Goal: Transaction & Acquisition: Purchase product/service

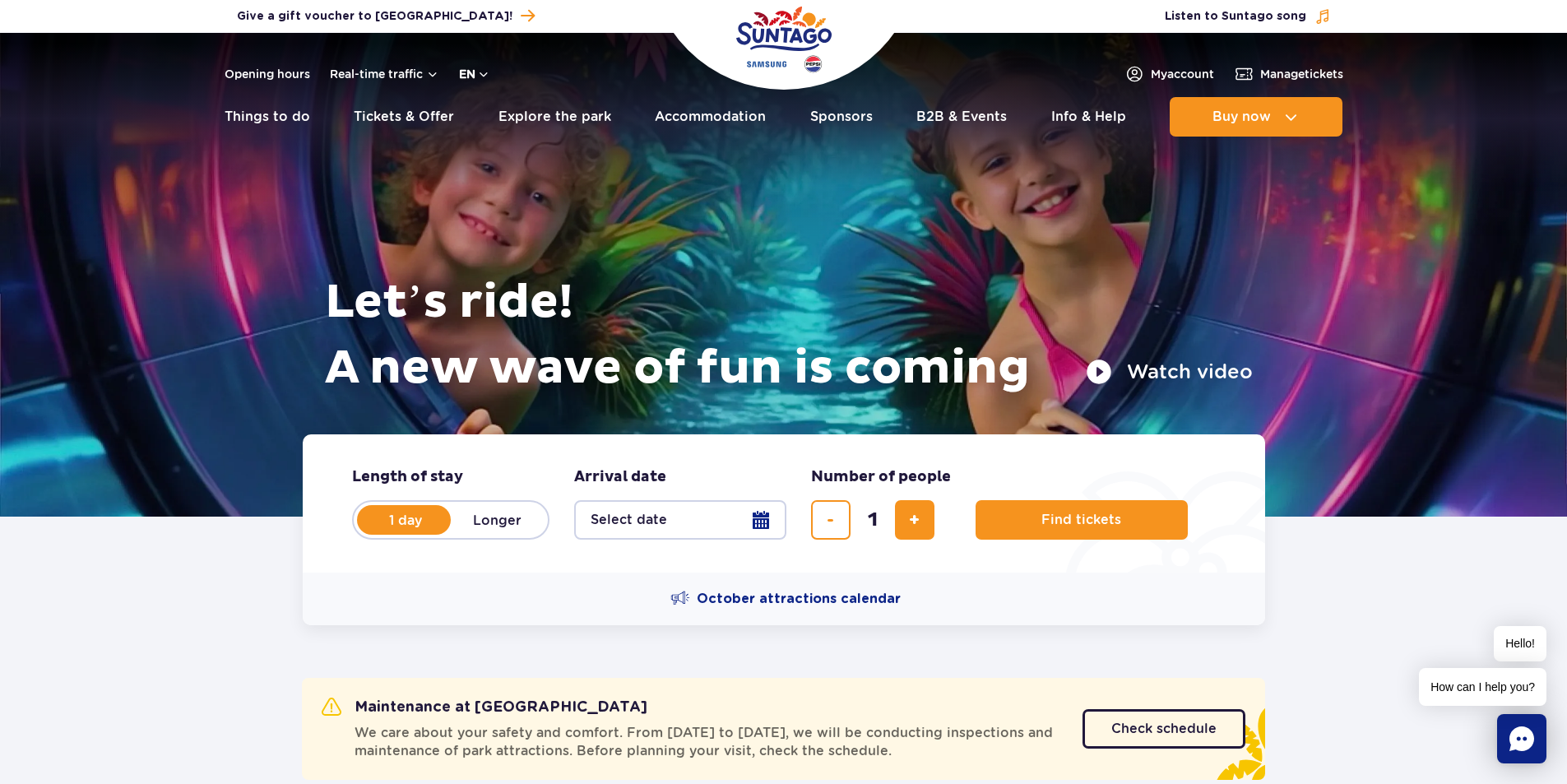
click at [472, 74] on button "en" at bounding box center [474, 74] width 31 height 16
click at [473, 112] on button "PL" at bounding box center [483, 113] width 45 height 16
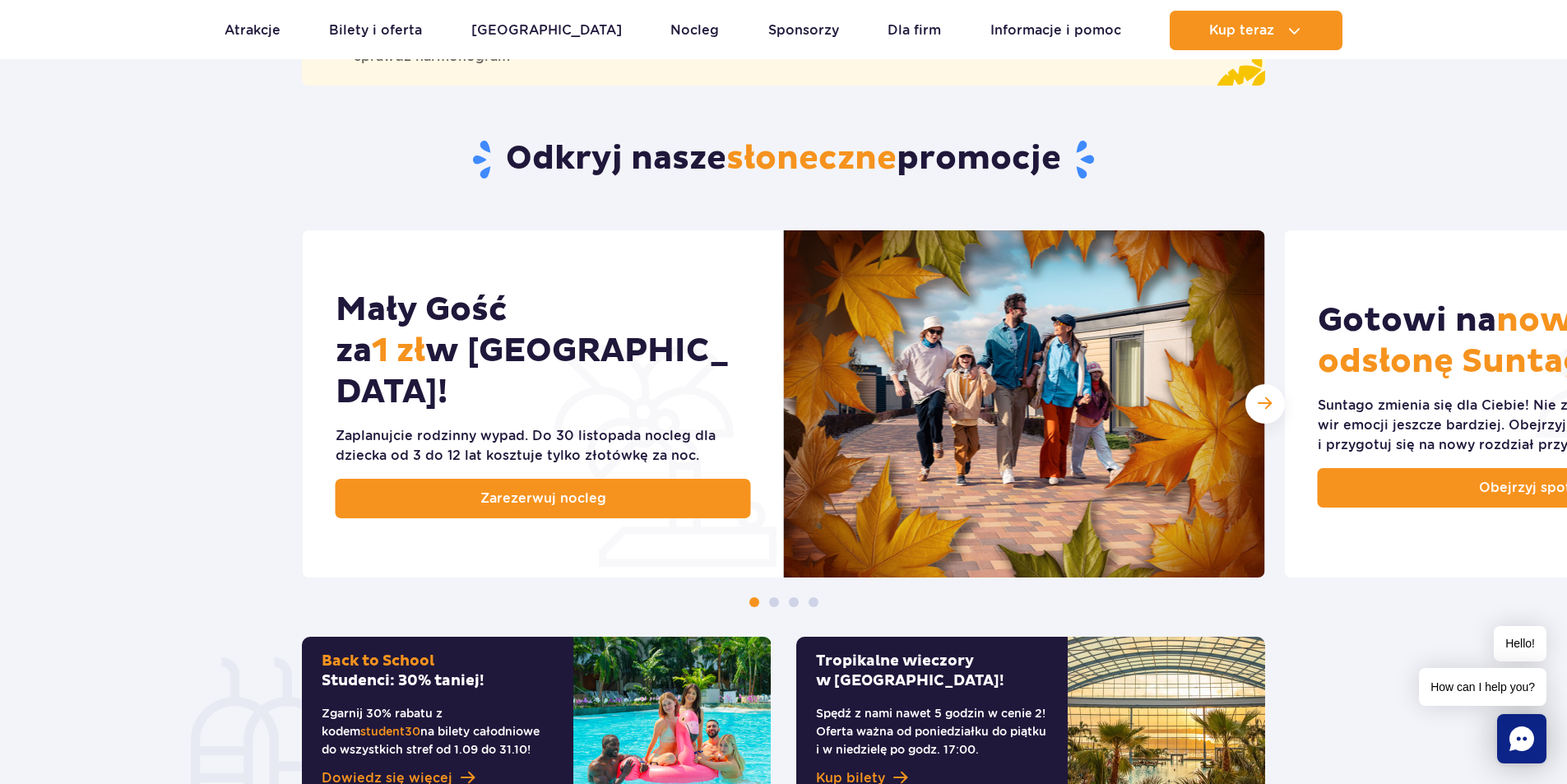
scroll to position [740, 0]
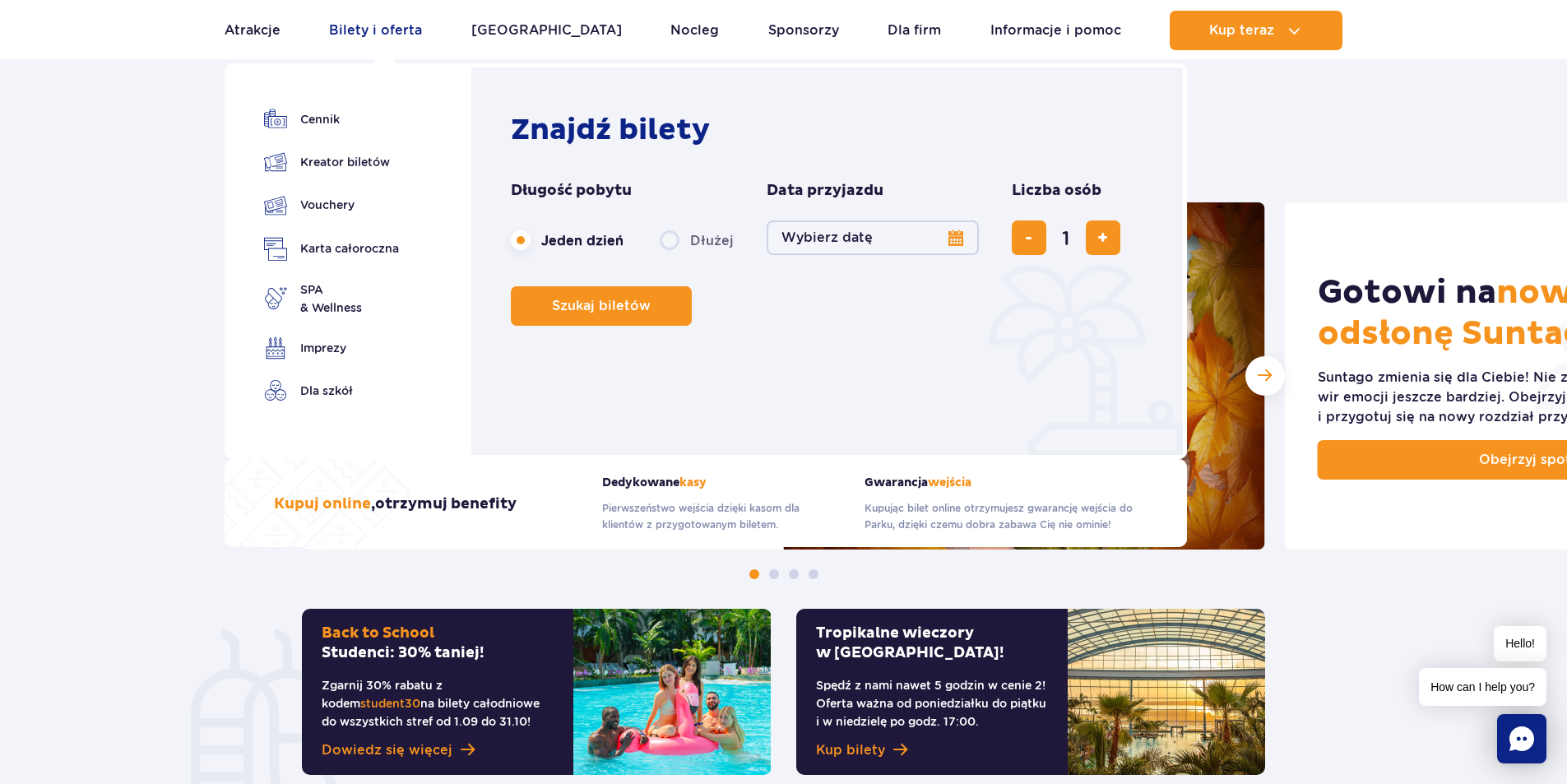
click at [377, 29] on link "Bilety i oferta" at bounding box center [376, 30] width 93 height 40
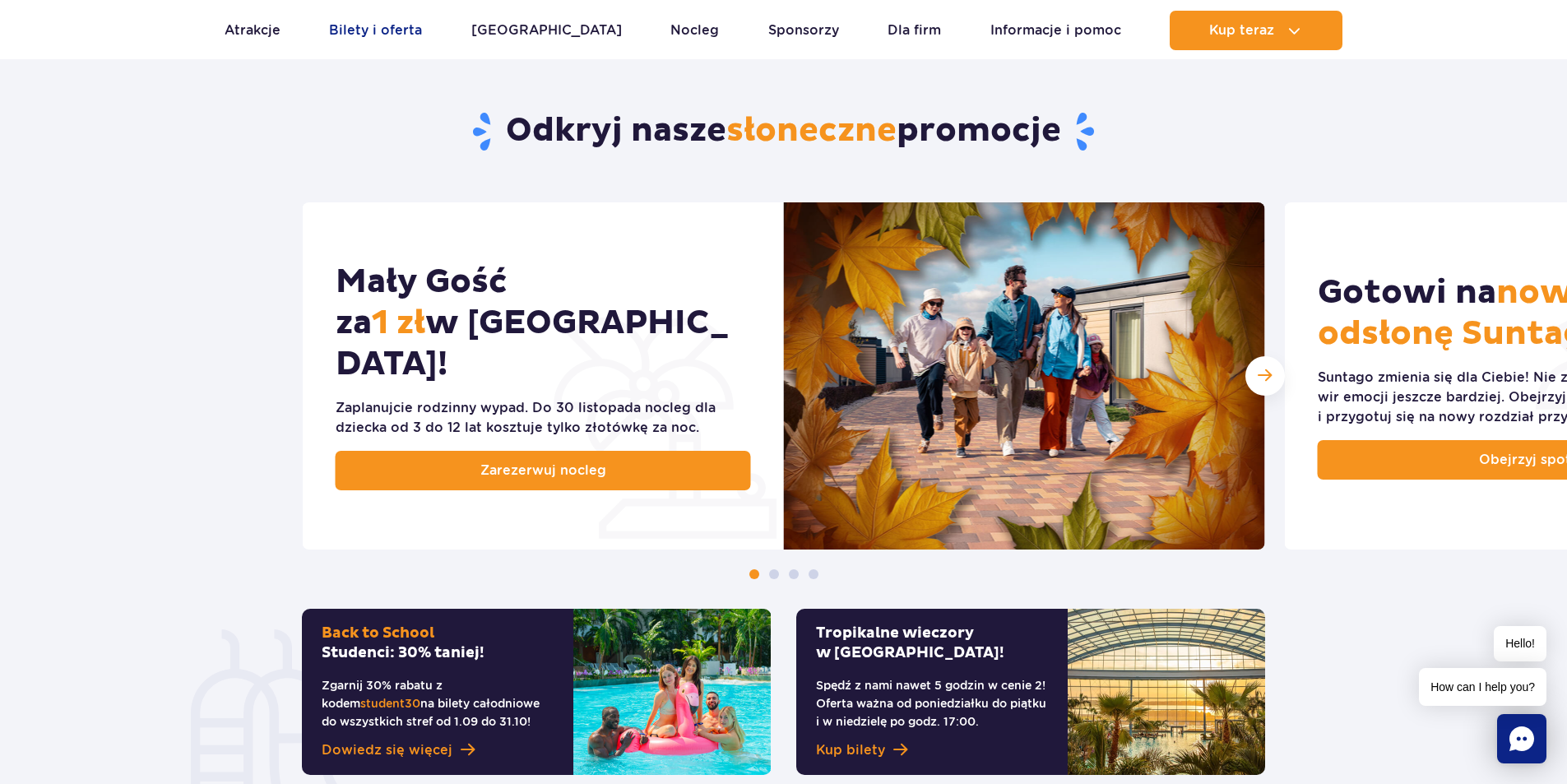
drag, startPoint x: 394, startPoint y: 3, endPoint x: 404, endPoint y: 23, distance: 22.4
click at [404, 23] on link "Bilety i oferta" at bounding box center [376, 30] width 93 height 40
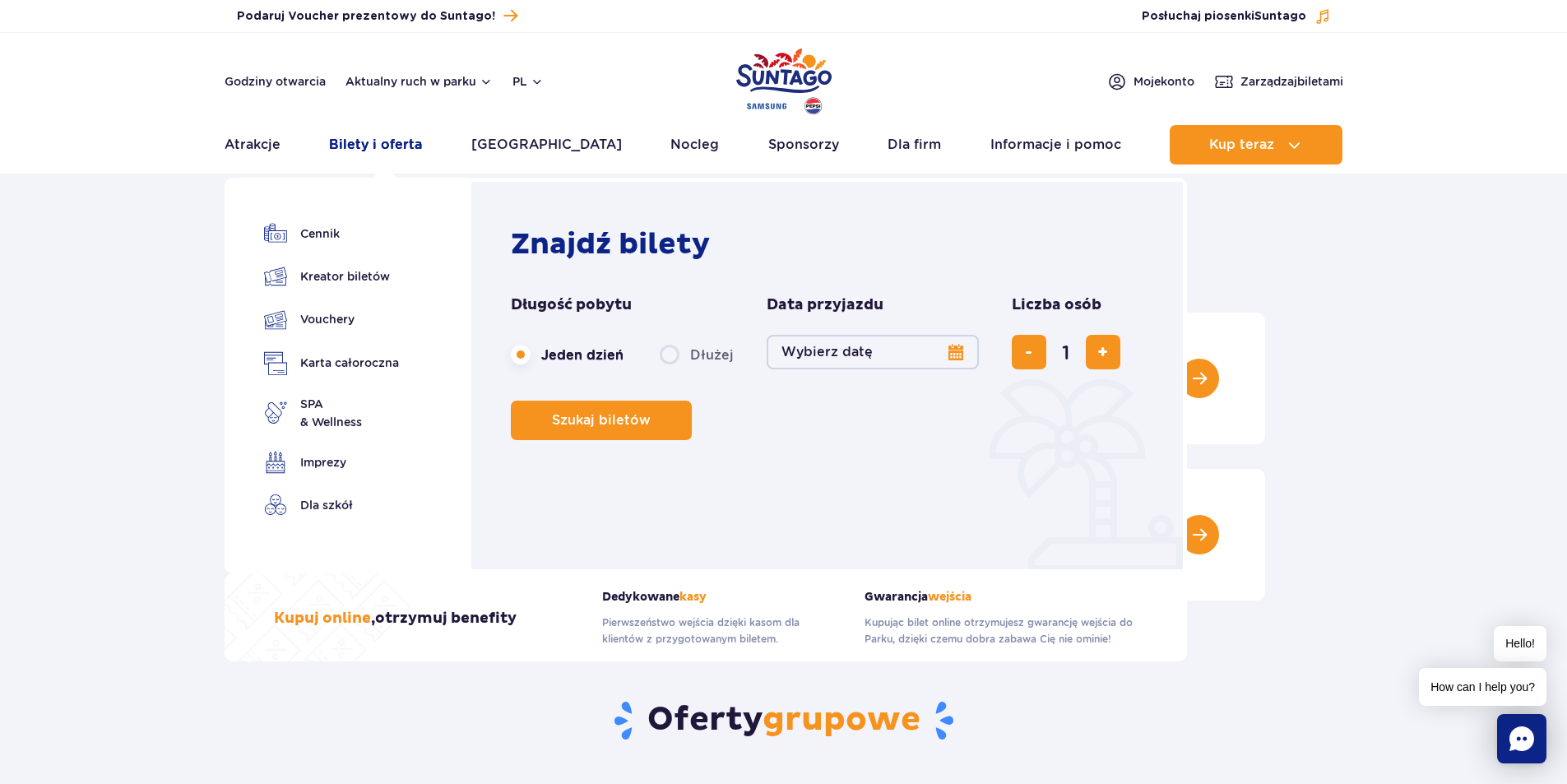
click at [393, 141] on link "Bilety i oferta" at bounding box center [376, 144] width 93 height 40
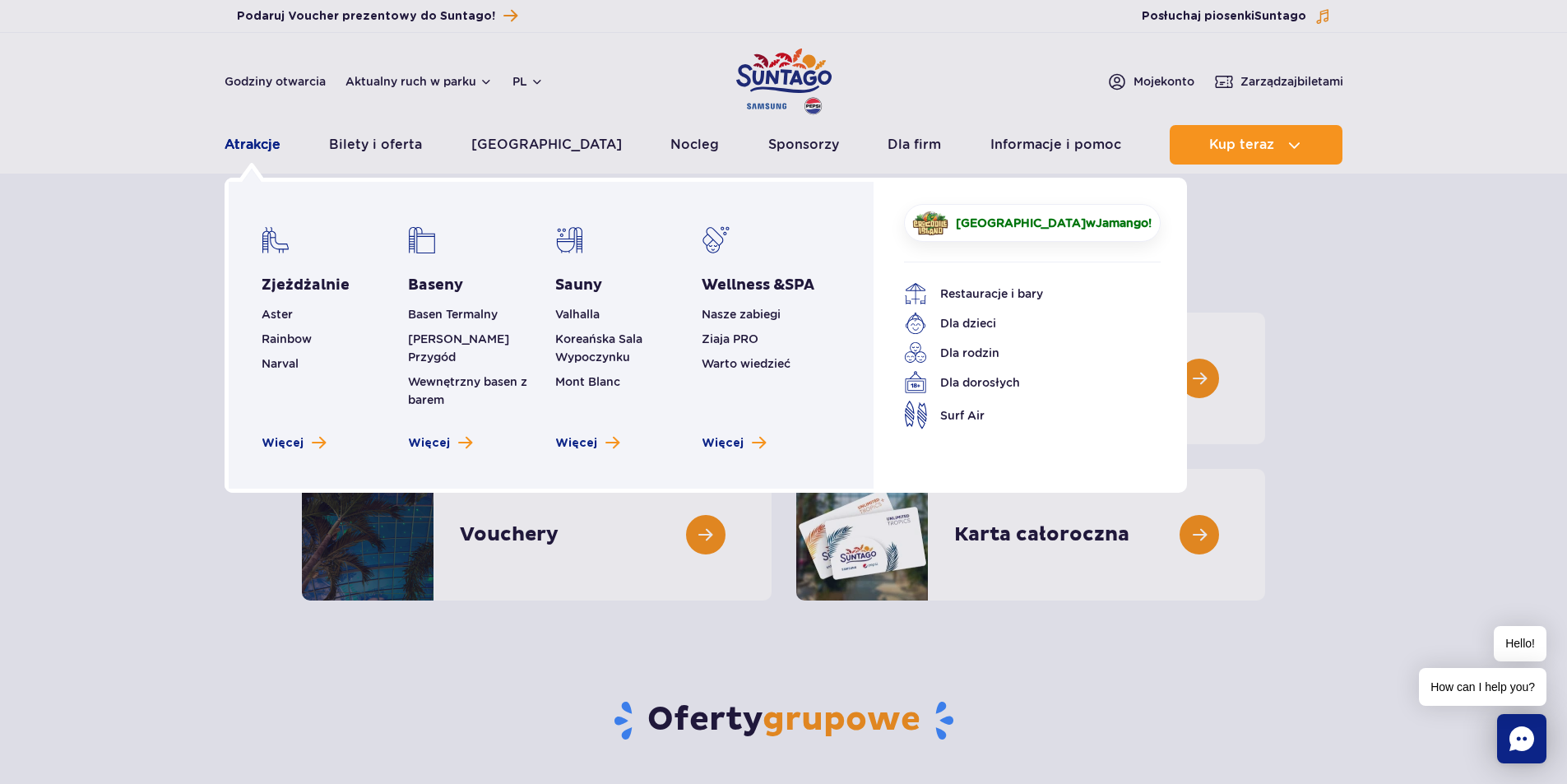
click at [246, 141] on link "Atrakcje" at bounding box center [252, 144] width 56 height 40
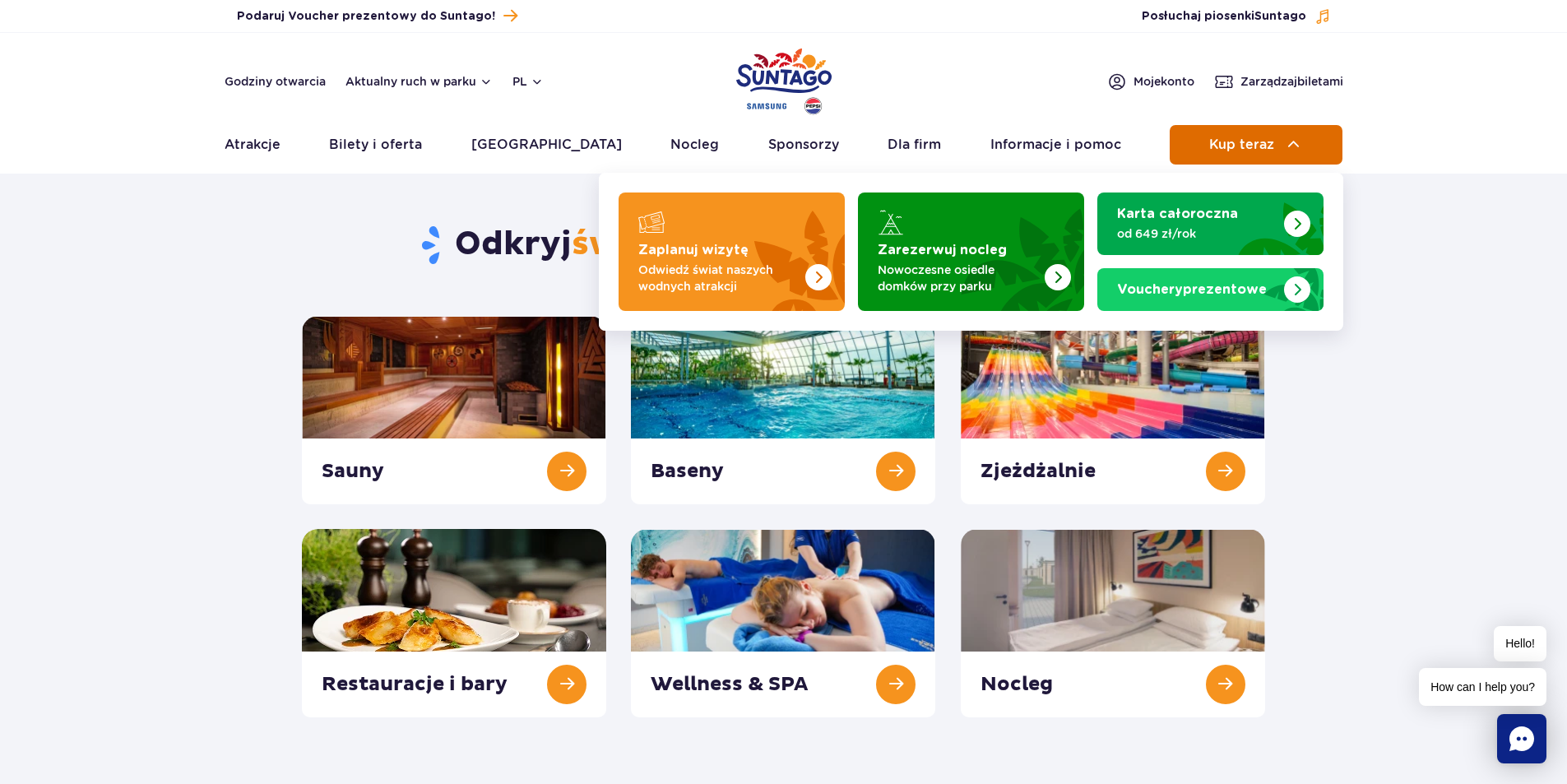
click at [1264, 141] on span "Kup teraz" at bounding box center [1241, 145] width 65 height 15
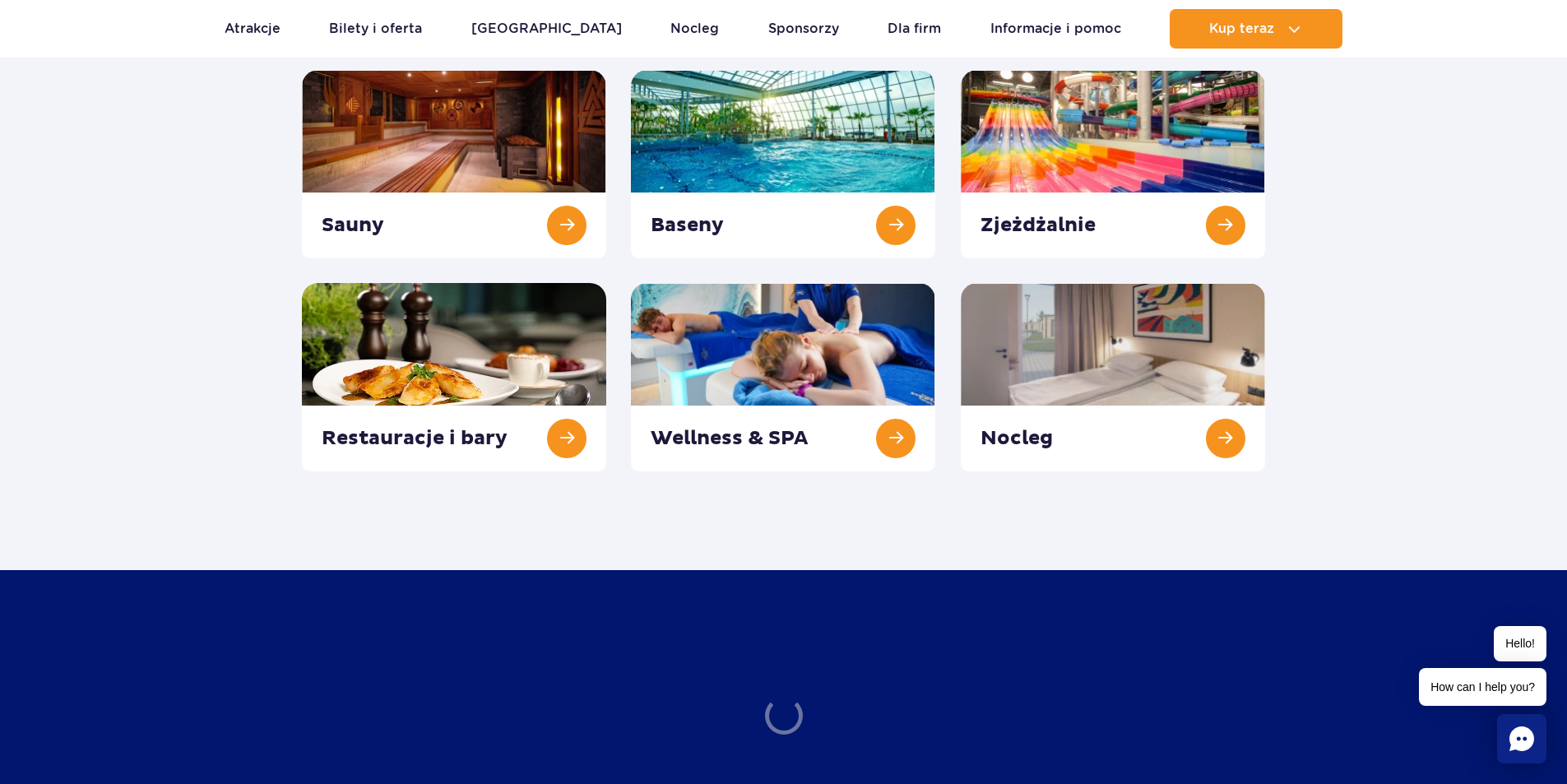
scroll to position [246, 0]
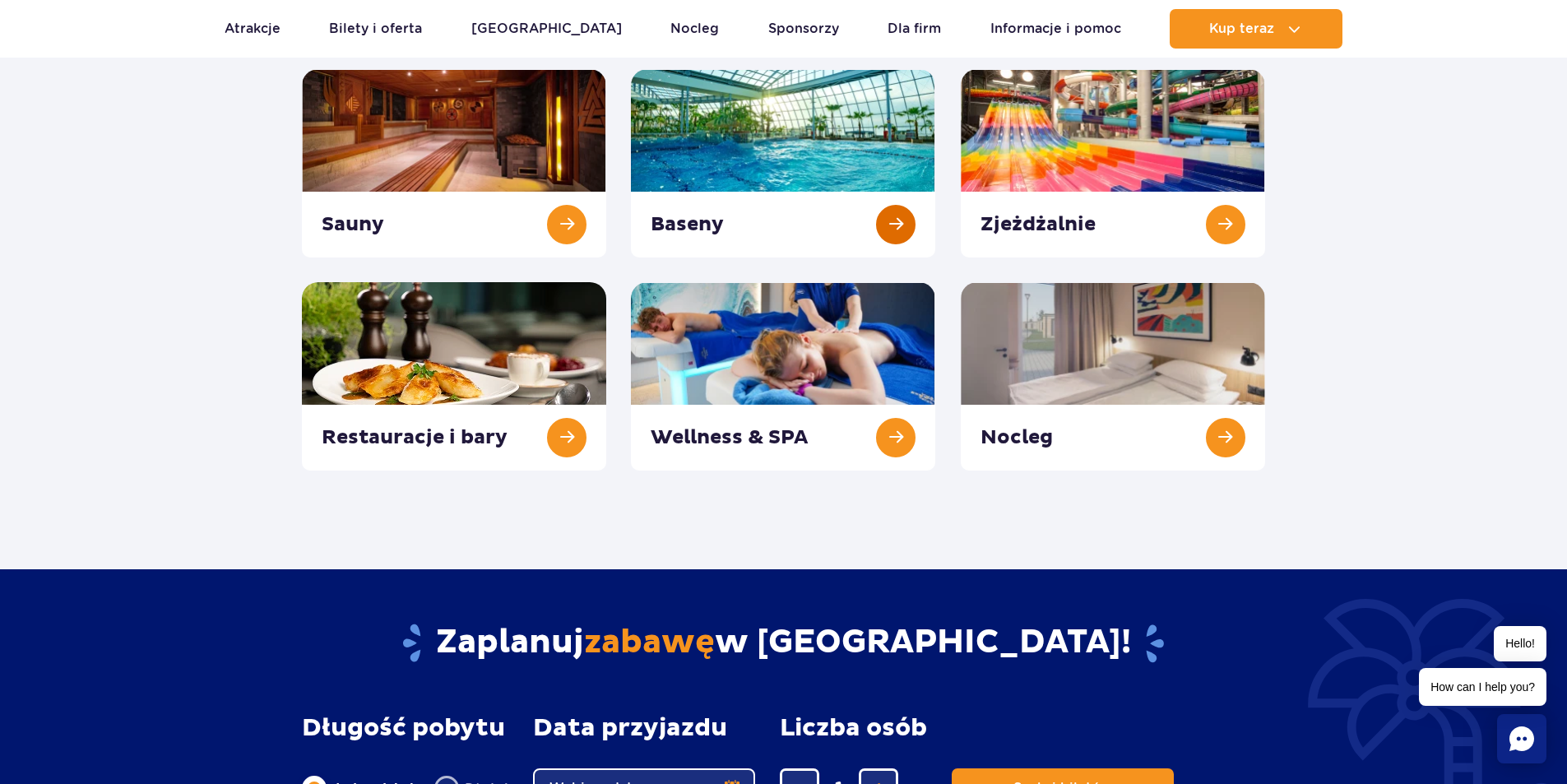
click at [778, 117] on link at bounding box center [783, 163] width 304 height 189
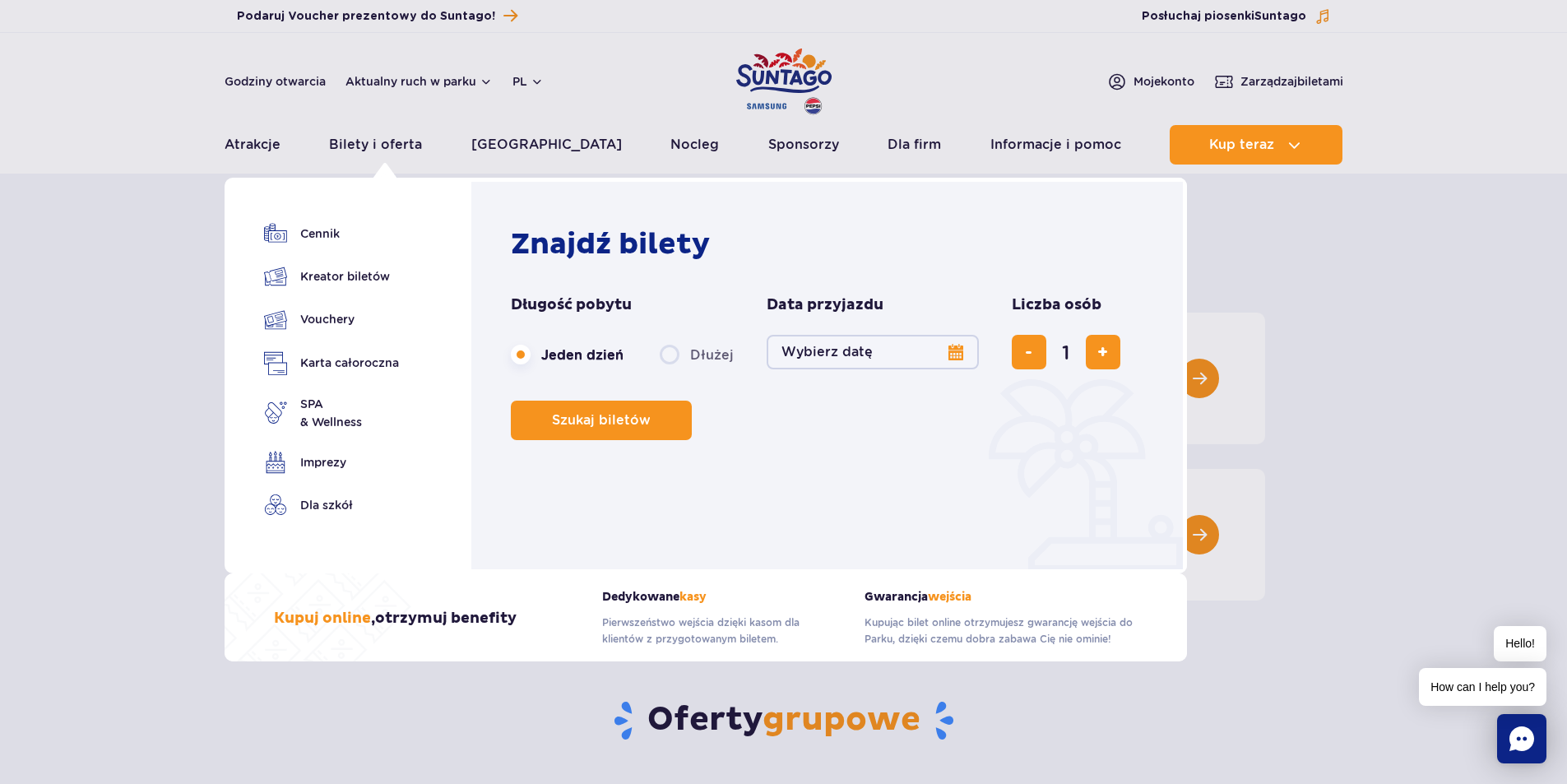
click at [674, 353] on label "Dłużej" at bounding box center [697, 354] width 74 height 35
click at [674, 368] on input "Dłużej" at bounding box center [668, 369] width 18 height 3
radio input "false"
radio input "true"
click at [855, 357] on button "Wybierz datę" at bounding box center [872, 352] width 212 height 35
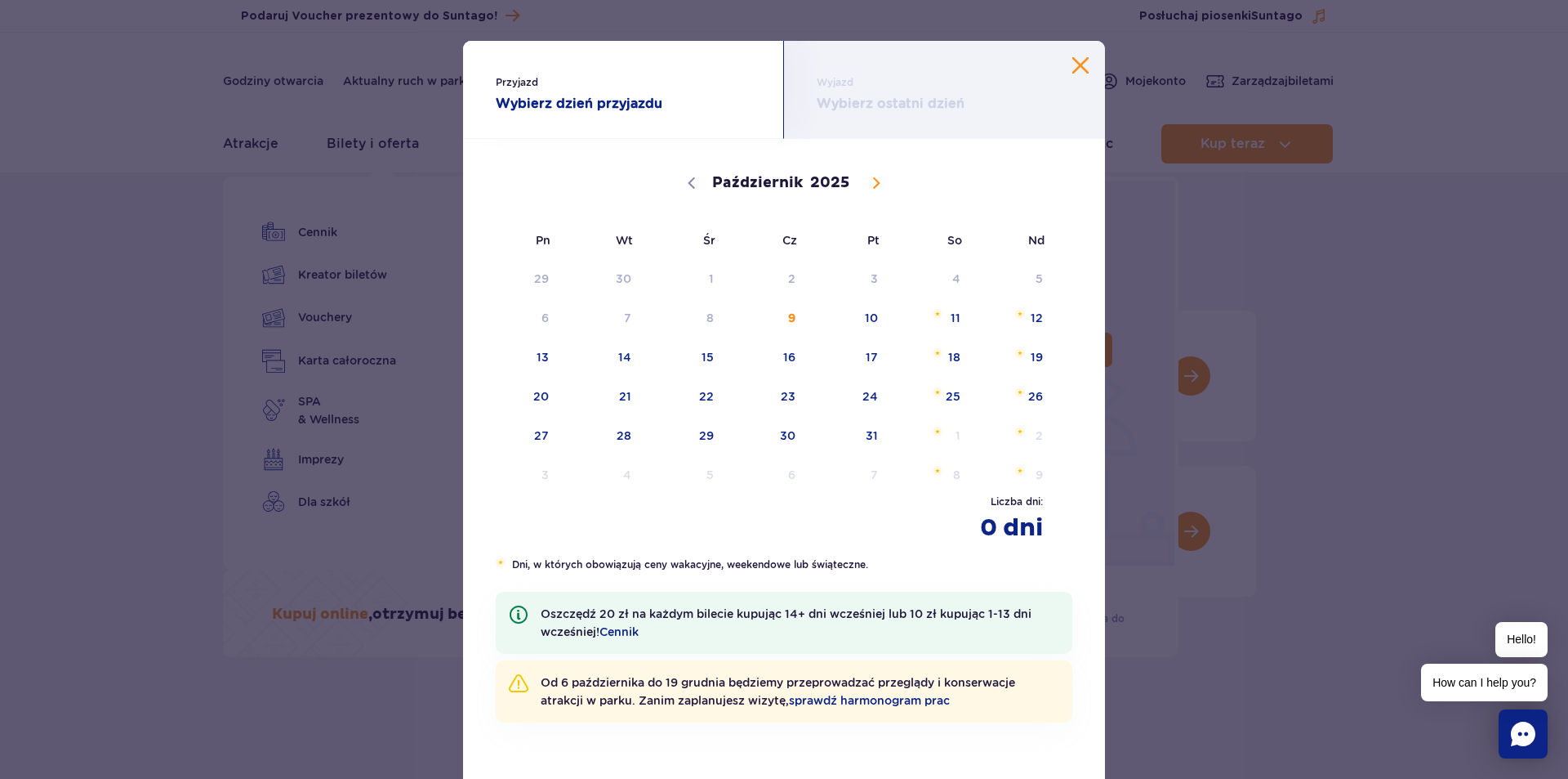
click at [862, 181] on span at bounding box center [876, 183] width 28 height 28
select select "11"
drag, startPoint x: 874, startPoint y: 392, endPoint x: 907, endPoint y: 400, distance: 34.0
click at [990, 397] on div "1 2 3 4 5 6 7 8 9 10 11 12 13 14 15 16 17 18 19 20 21 22 23 24 25 26 27 28 29 3…" at bounding box center [768, 376] width 576 height 235
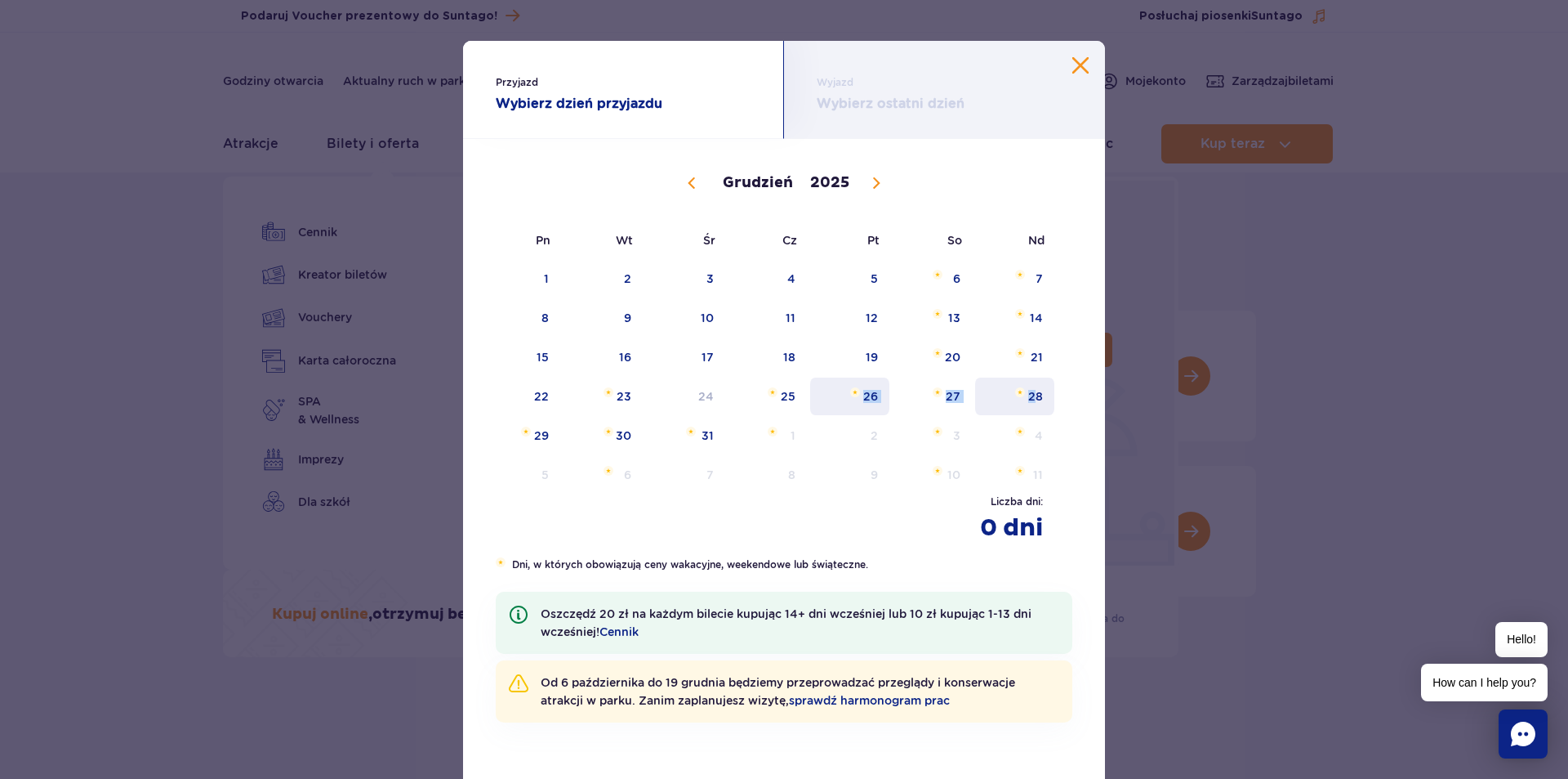
drag, startPoint x: 846, startPoint y: 397, endPoint x: 1027, endPoint y: 398, distance: 181.0
click at [1027, 398] on div "1 2 3 4 5 6 7 8 9 10 11 12 13 14 15 16 17 18 19 20 21 22 23 24 25 26 27 28 29 3…" at bounding box center [768, 376] width 576 height 235
click at [1027, 398] on span "28" at bounding box center [1015, 397] width 82 height 37
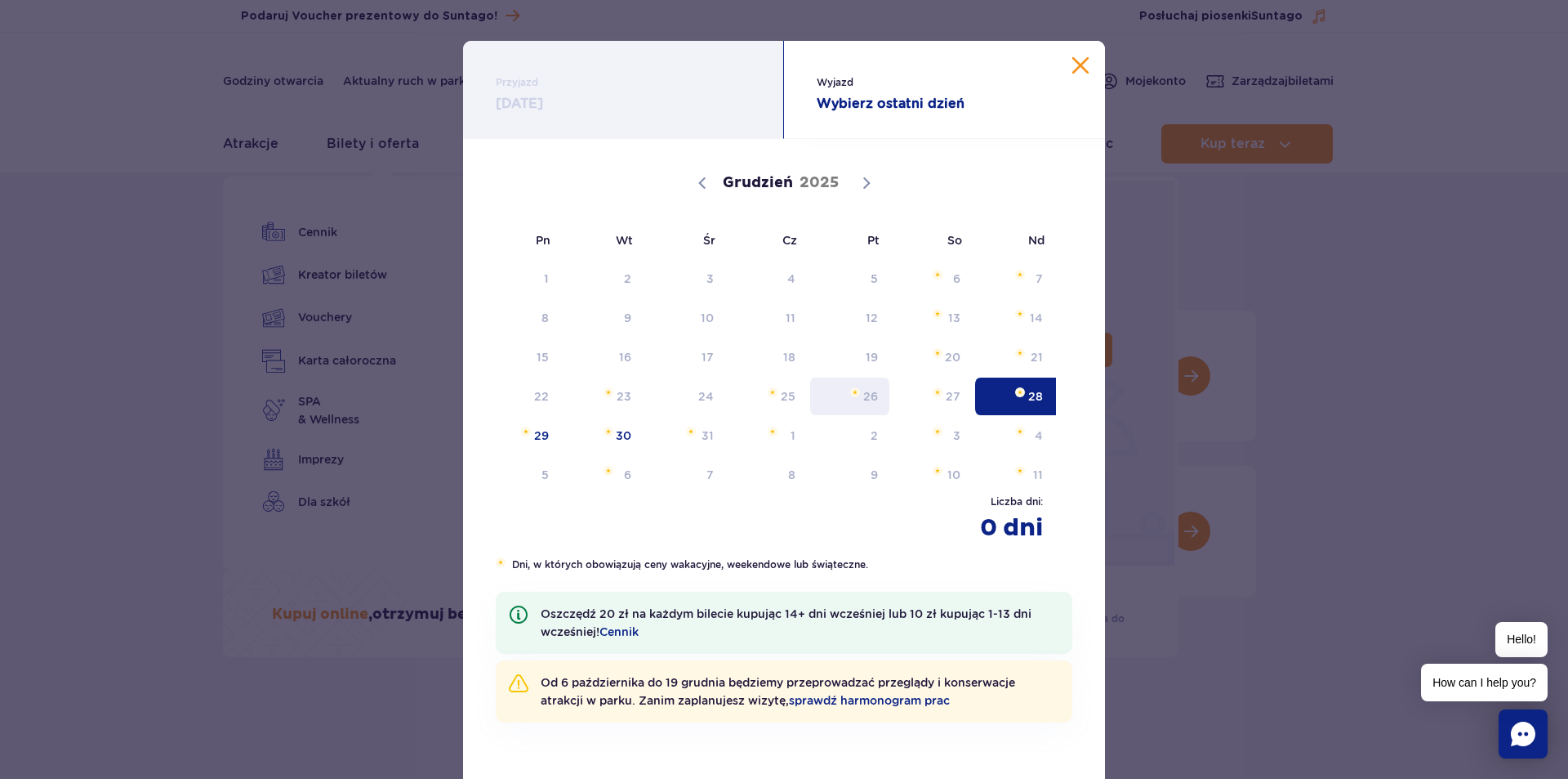
click at [850, 396] on span "Grudzień 26, 2025" at bounding box center [855, 392] width 9 height 9
click at [869, 397] on span "26" at bounding box center [850, 397] width 82 height 37
click at [1015, 393] on span "Grudzień 28, 2025" at bounding box center [1020, 392] width 9 height 9
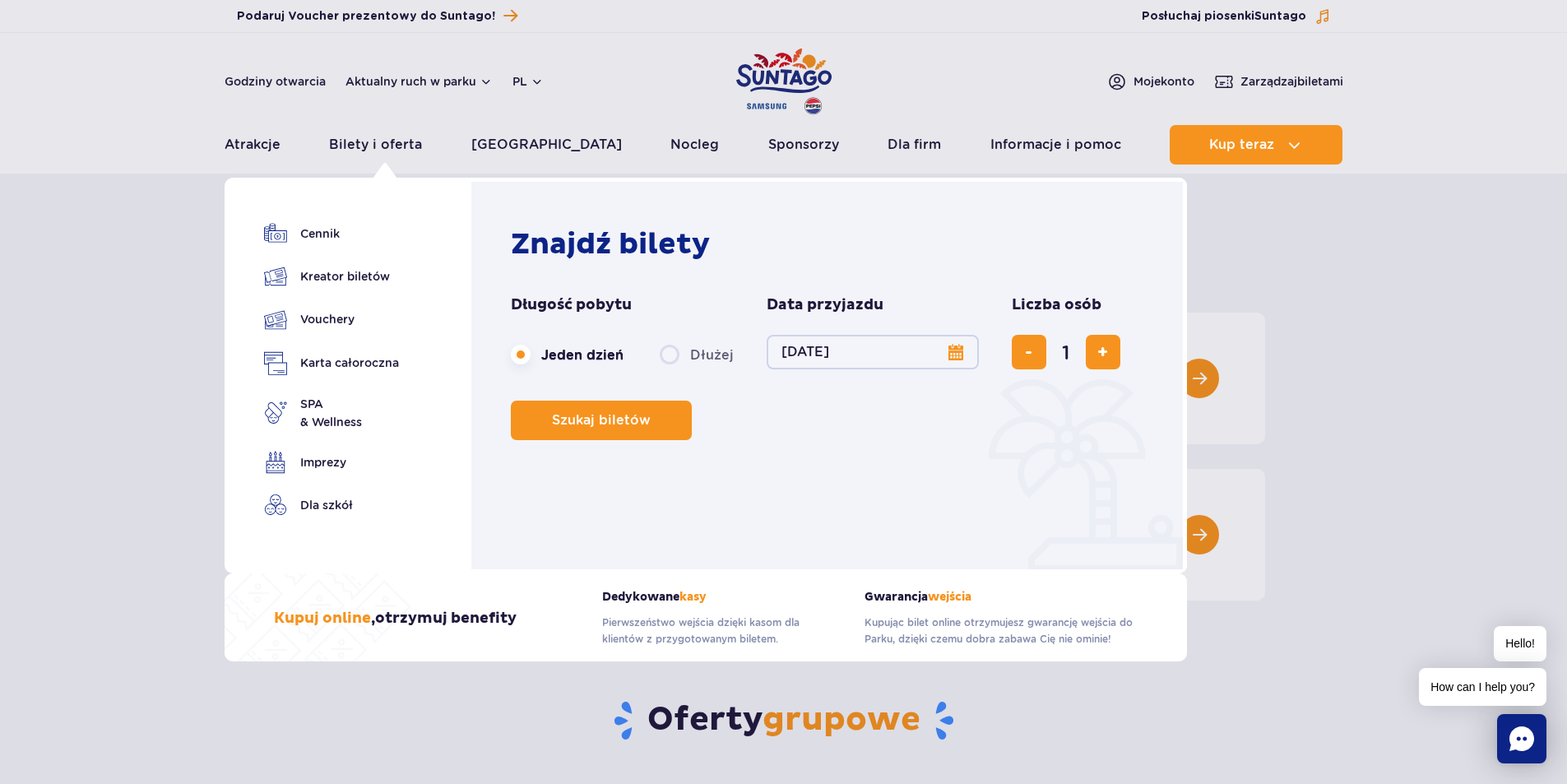
click at [675, 348] on label "Dłużej" at bounding box center [697, 354] width 74 height 35
click at [675, 368] on input "Dłużej" at bounding box center [668, 369] width 18 height 3
radio input "false"
radio input "true"
click at [890, 356] on button "Wybierz datę" at bounding box center [872, 352] width 212 height 35
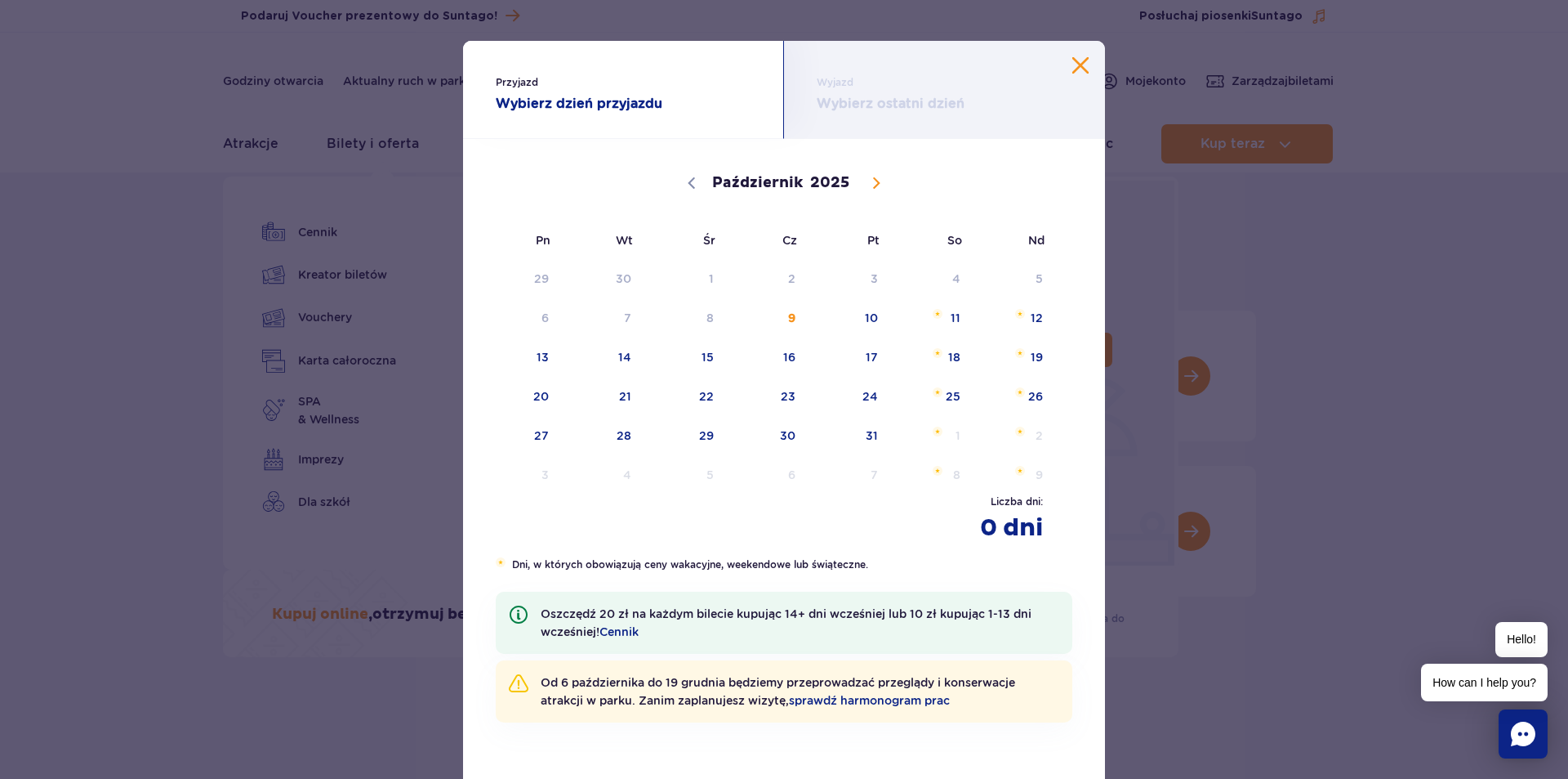
click at [874, 180] on icon at bounding box center [877, 183] width 6 height 10
select select "11"
click at [860, 395] on span "26" at bounding box center [850, 397] width 82 height 37
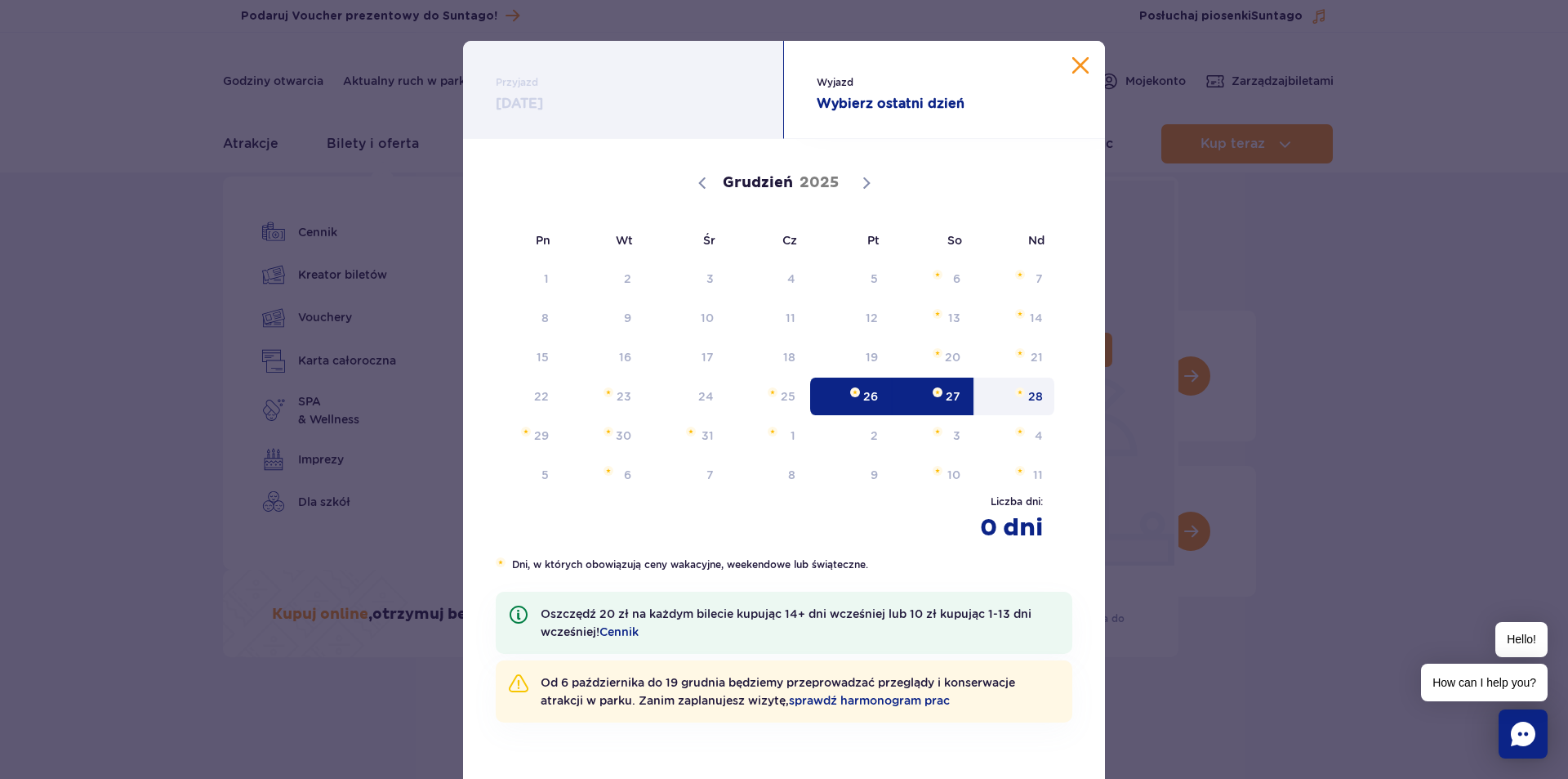
click at [1039, 397] on span "28" at bounding box center [1015, 397] width 82 height 37
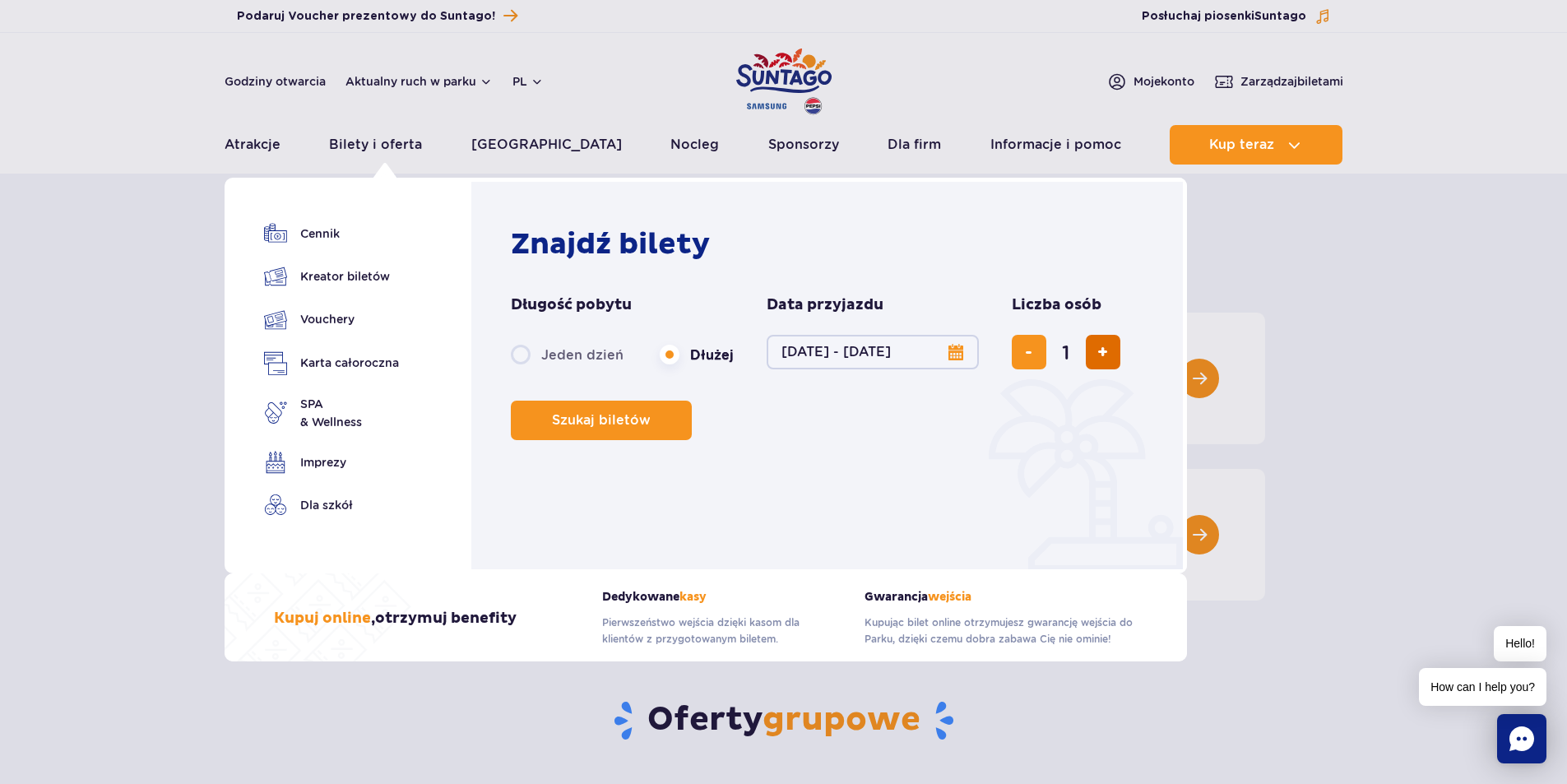
click at [1104, 350] on button "dodaj bilet" at bounding box center [1103, 352] width 35 height 35
type input "3"
drag, startPoint x: 568, startPoint y: 420, endPoint x: 557, endPoint y: 325, distance: 95.6
click at [560, 335] on form "Długość pobytu długość pobytu w nawigacji Jeden dzień Dłużej Data przyjazdu dat…" at bounding box center [831, 367] width 641 height 144
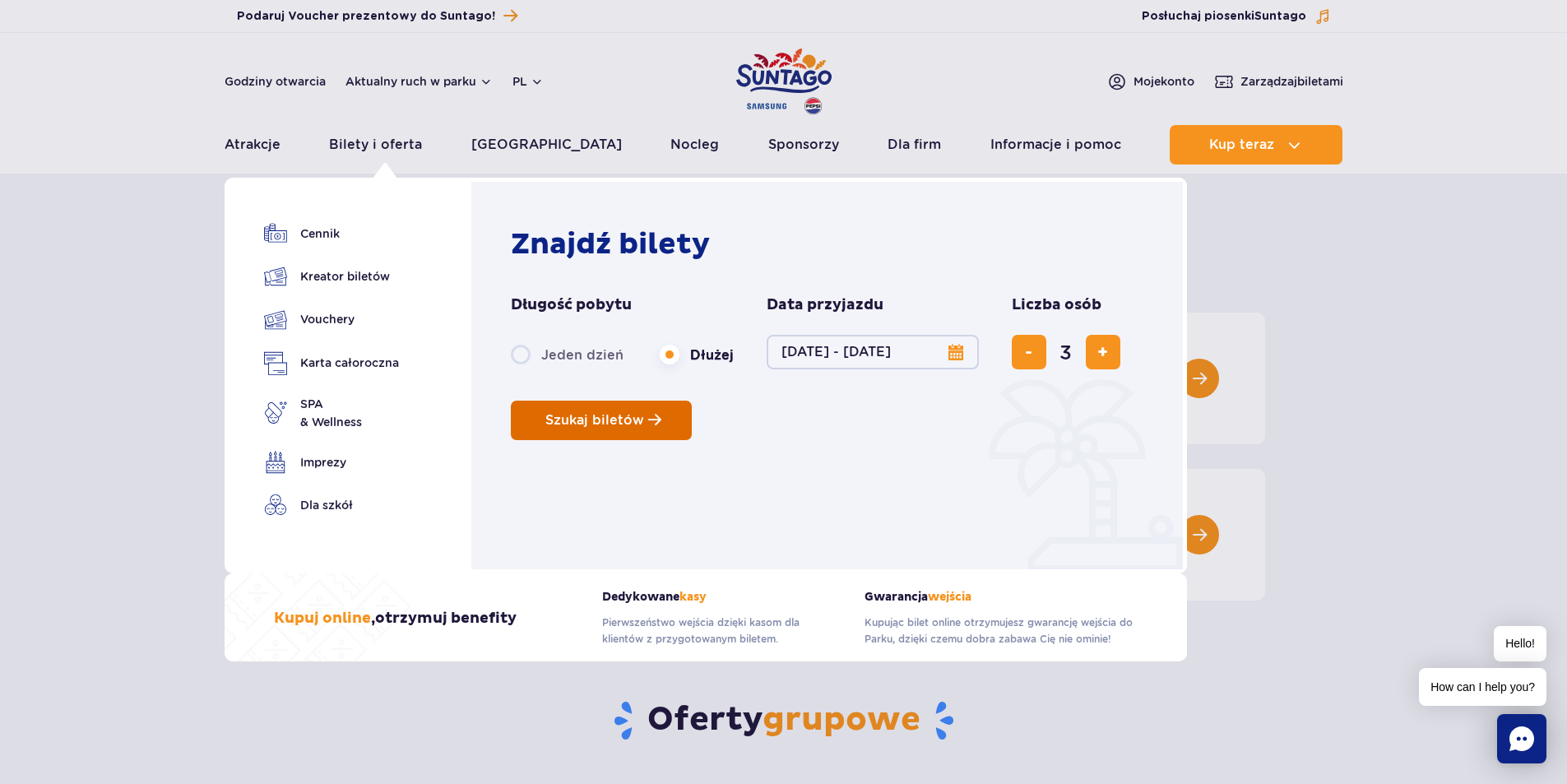
click at [633, 432] on button "Szukaj biletów" at bounding box center [601, 420] width 181 height 40
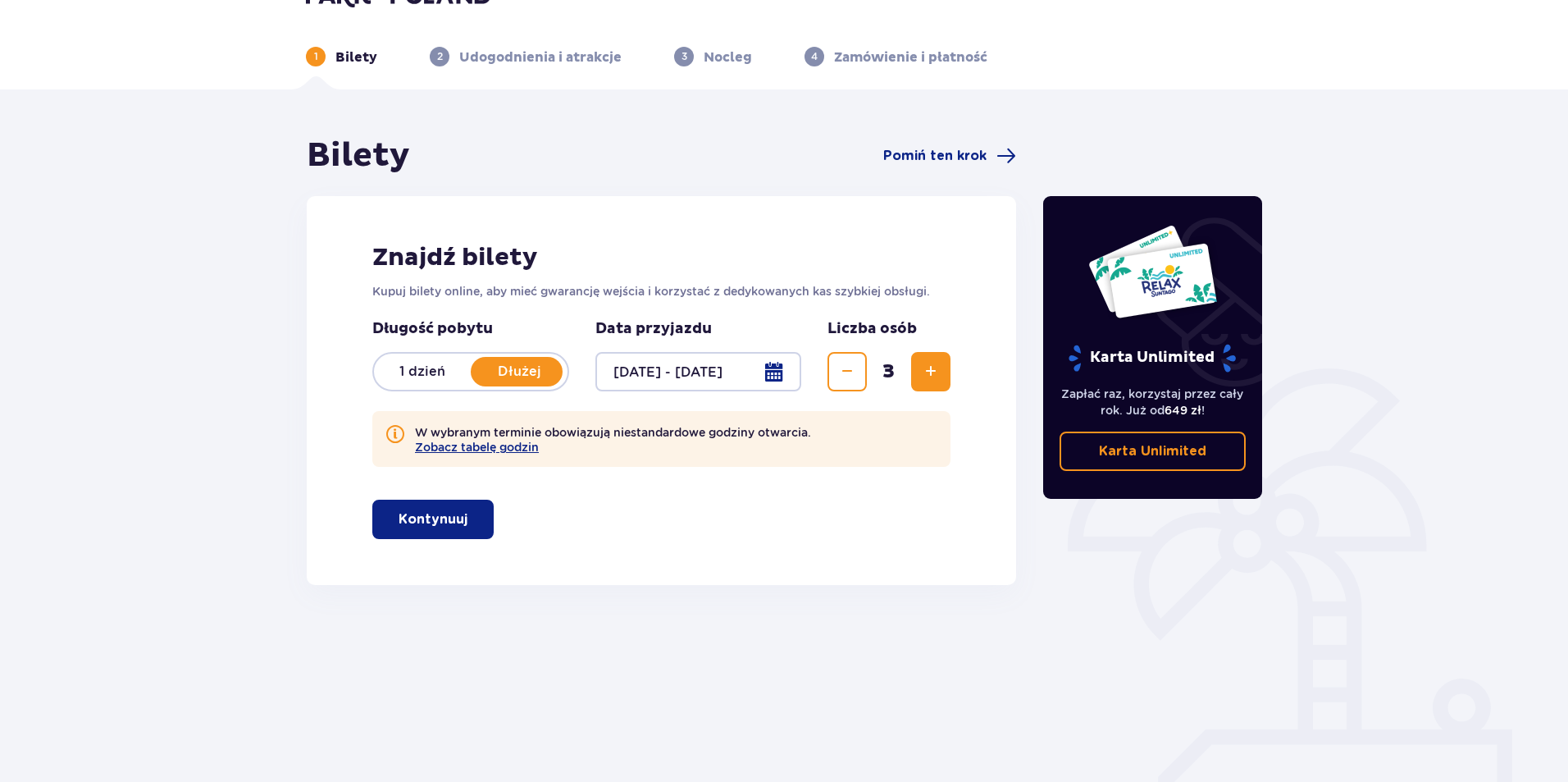
scroll to position [59, 0]
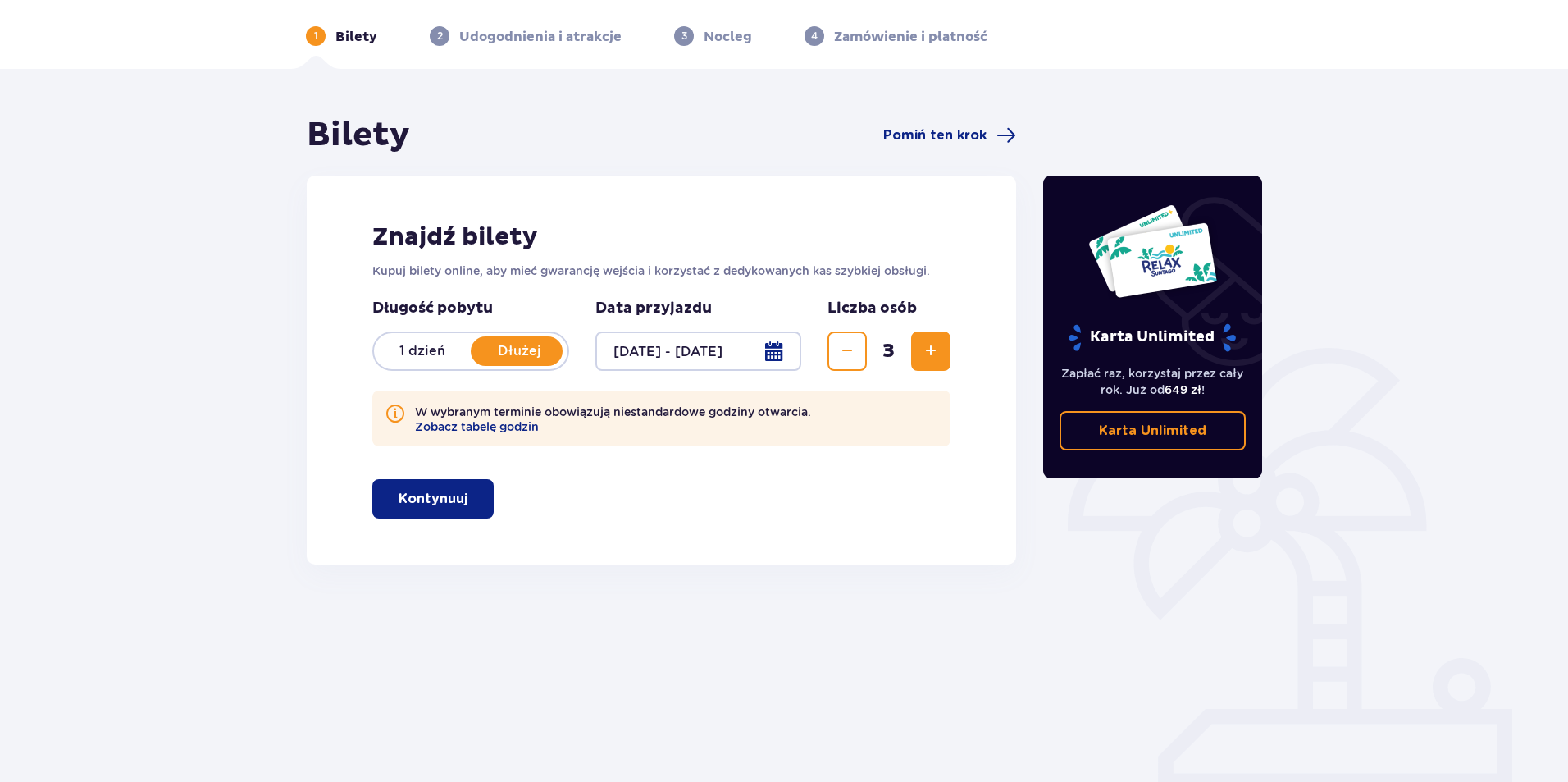
click at [458, 505] on button "Kontynuuj" at bounding box center [433, 499] width 121 height 40
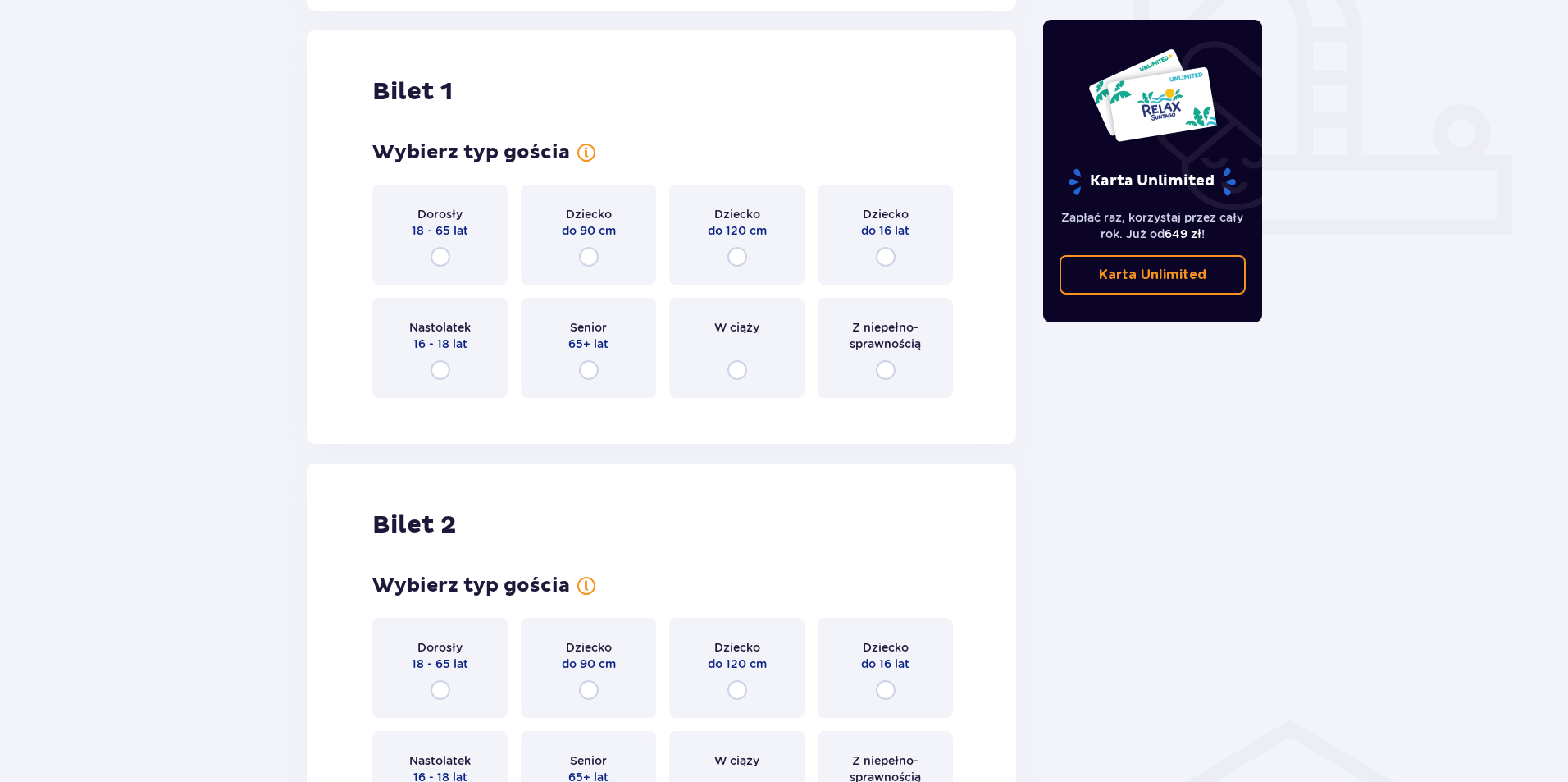
scroll to position [623, 0]
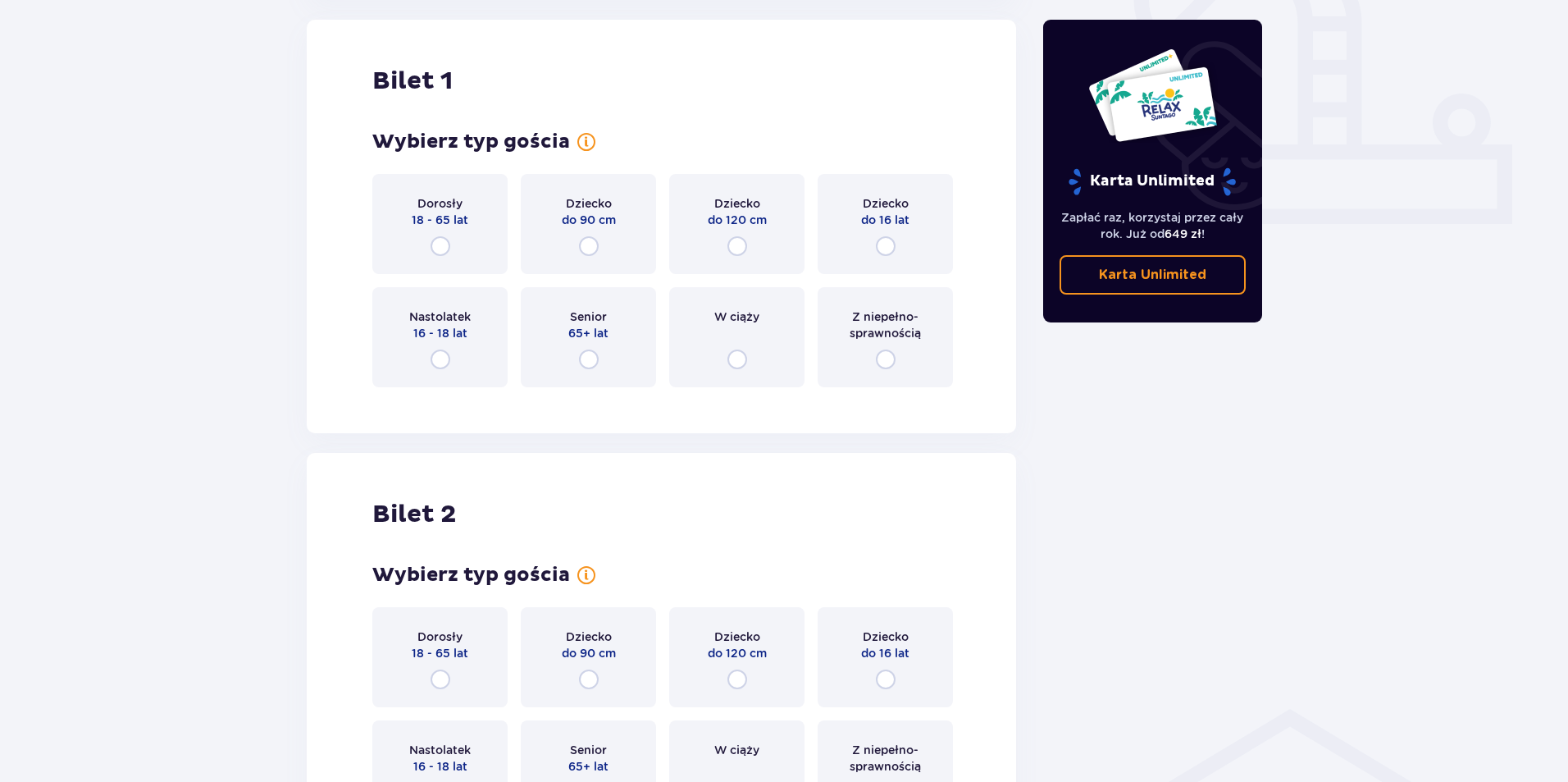
click at [439, 247] on input "radio" at bounding box center [440, 246] width 20 height 20
radio input "true"
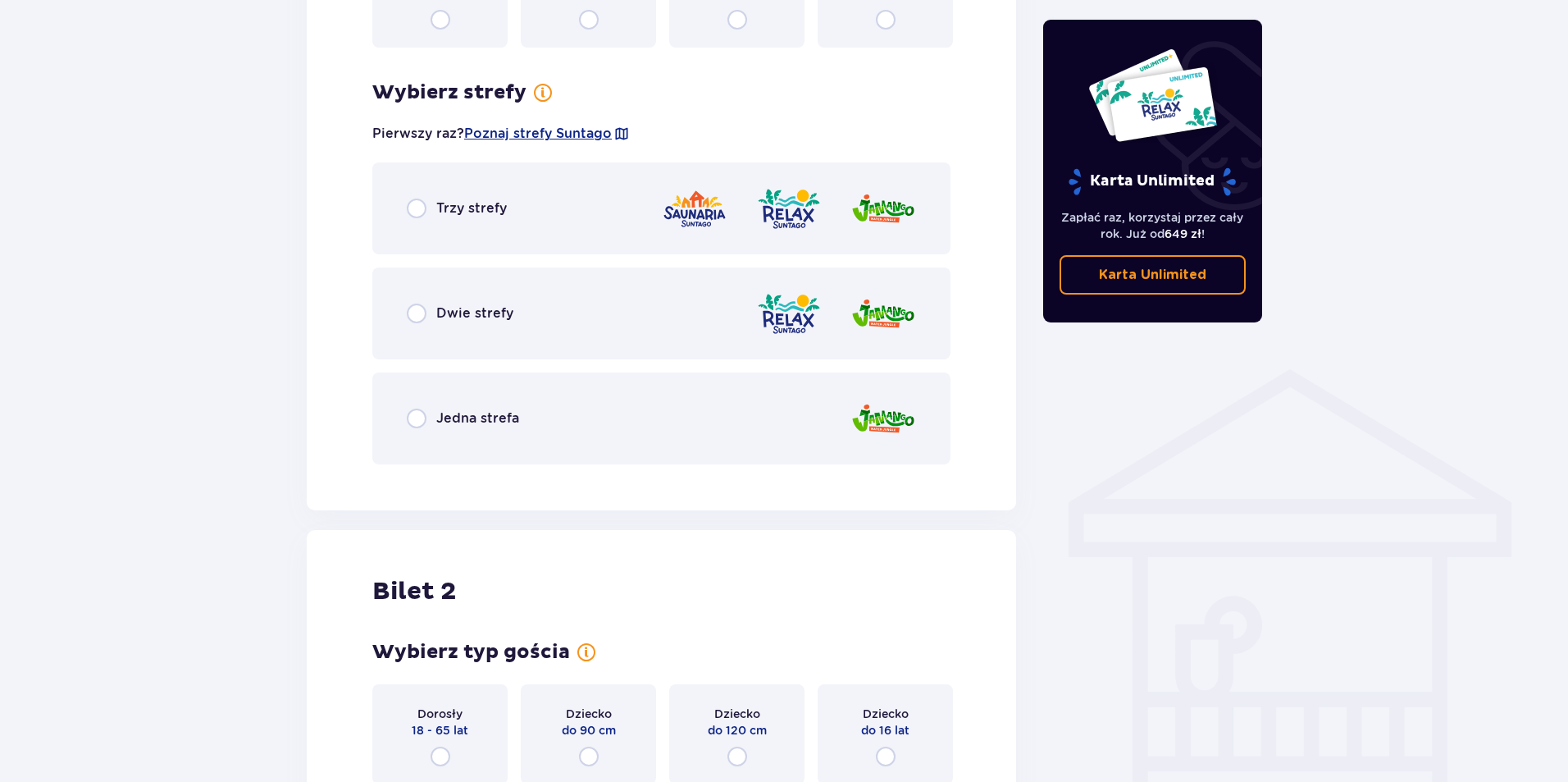
scroll to position [1024, 0]
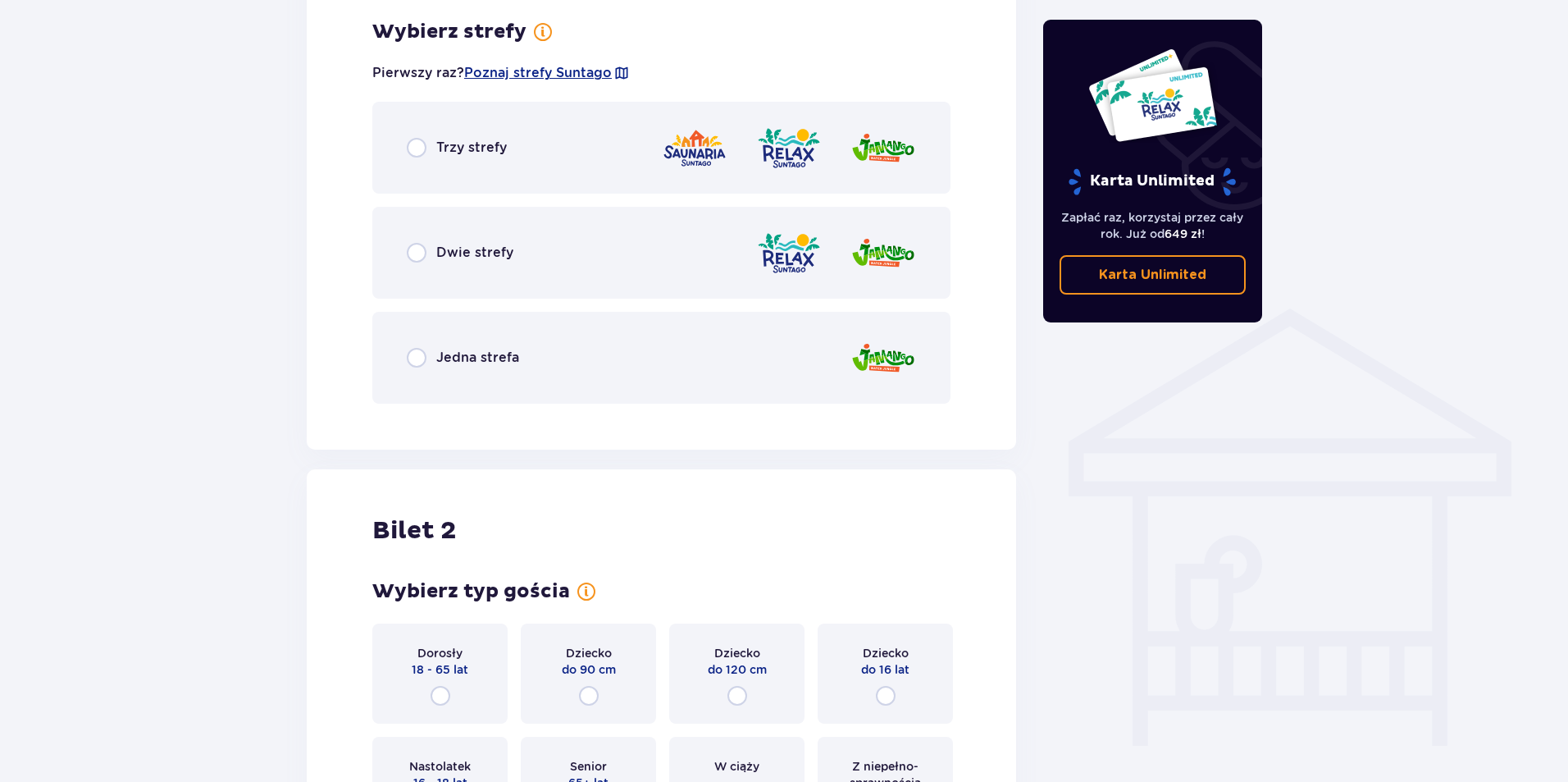
click at [418, 147] on input "radio" at bounding box center [416, 147] width 20 height 20
radio input "true"
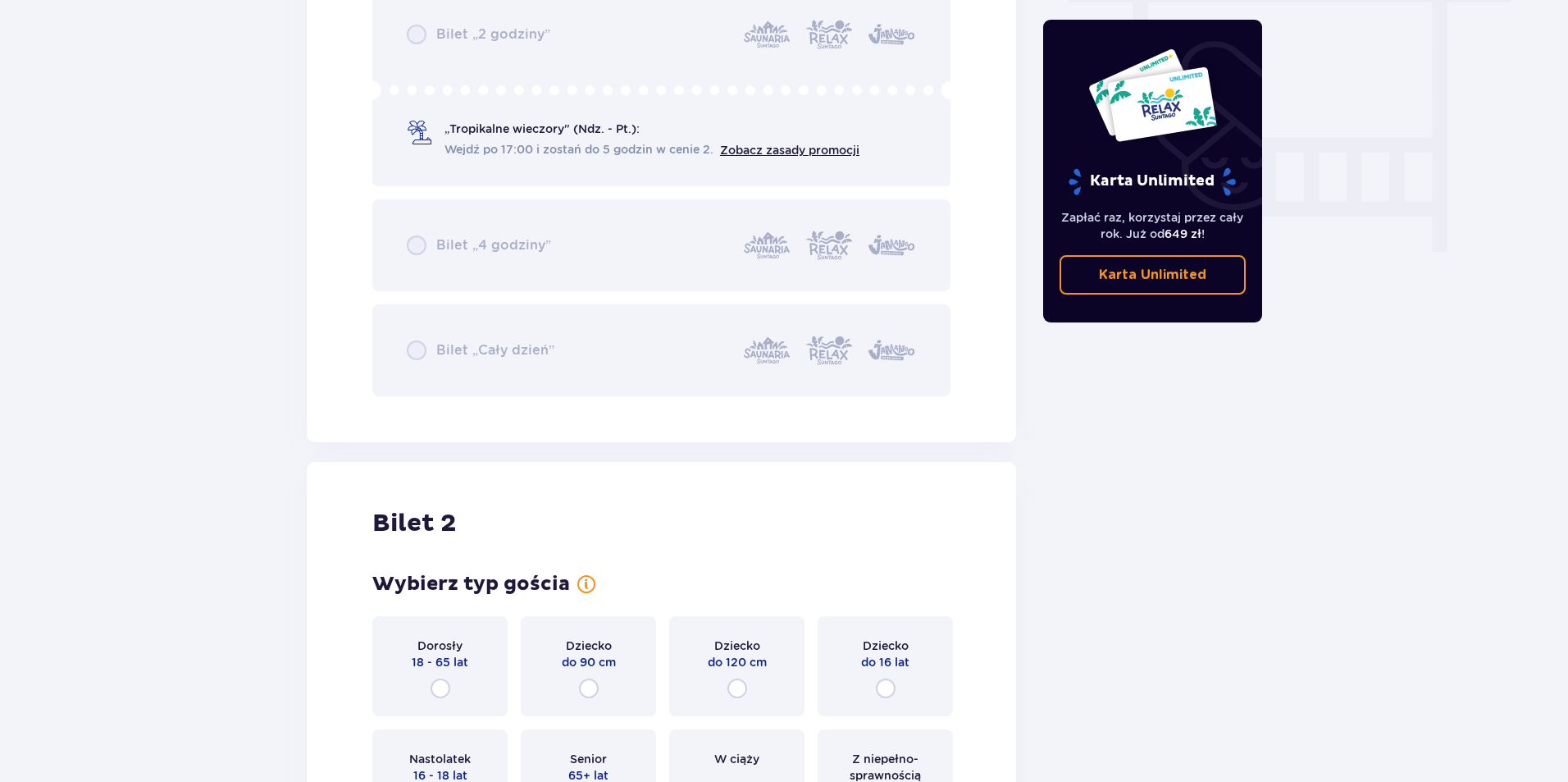
scroll to position [1604, 0]
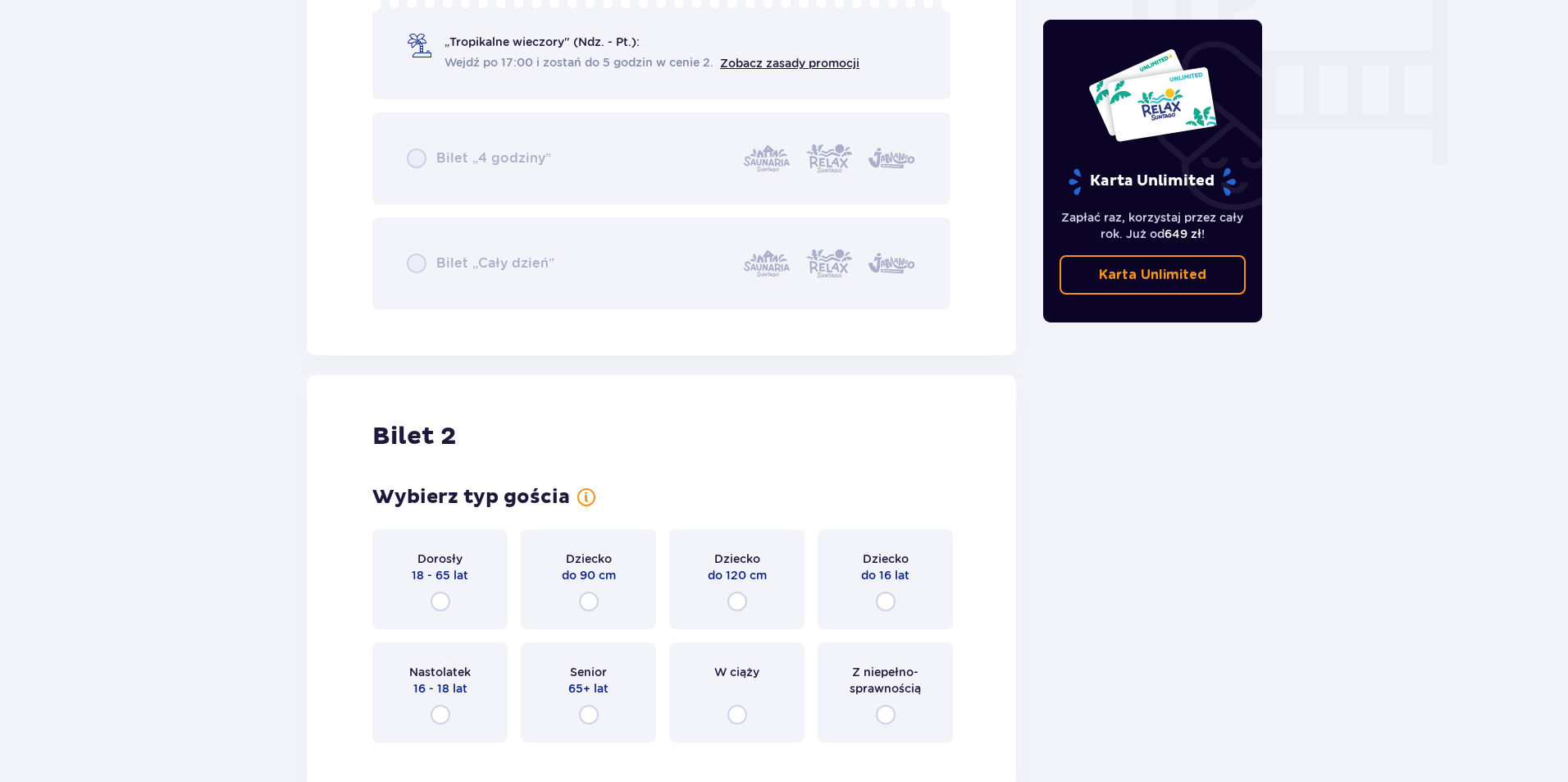
click at [440, 601] on input "radio" at bounding box center [440, 600] width 20 height 20
radio input "true"
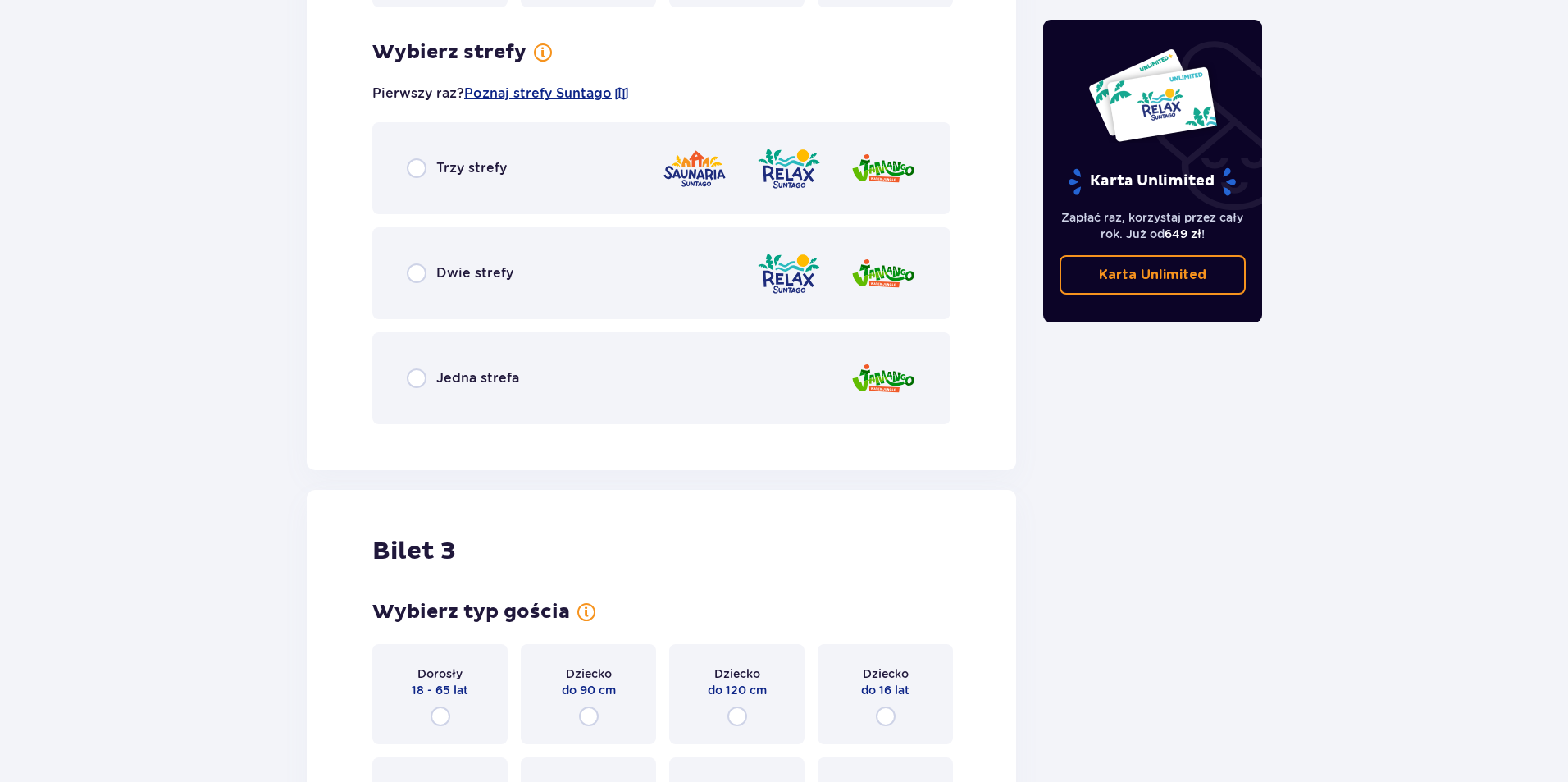
scroll to position [2359, 0]
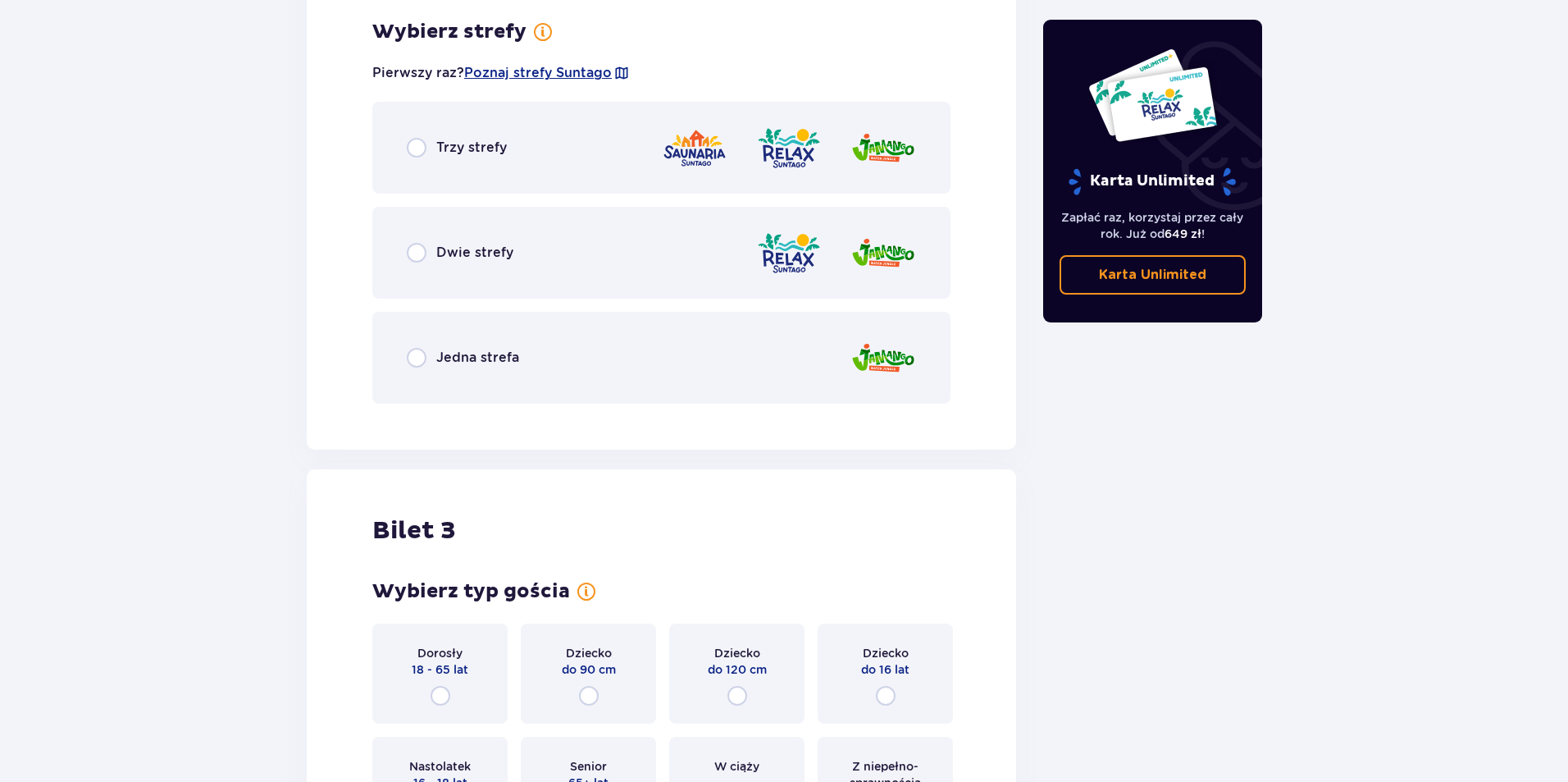
click at [419, 143] on input "radio" at bounding box center [416, 147] width 20 height 20
radio input "true"
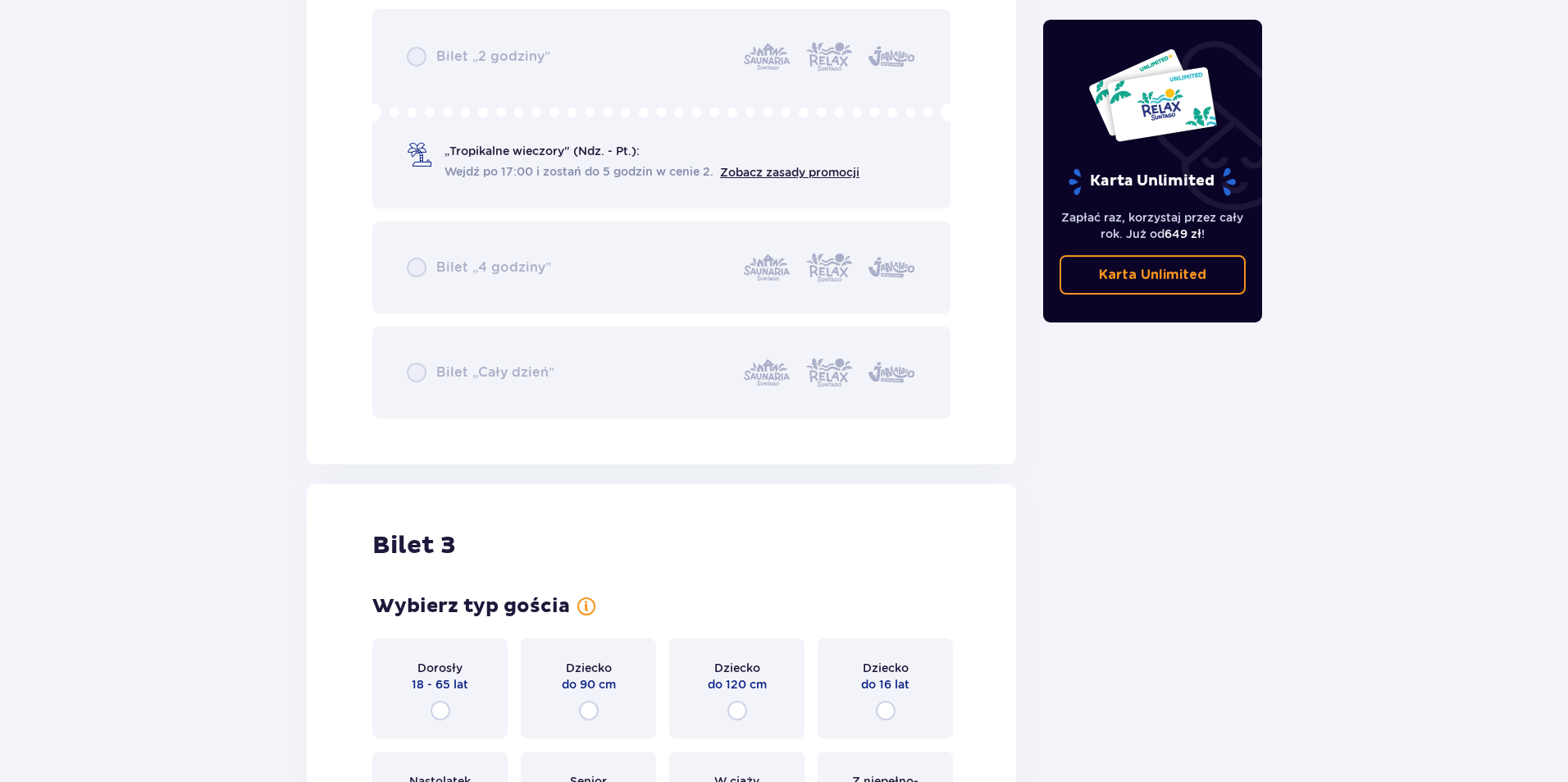
scroll to position [3023, 0]
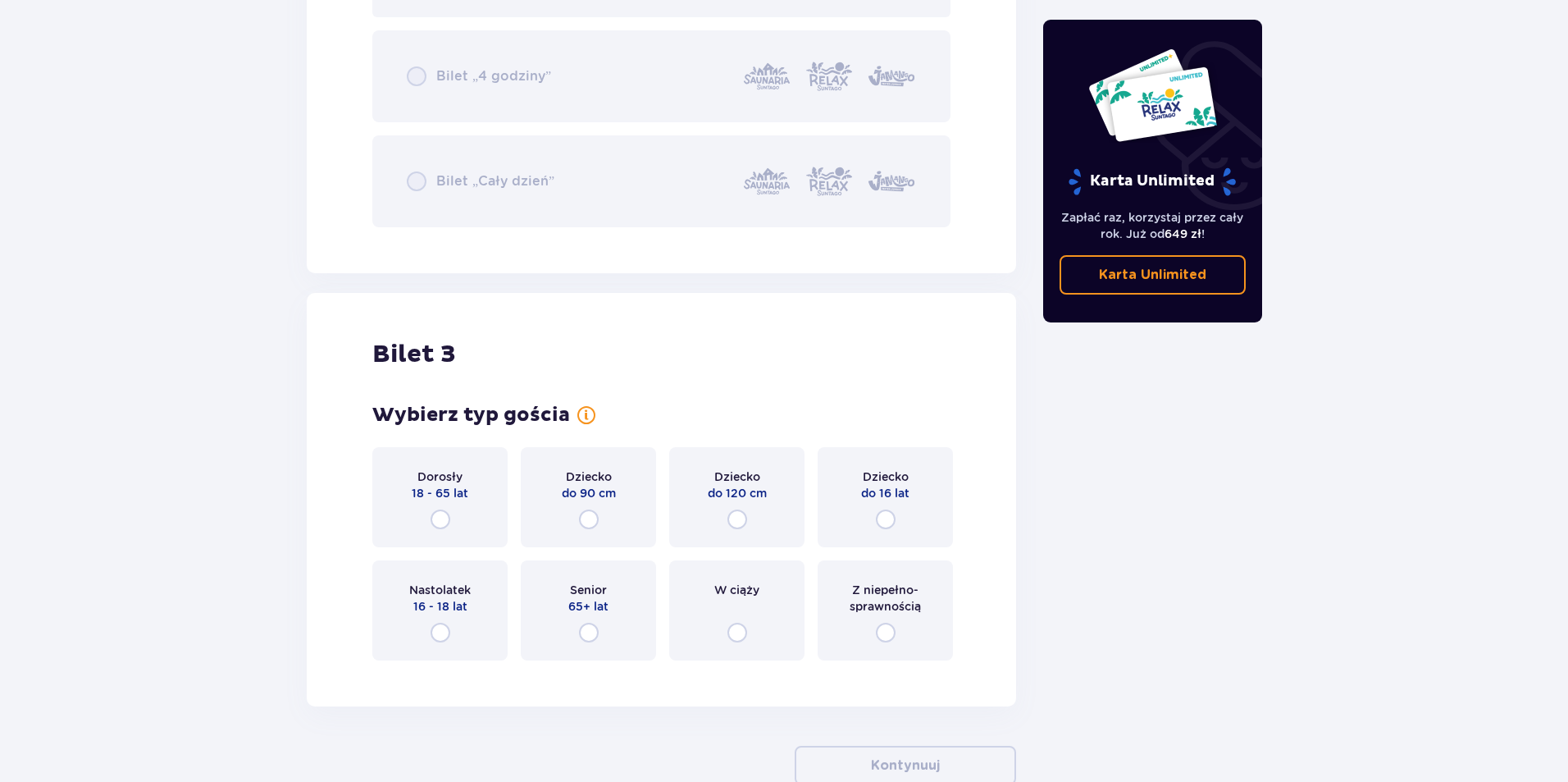
click at [442, 519] on input "radio" at bounding box center [440, 519] width 20 height 20
radio input "true"
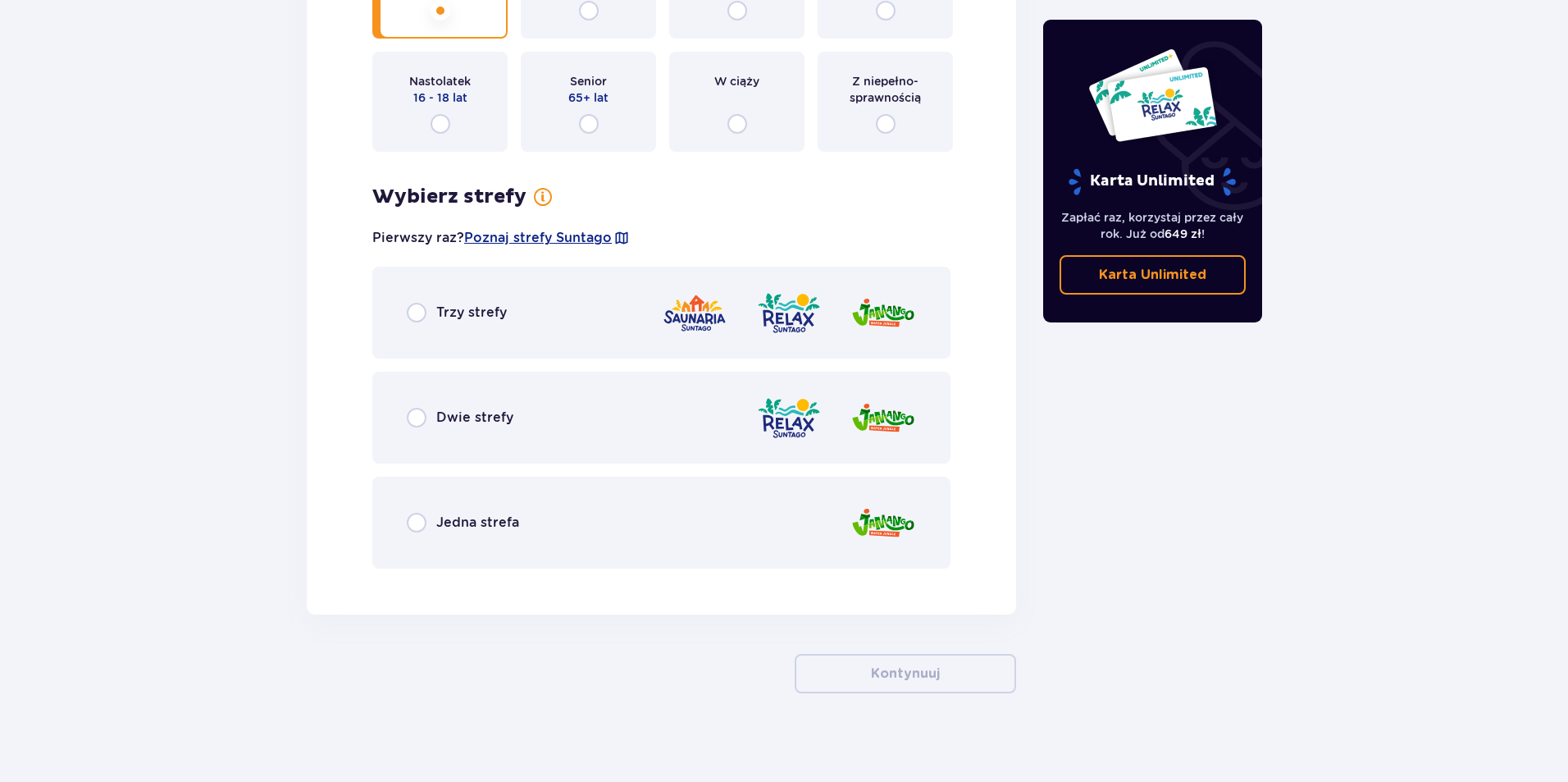
scroll to position [3540, 0]
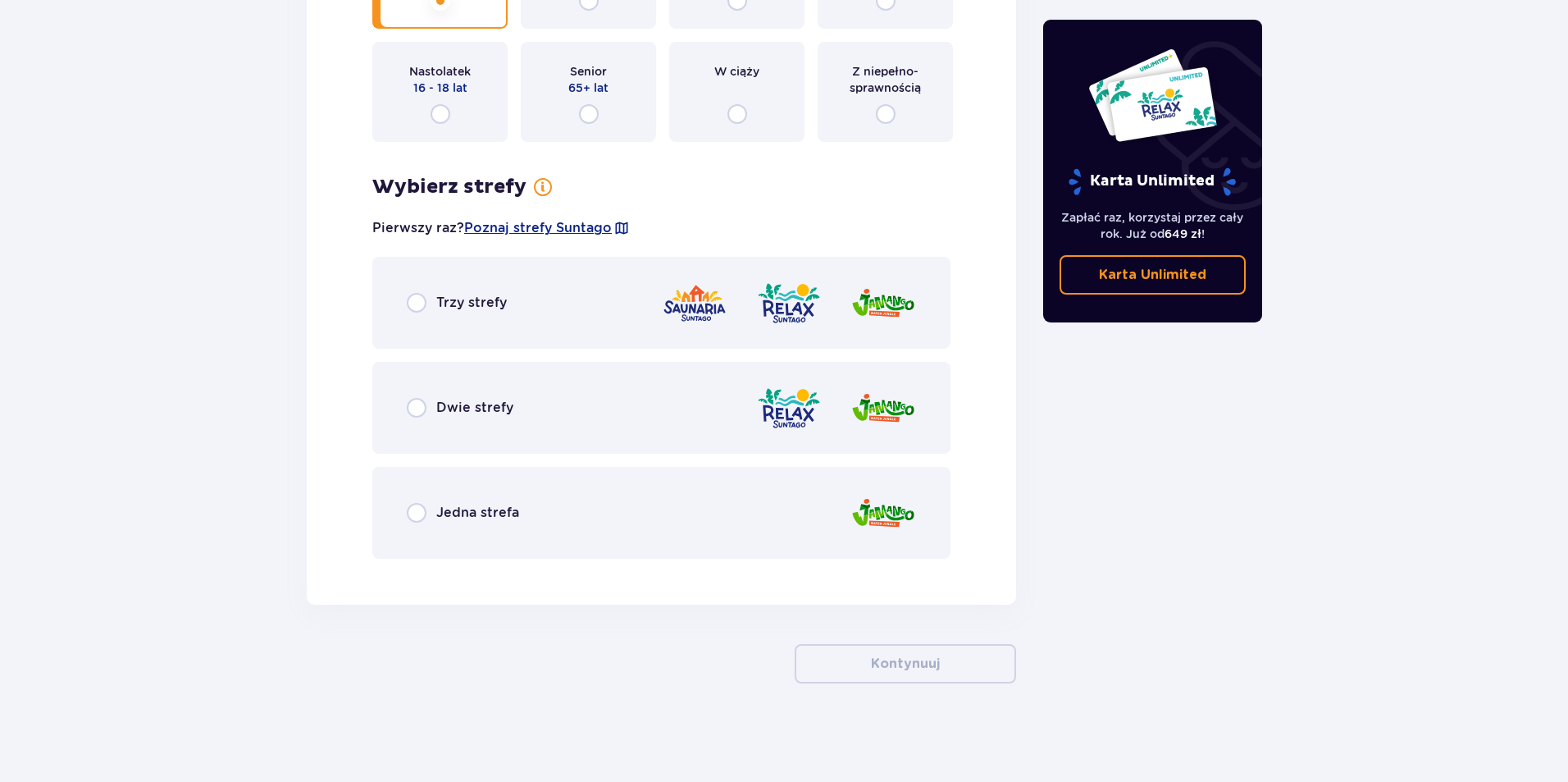
click at [424, 303] on input "radio" at bounding box center [416, 302] width 20 height 20
radio input "true"
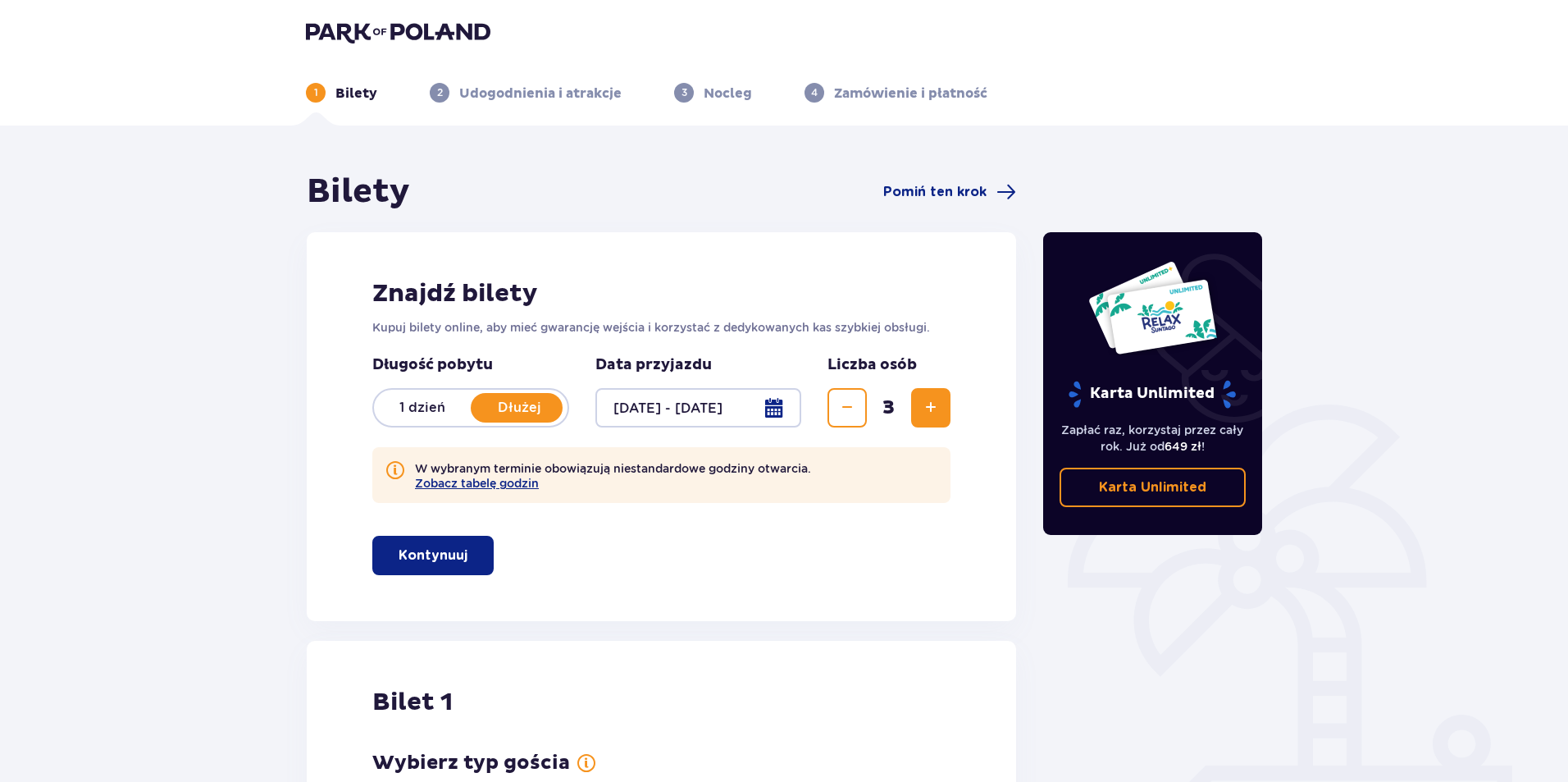
scroll to position [0, 0]
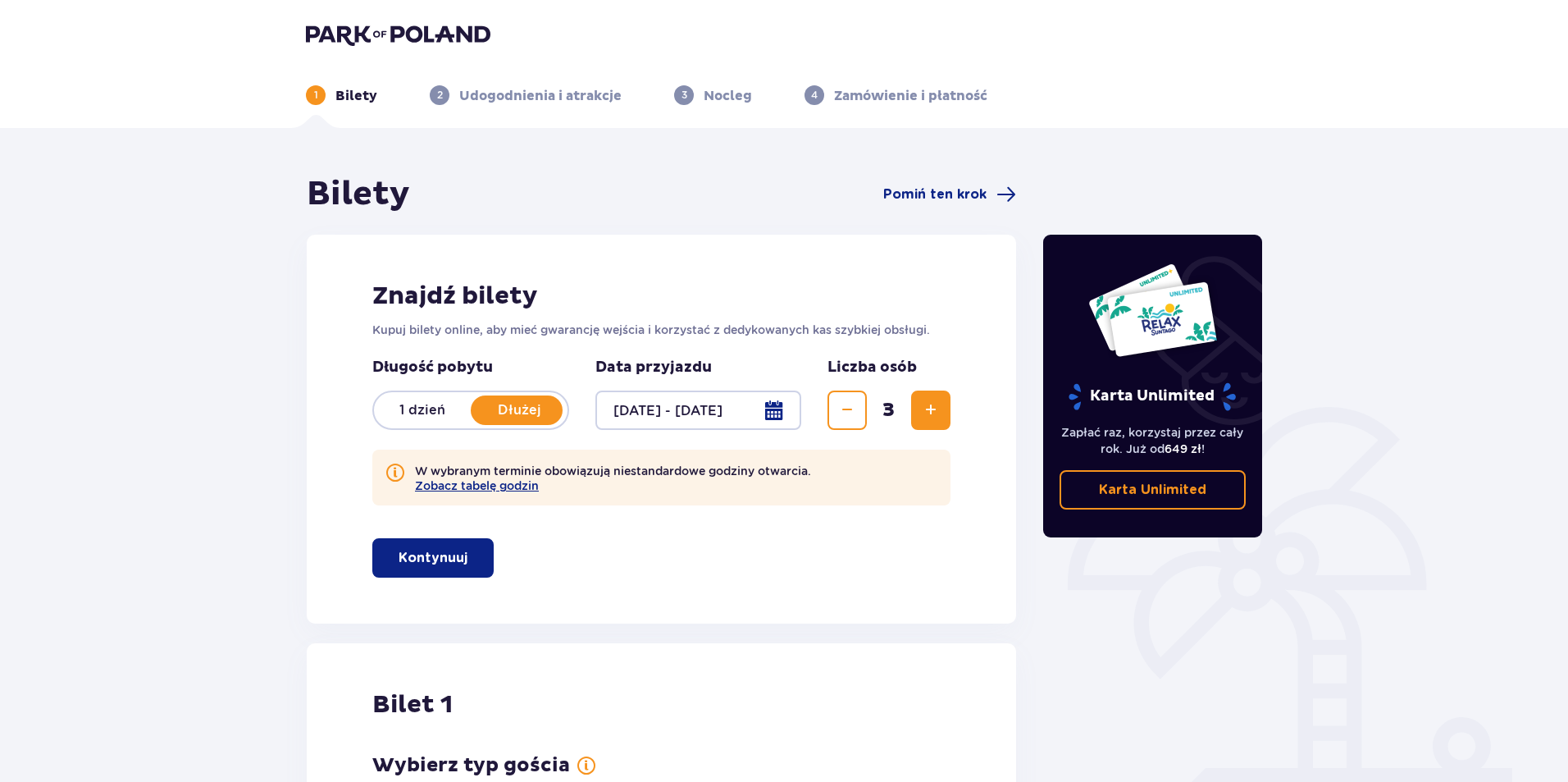
click at [399, 410] on p "1 dzień" at bounding box center [422, 409] width 97 height 18
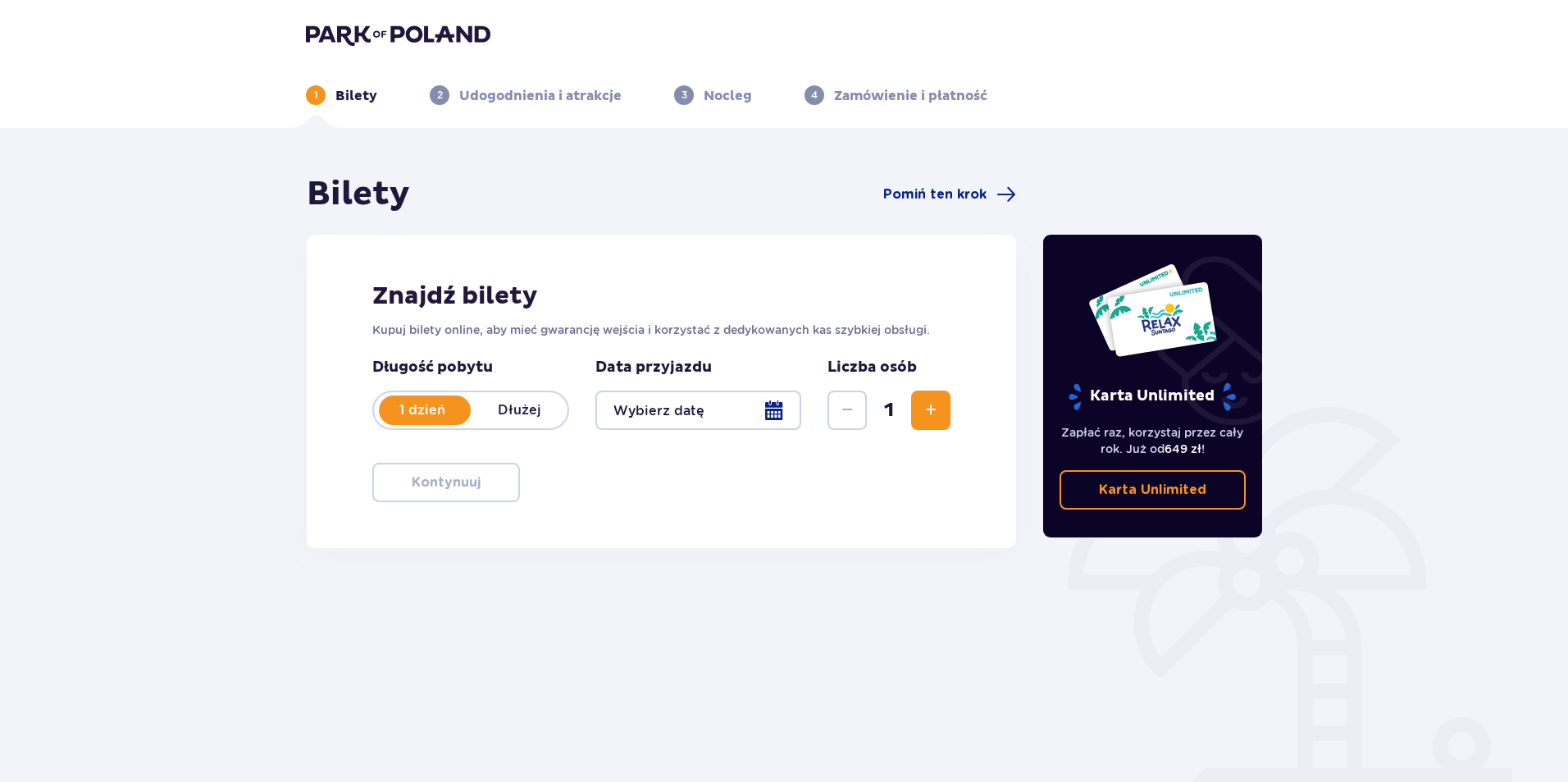
click at [939, 413] on span "Zwiększ" at bounding box center [931, 409] width 20 height 20
click at [734, 410] on div at bounding box center [698, 410] width 206 height 40
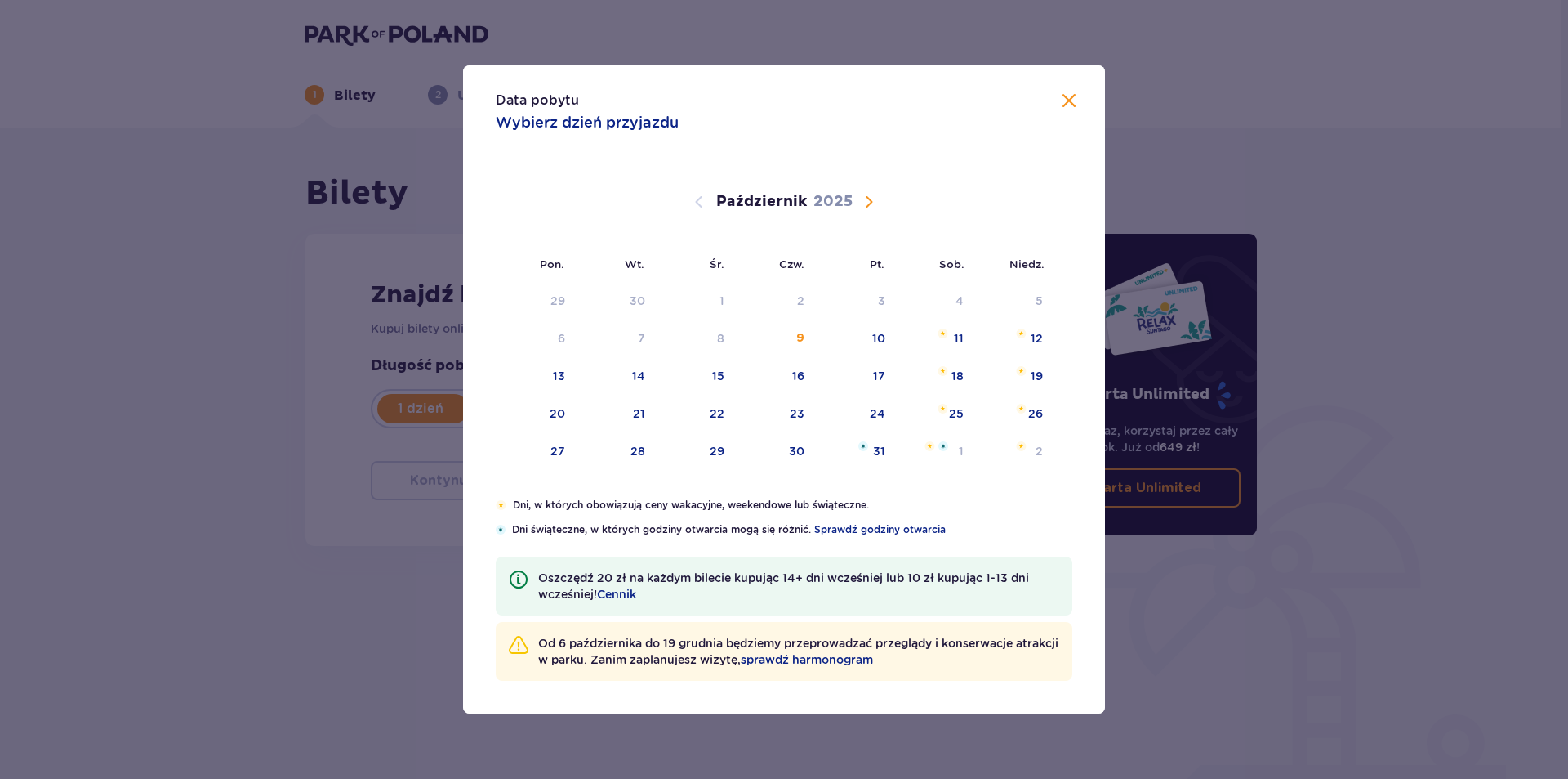
click at [871, 198] on span "Następny miesiąc" at bounding box center [869, 202] width 20 height 20
click at [868, 201] on span "Następny miesiąc" at bounding box center [869, 202] width 20 height 20
click at [867, 202] on span "Następny miesiąc" at bounding box center [869, 202] width 20 height 20
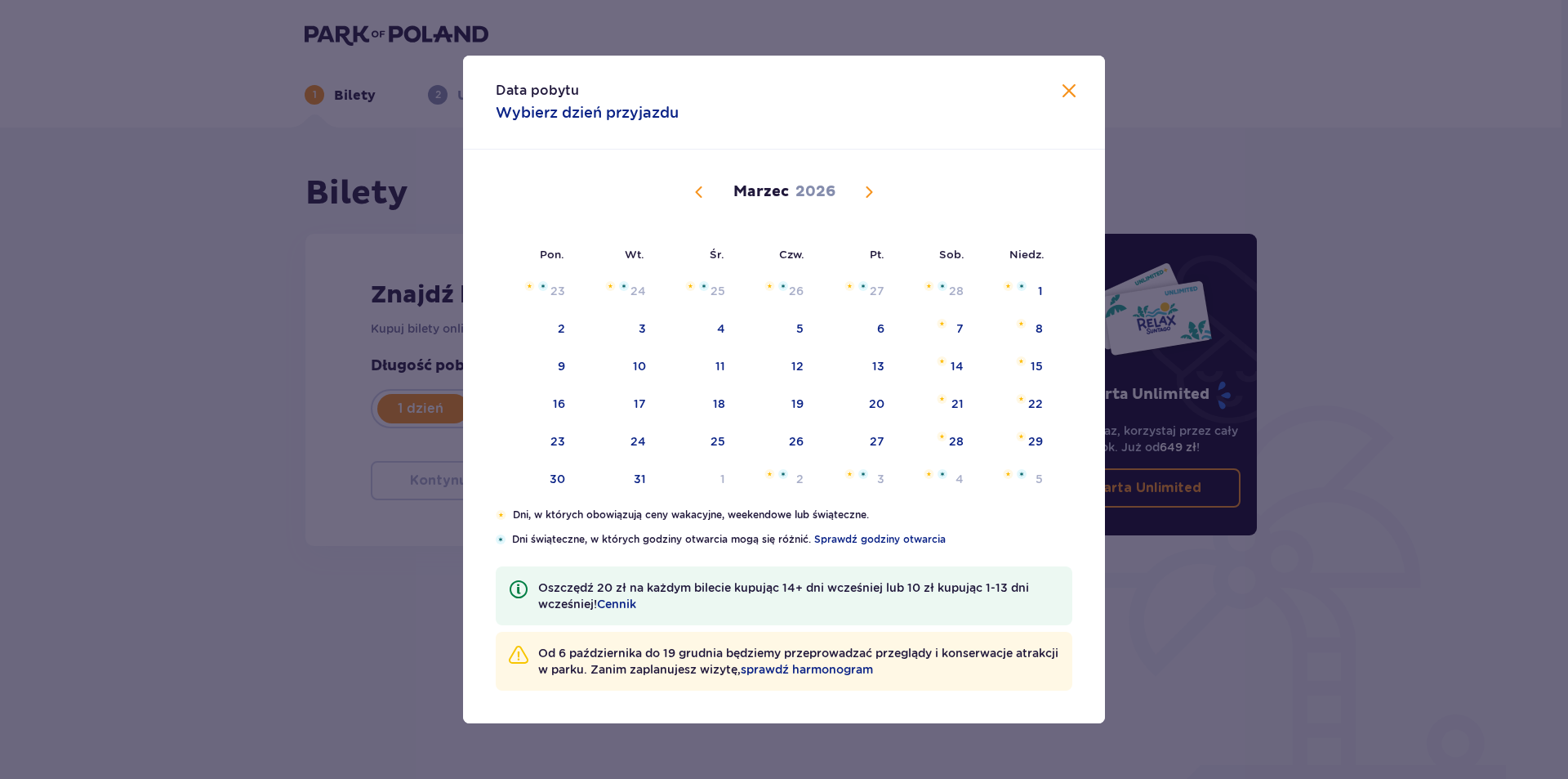
click at [868, 196] on span "Następny miesiąc" at bounding box center [869, 191] width 20 height 20
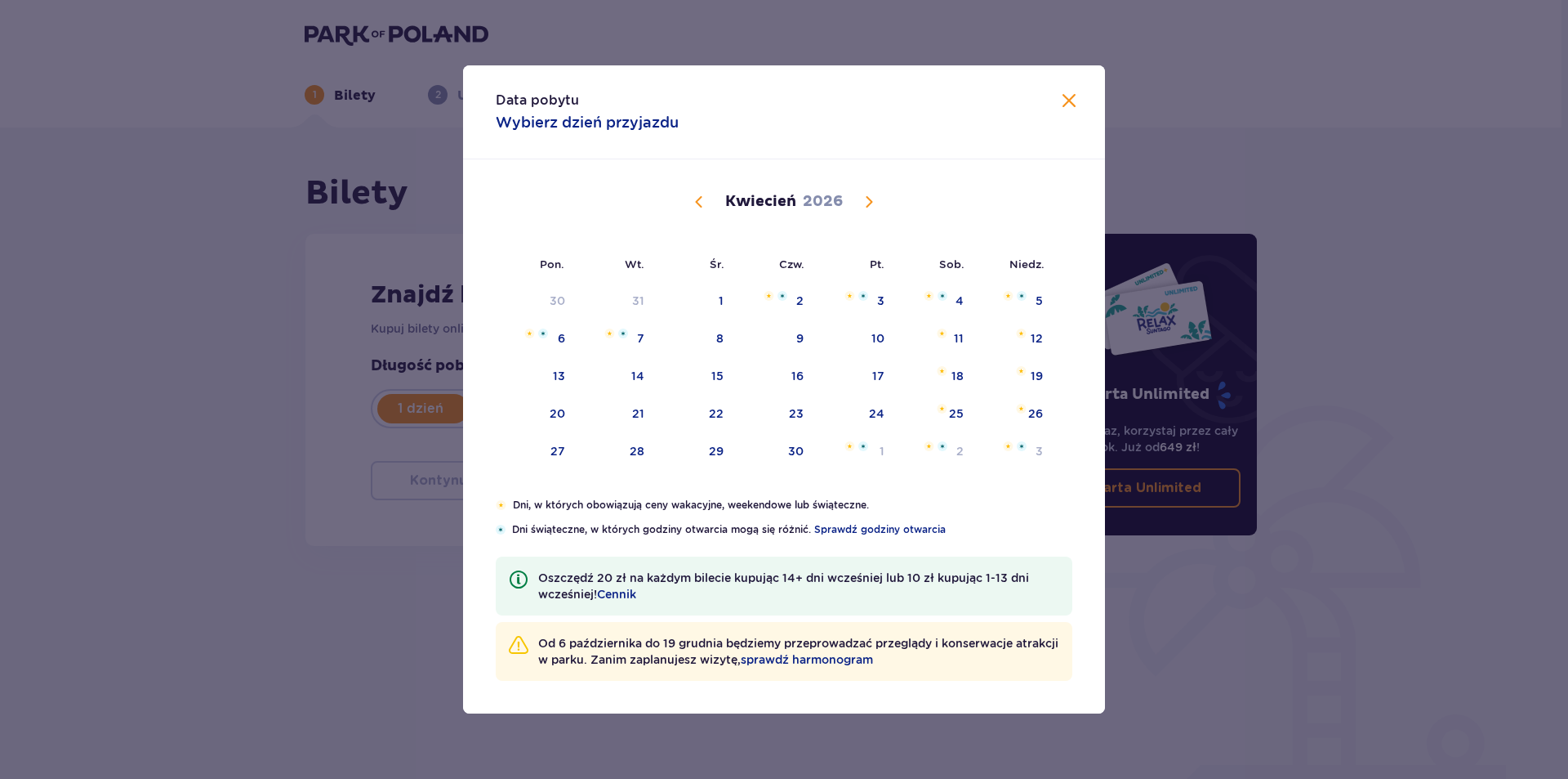
click at [868, 196] on span "Następny miesiąc" at bounding box center [869, 202] width 20 height 20
click at [700, 472] on div "Maj 2026" at bounding box center [784, 532] width 541 height 123
click at [700, 187] on div "Maj 2026" at bounding box center [784, 220] width 541 height 123
drag, startPoint x: 700, startPoint y: 187, endPoint x: 700, endPoint y: 213, distance: 26.0
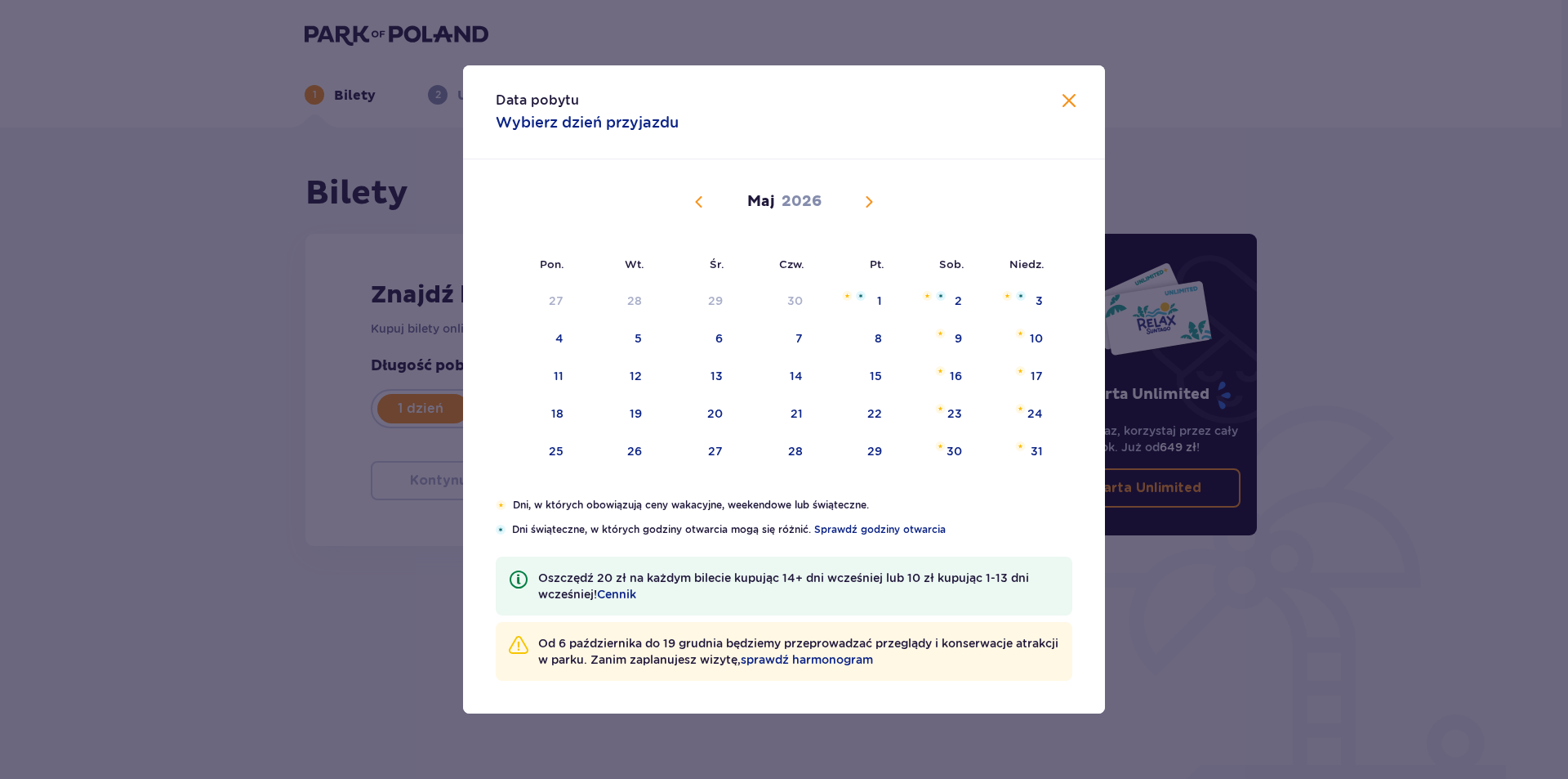
click at [700, 188] on div "Maj 2026" at bounding box center [784, 220] width 541 height 123
click at [699, 202] on span "Poprzedni miesiąc" at bounding box center [699, 202] width 20 height 20
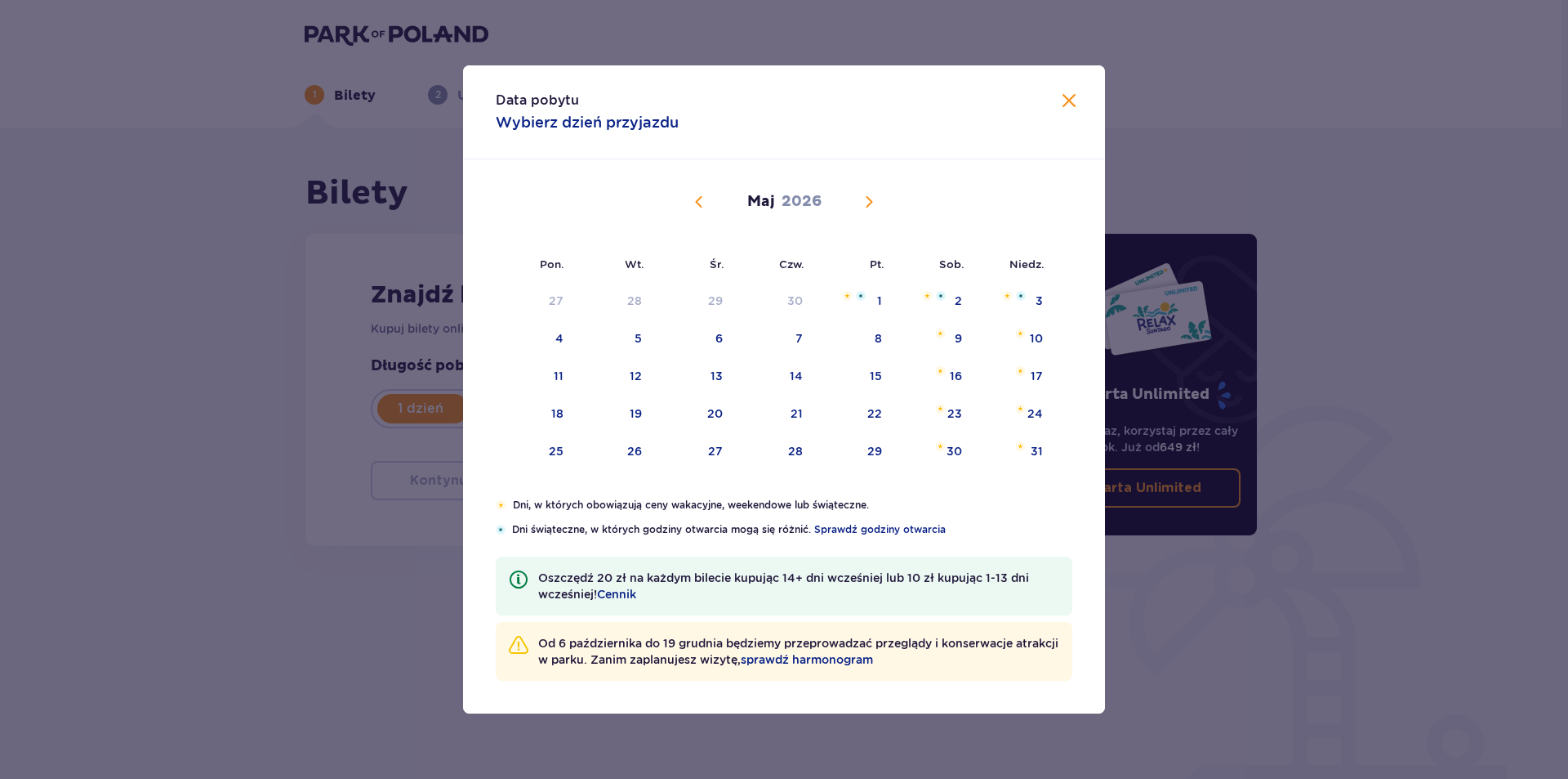
click at [699, 202] on span "Poprzedni miesiąc" at bounding box center [699, 202] width 20 height 20
click at [1059, 103] on span "Zamknij" at bounding box center [1068, 101] width 20 height 20
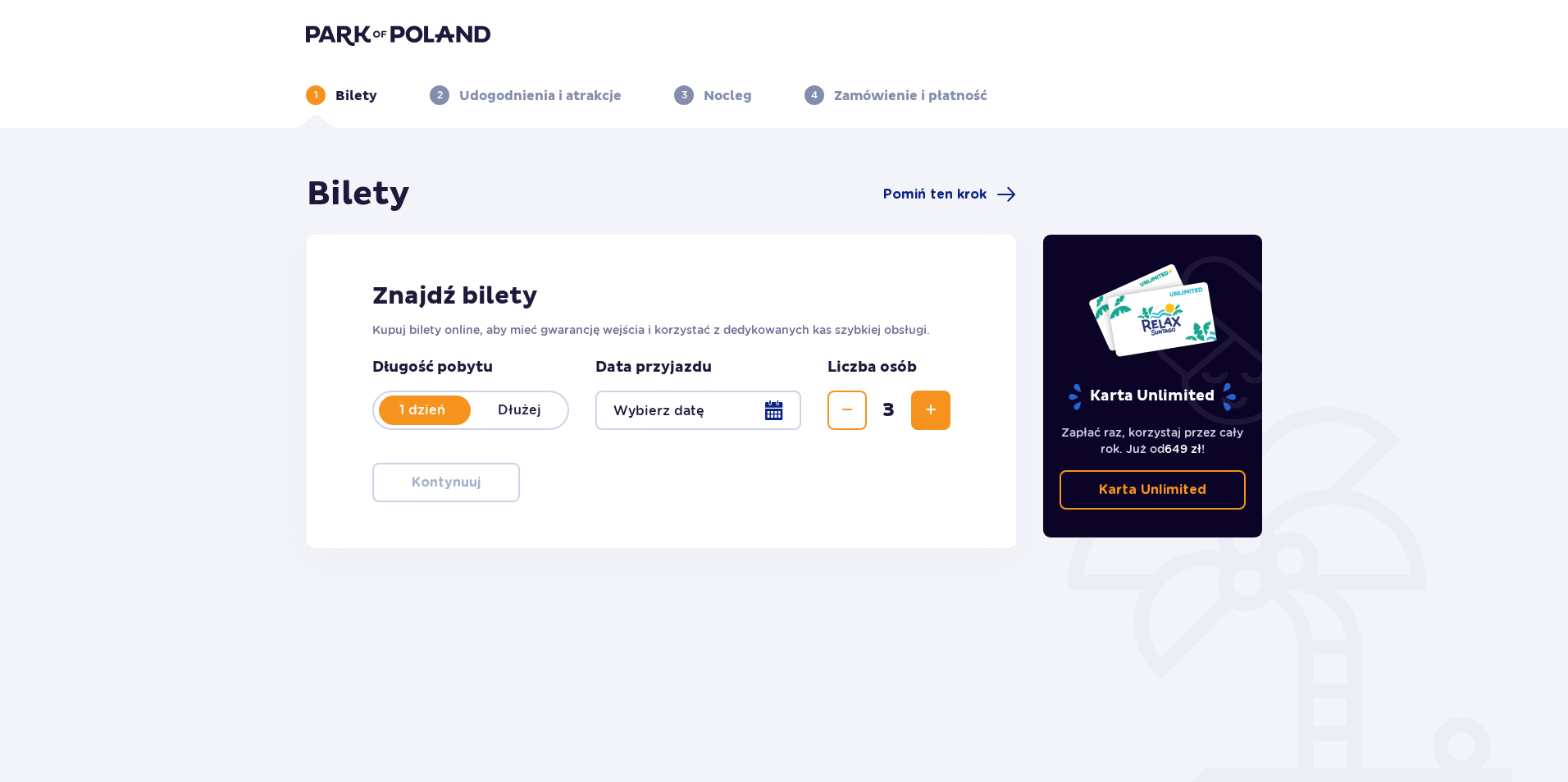
click at [1070, 96] on ul "1 Bilety 2 Udogodnienia i atrakcje 3 Nocleg 4 Zamówienie i płatność" at bounding box center [784, 95] width 956 height 20
click at [722, 418] on div at bounding box center [698, 410] width 206 height 40
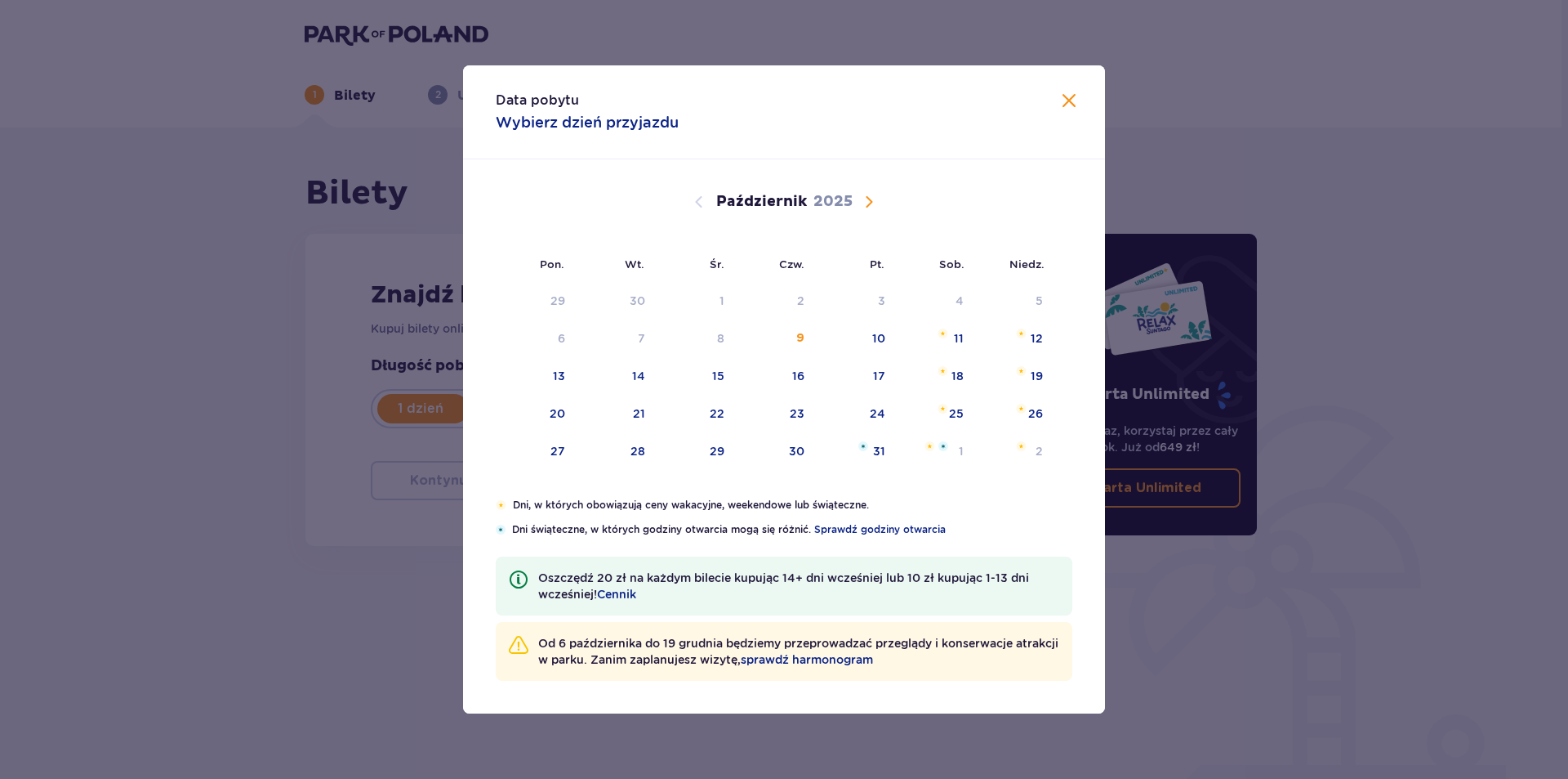
click at [874, 198] on span "Następny miesiąc" at bounding box center [869, 202] width 20 height 20
click at [867, 200] on span "Następny miesiąc" at bounding box center [869, 202] width 20 height 20
click at [870, 412] on div "26" at bounding box center [875, 412] width 15 height 16
type input "[DATE]"
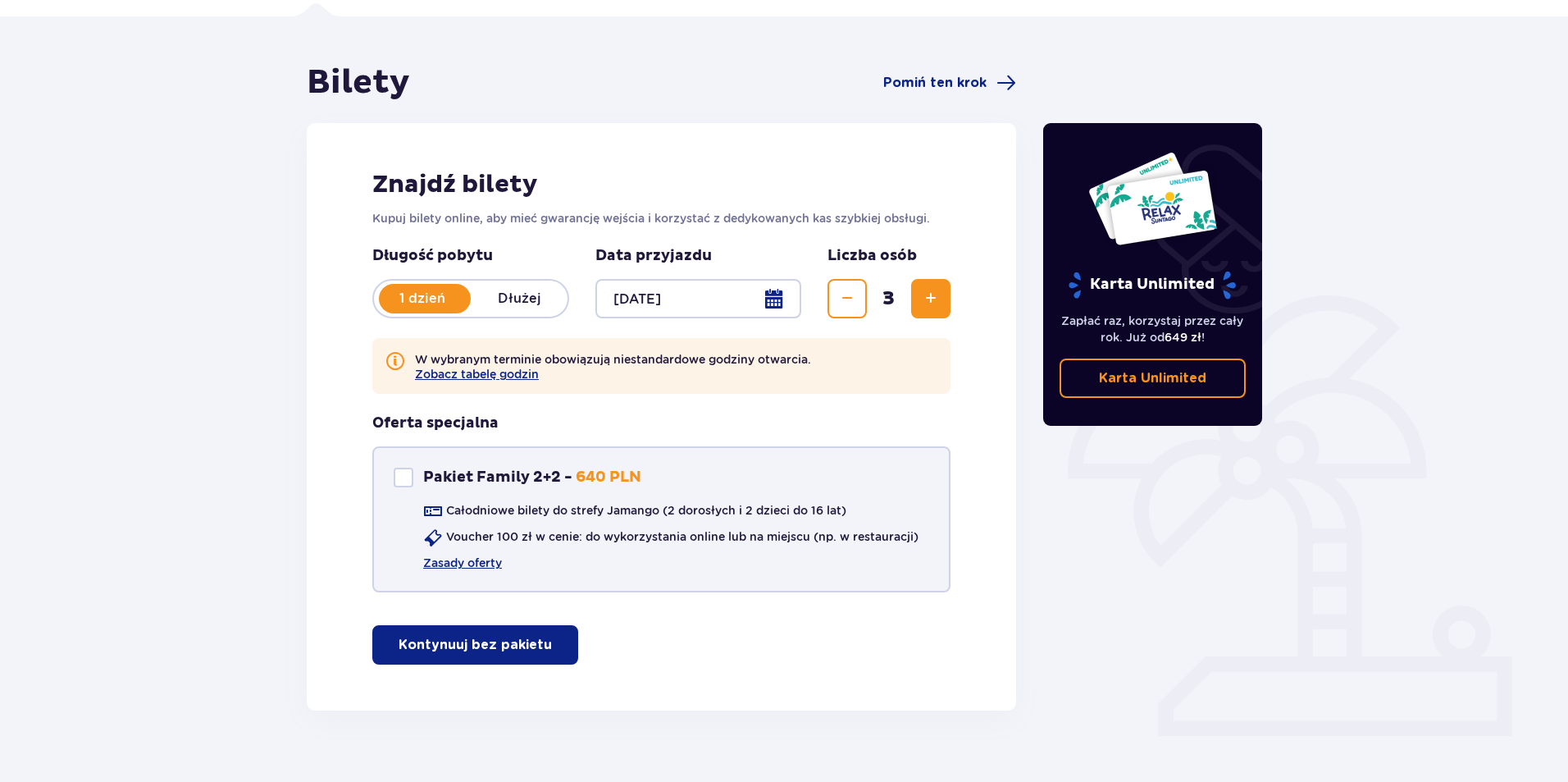
scroll to position [138, 0]
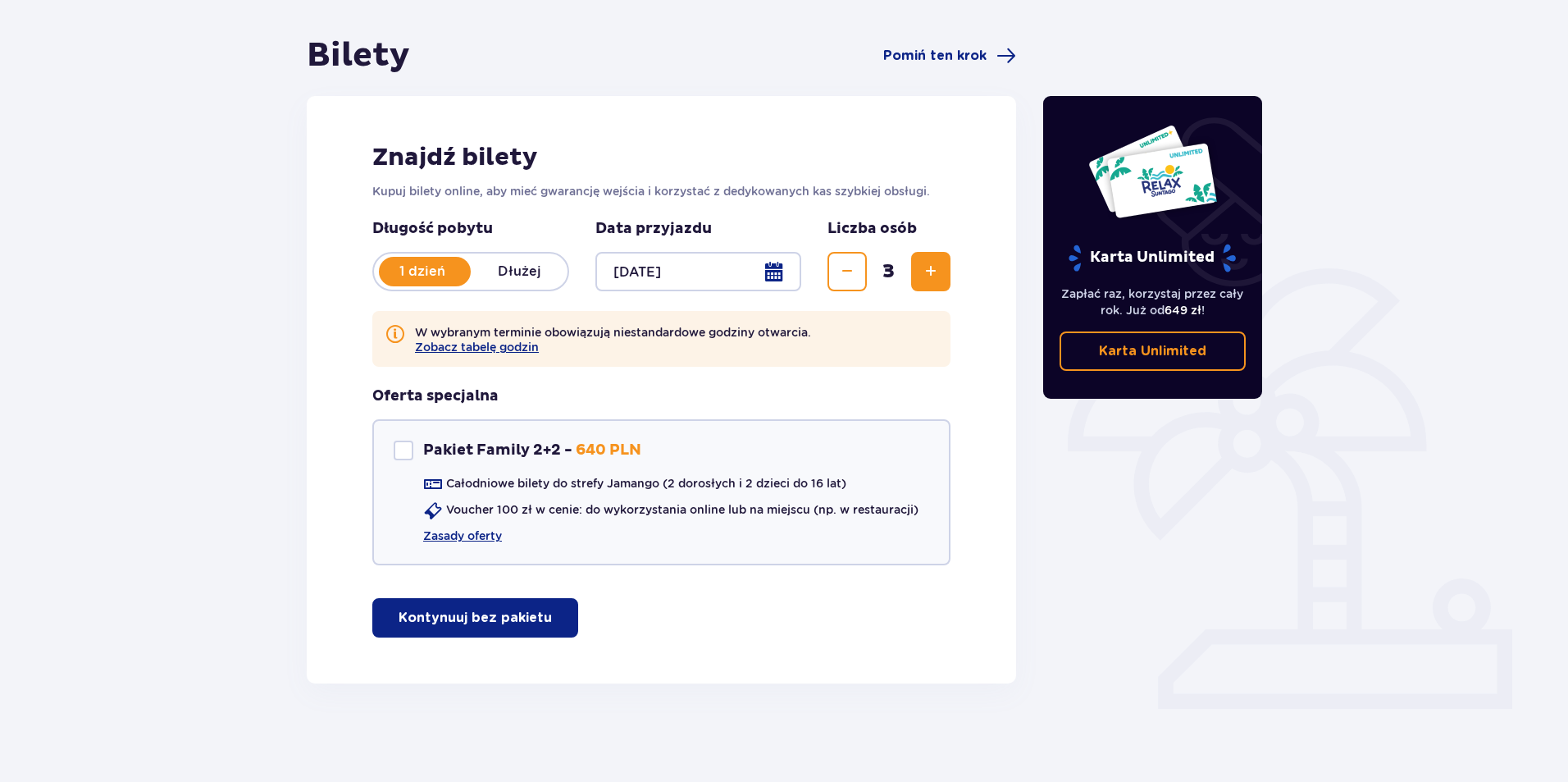
click at [477, 608] on button "Kontynuuj bez pakietu" at bounding box center [475, 617] width 206 height 40
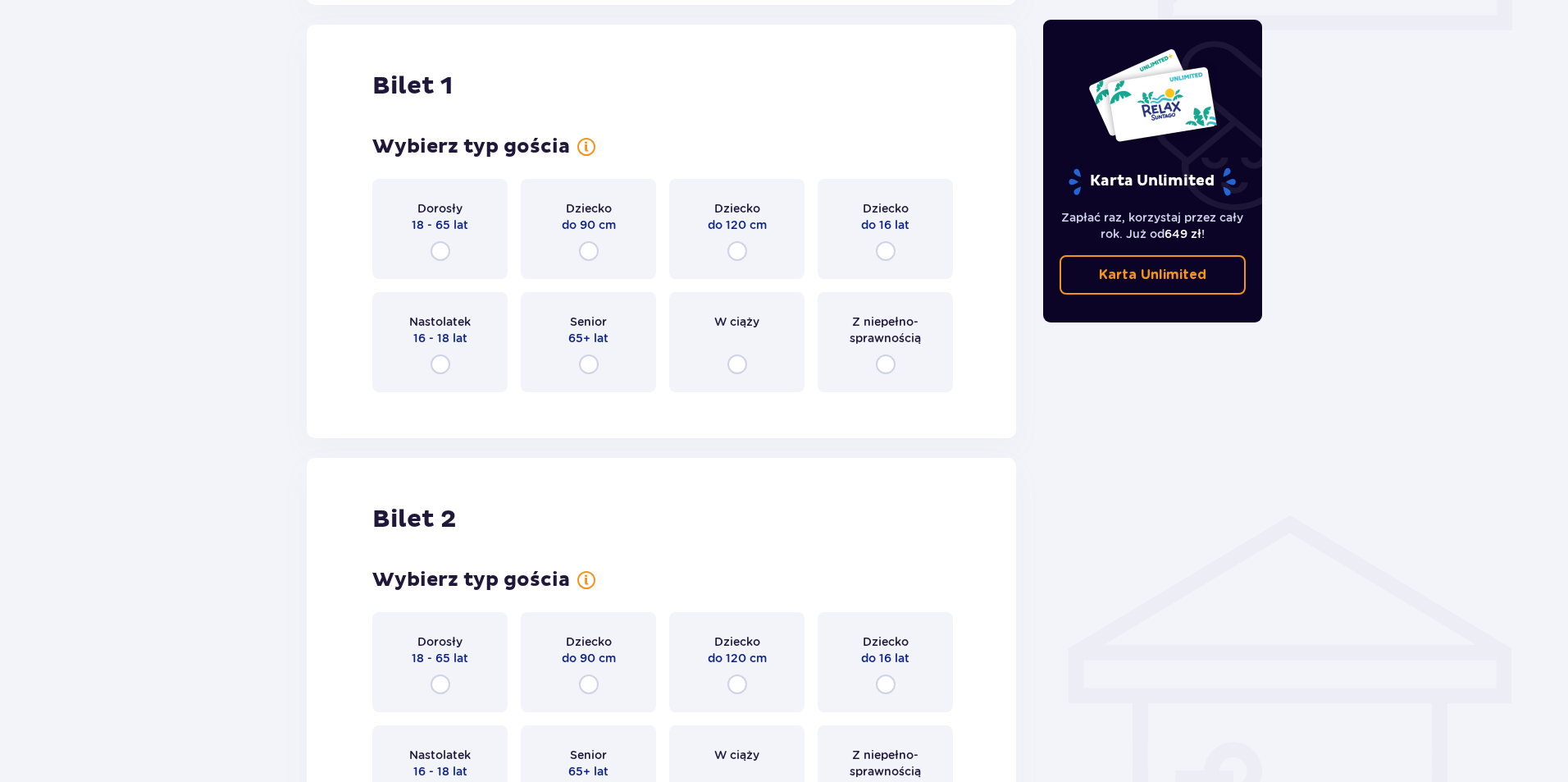
scroll to position [822, 0]
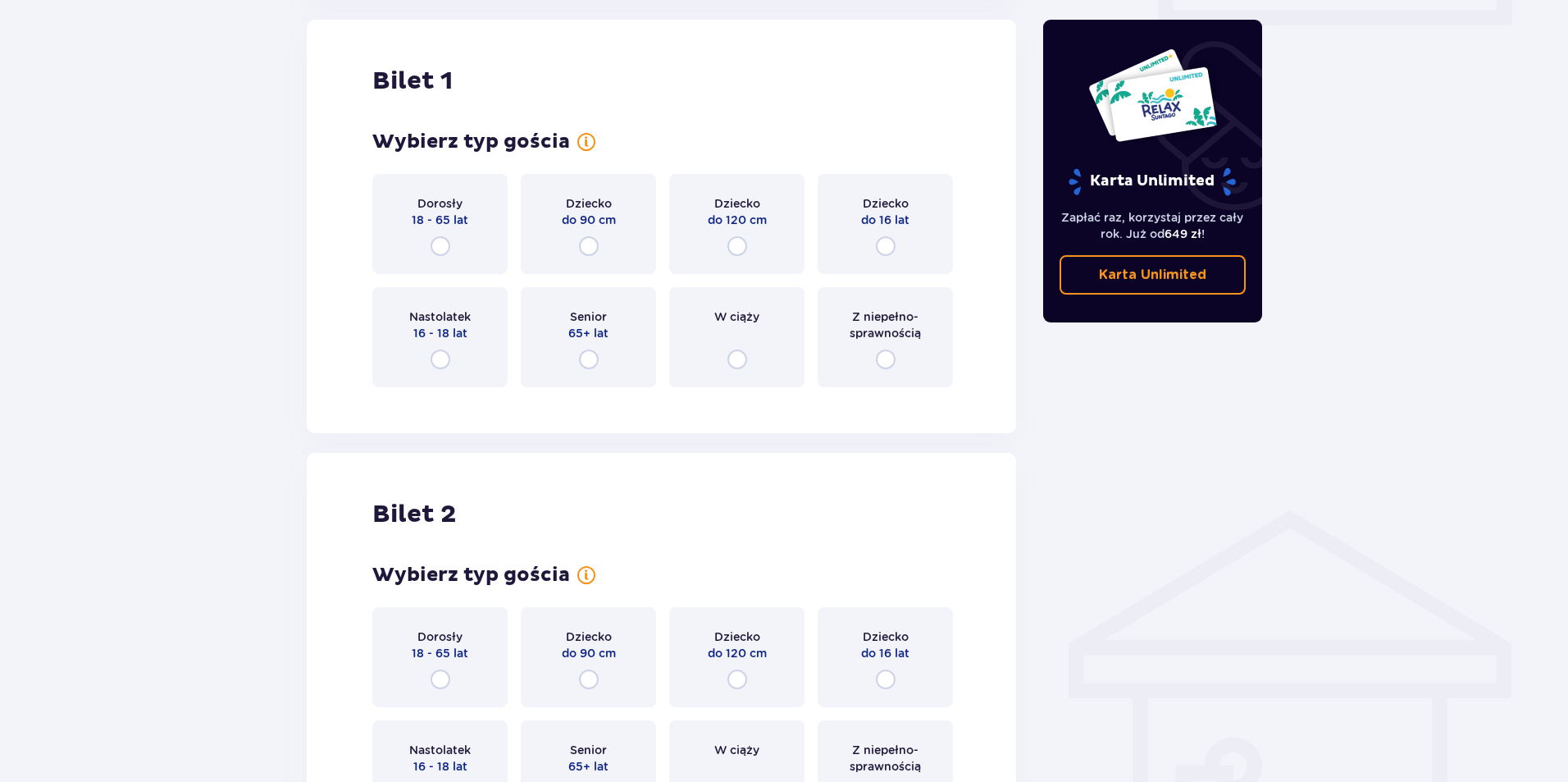
click at [436, 243] on input "radio" at bounding box center [440, 246] width 20 height 20
radio input "true"
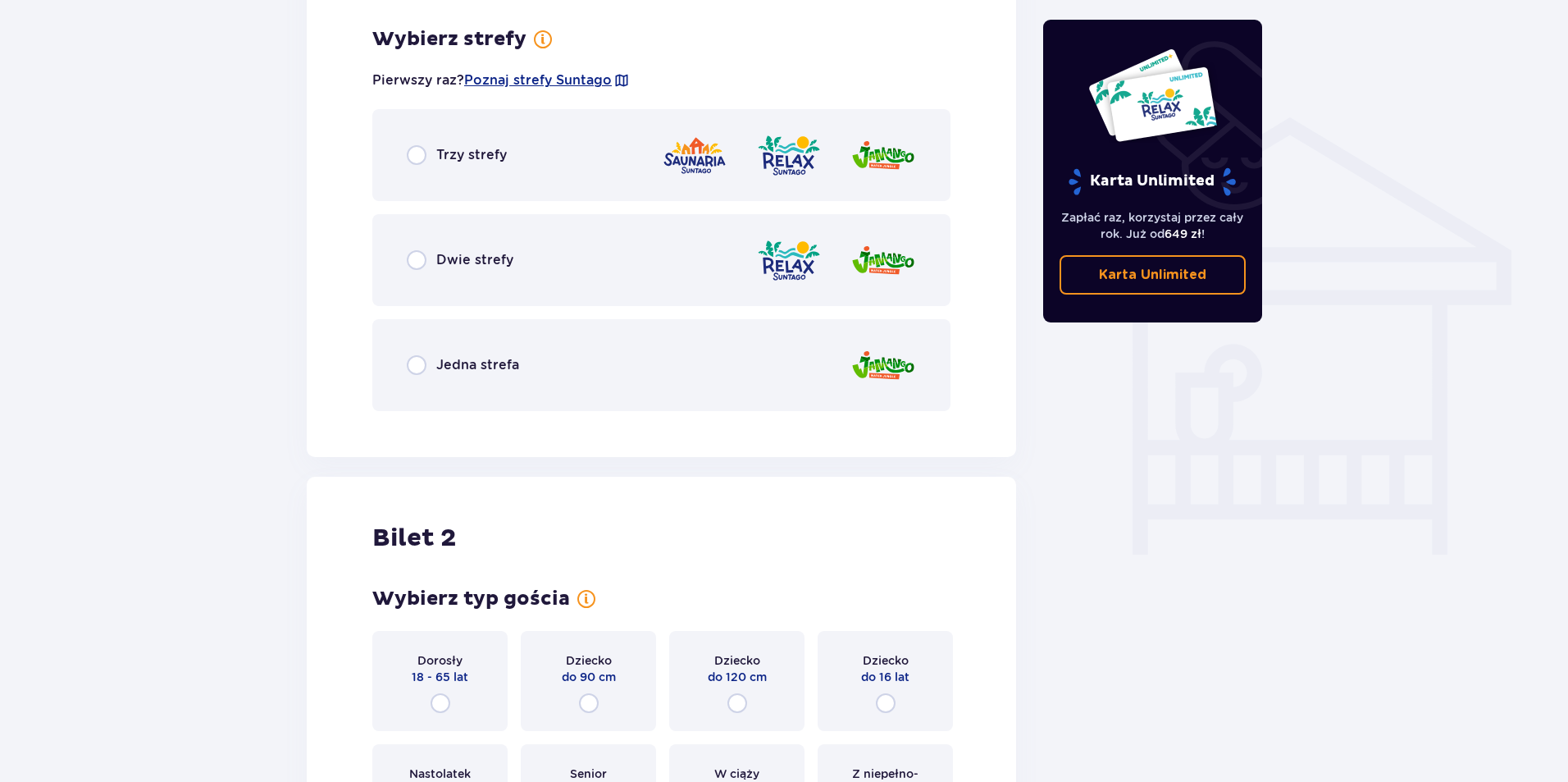
scroll to position [1222, 0]
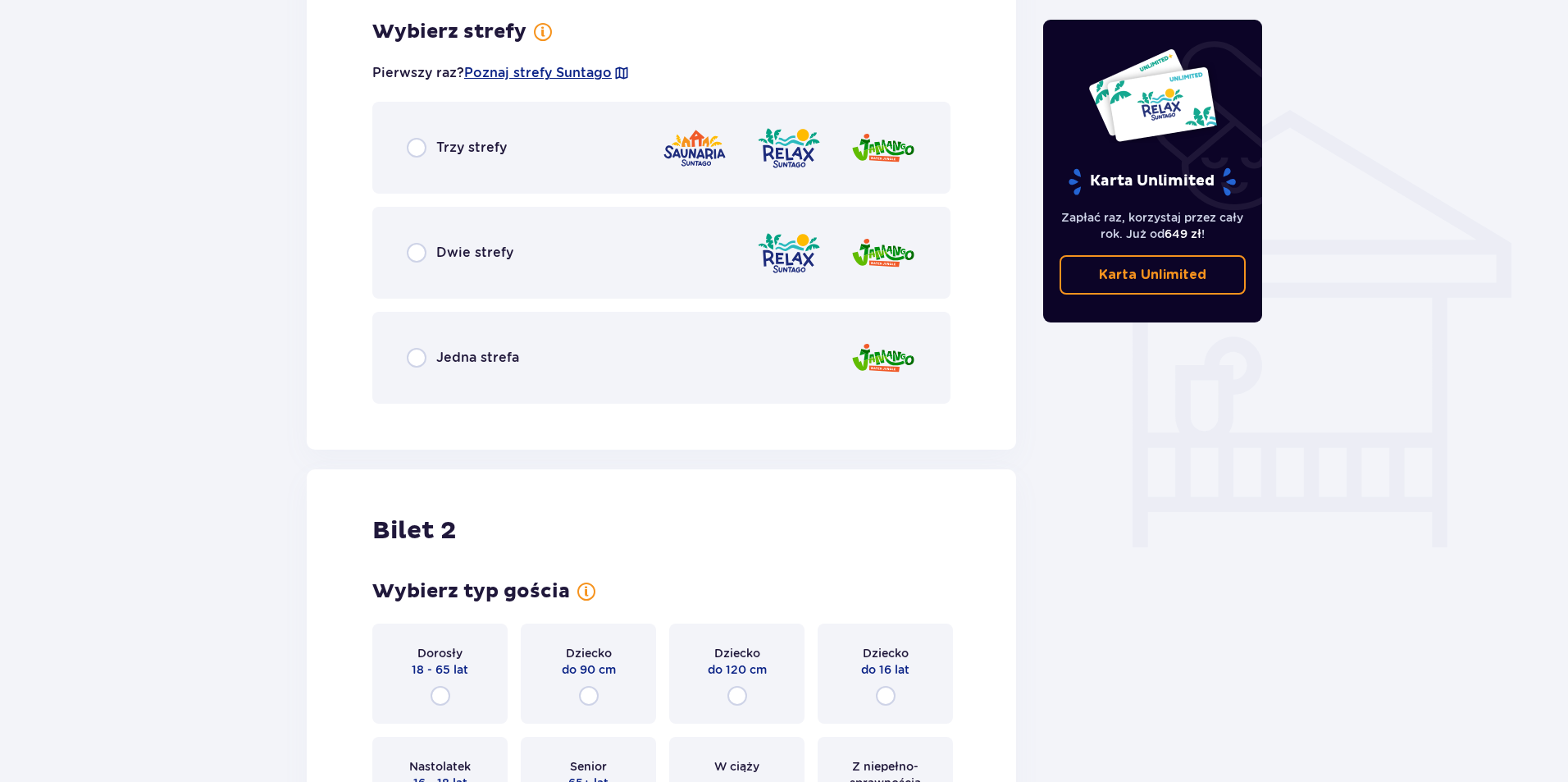
click at [424, 137] on input "radio" at bounding box center [416, 147] width 20 height 20
radio input "true"
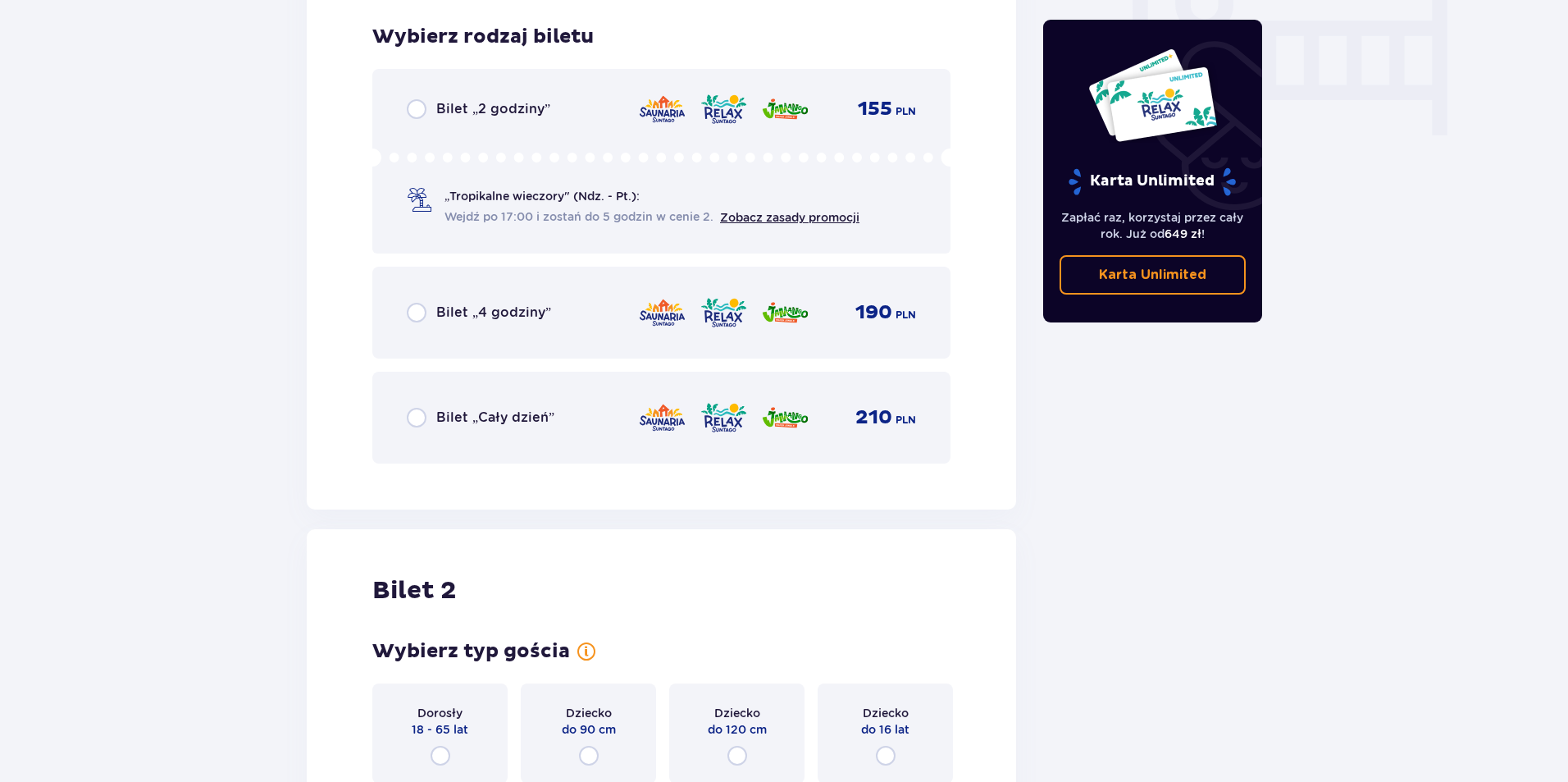
scroll to position [1638, 0]
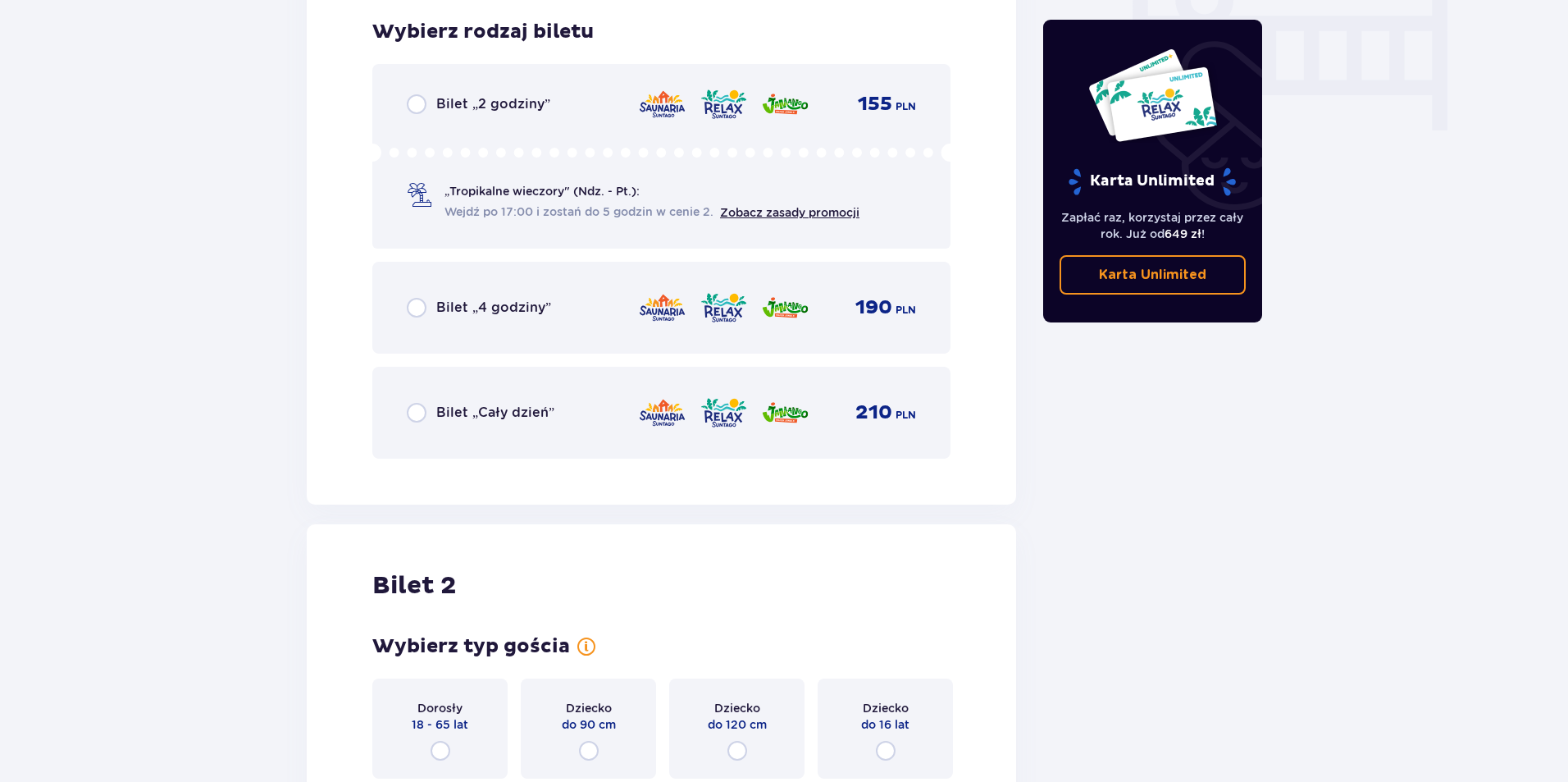
click at [415, 416] on input "radio" at bounding box center [416, 412] width 20 height 20
radio input "true"
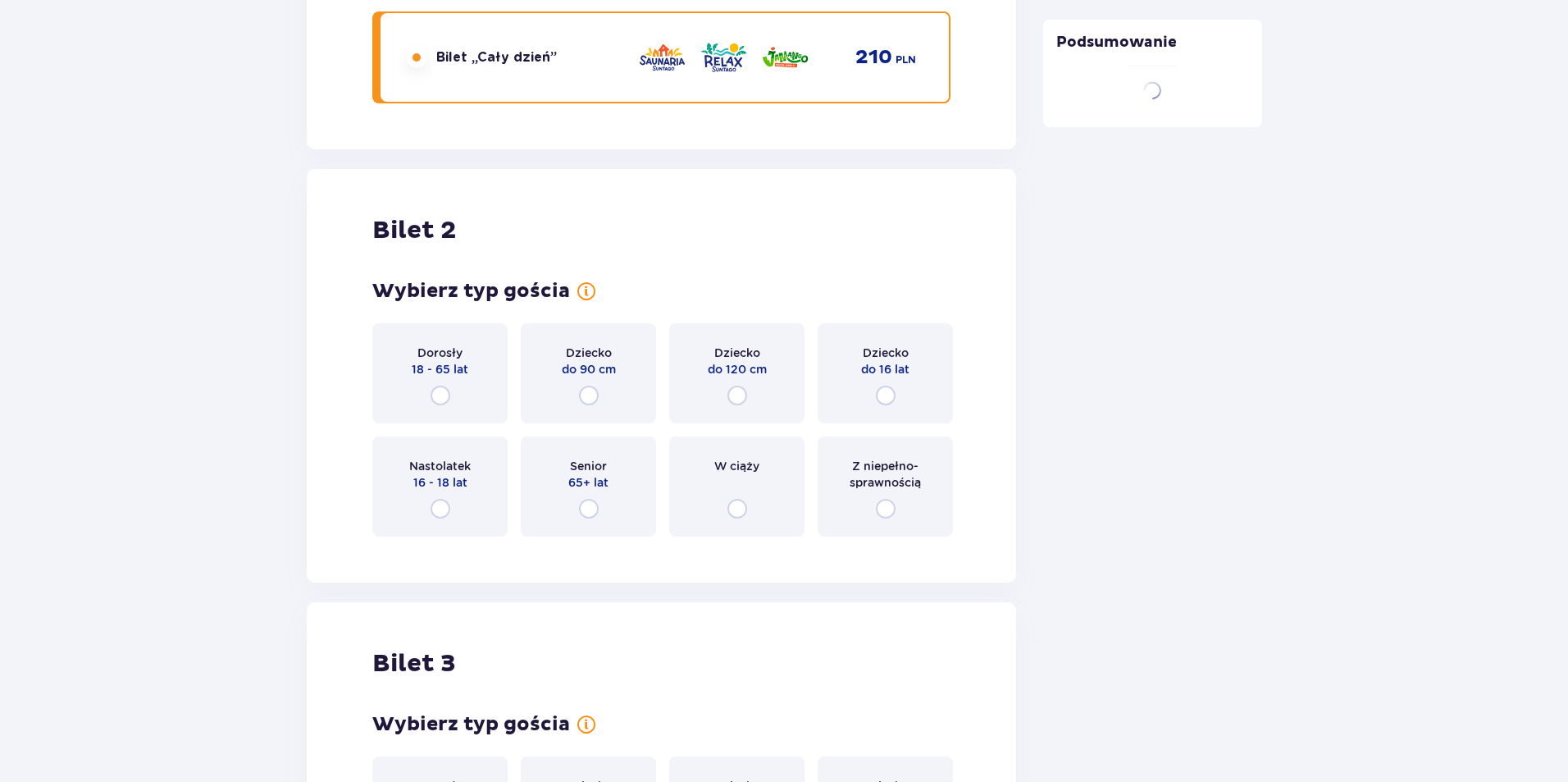
scroll to position [2143, 0]
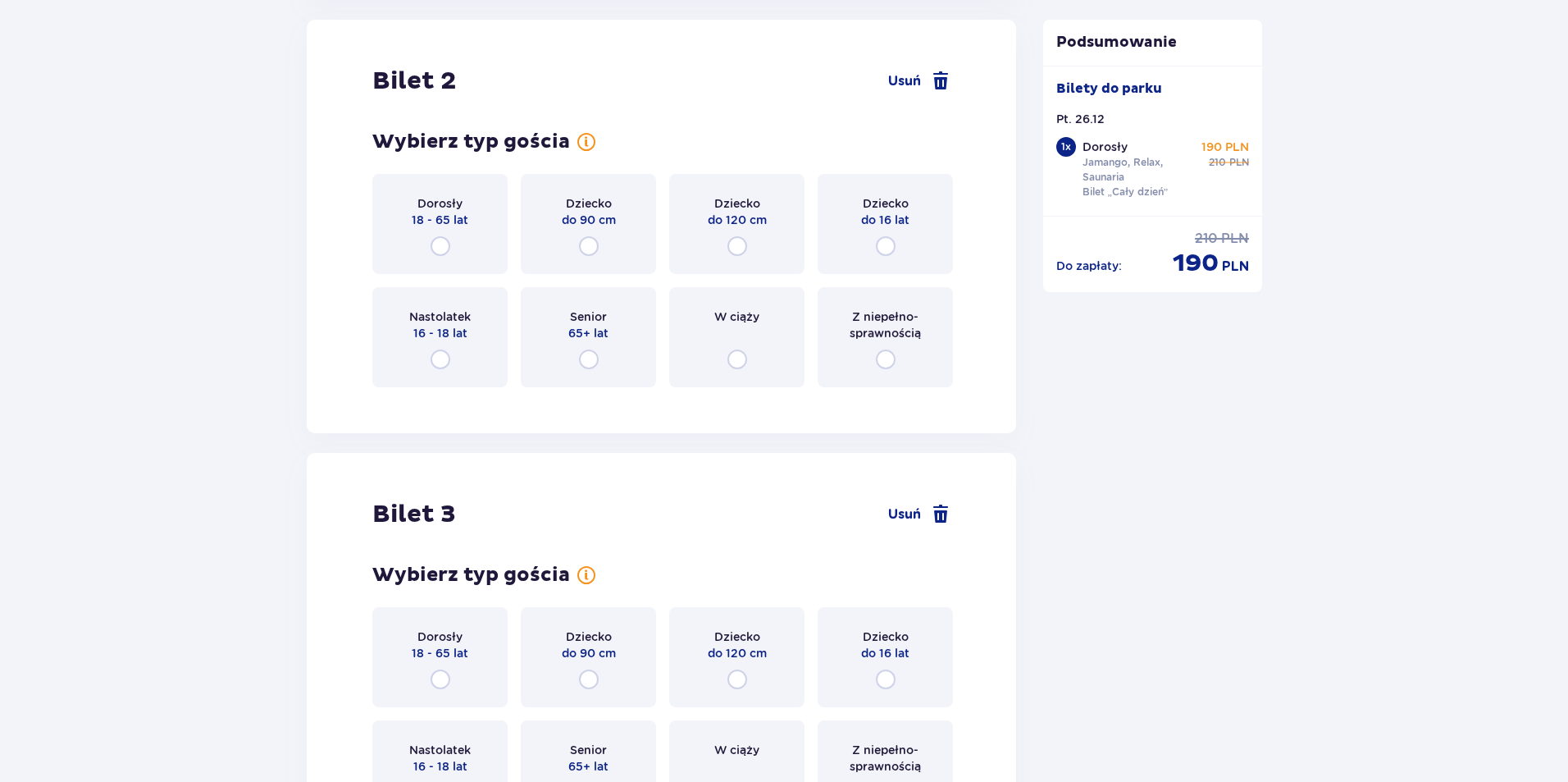
click at [441, 247] on input "radio" at bounding box center [440, 246] width 20 height 20
radio input "true"
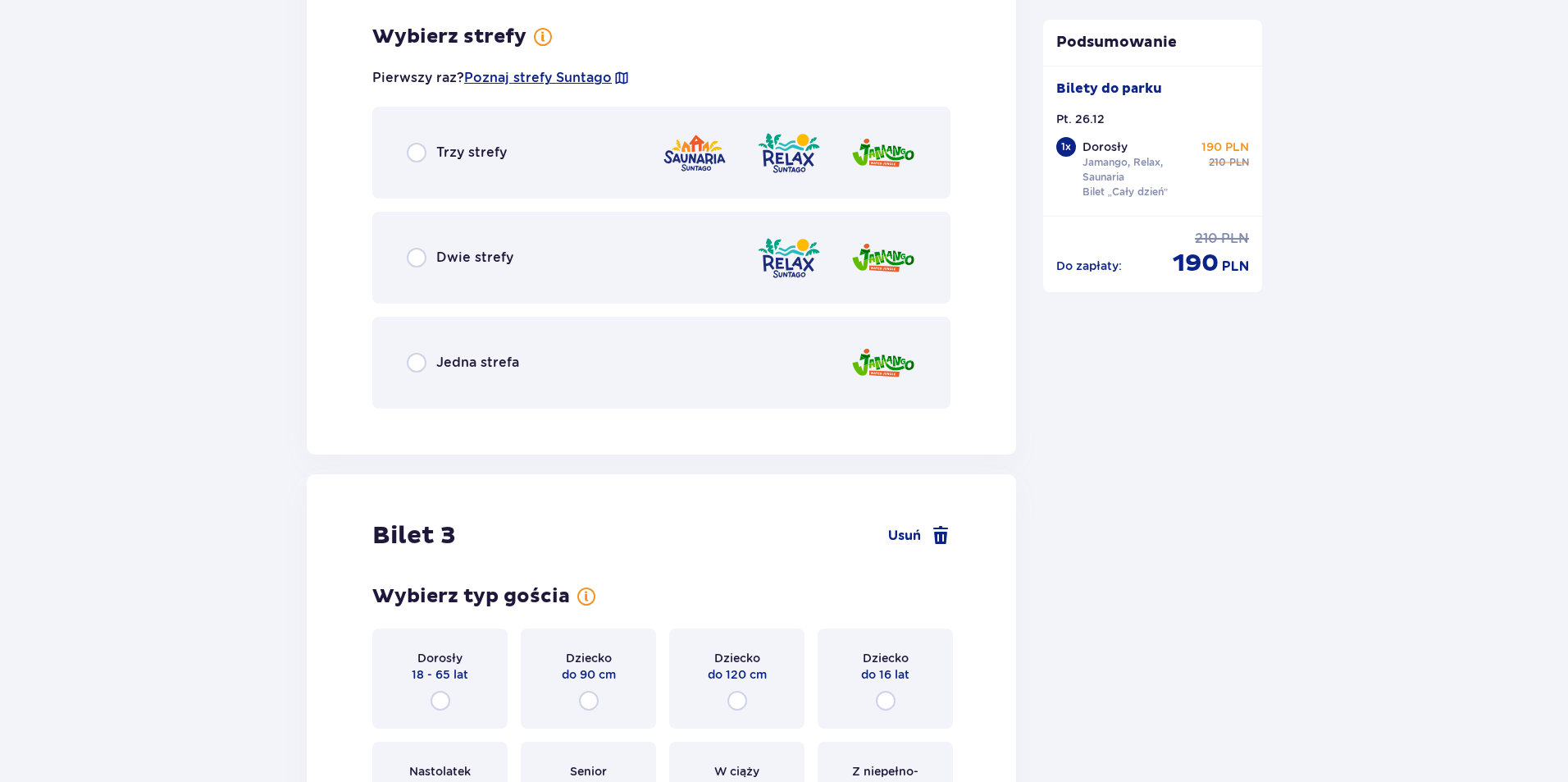
scroll to position [2544, 0]
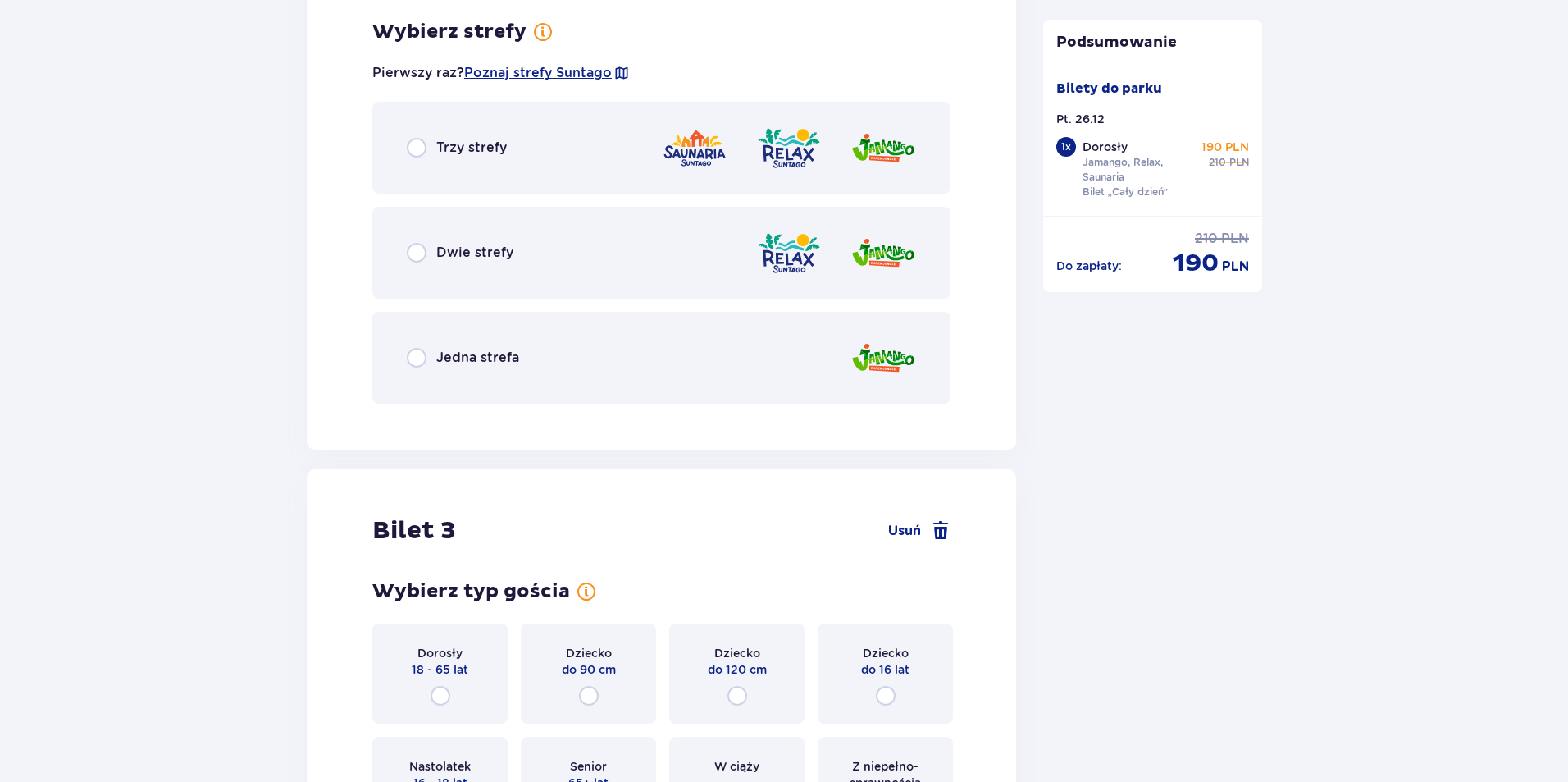
click at [416, 148] on input "radio" at bounding box center [416, 147] width 20 height 20
radio input "true"
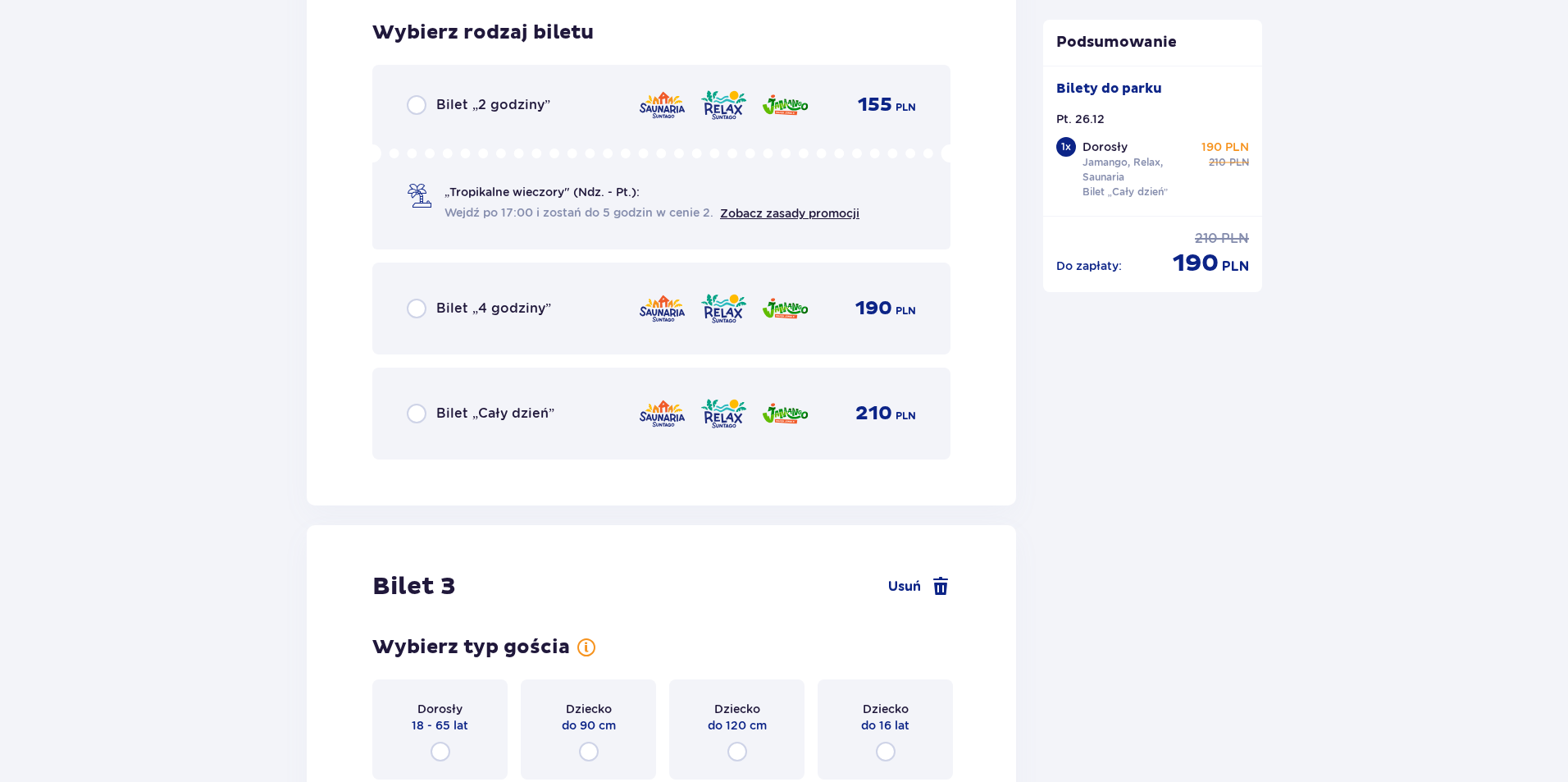
scroll to position [2960, 0]
click at [418, 414] on input "radio" at bounding box center [416, 412] width 20 height 20
radio input "true"
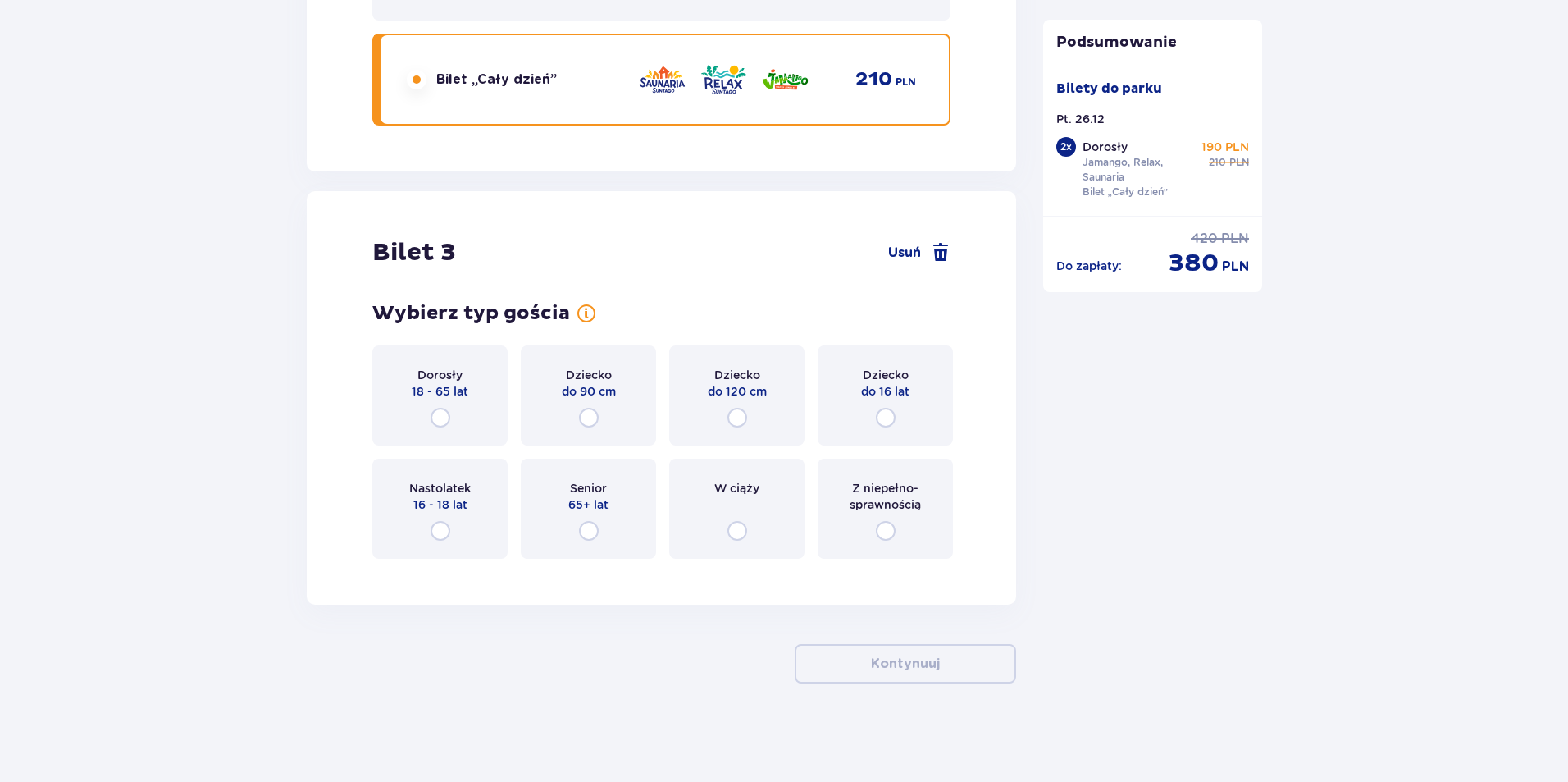
click at [442, 423] on input "radio" at bounding box center [440, 417] width 20 height 20
radio input "true"
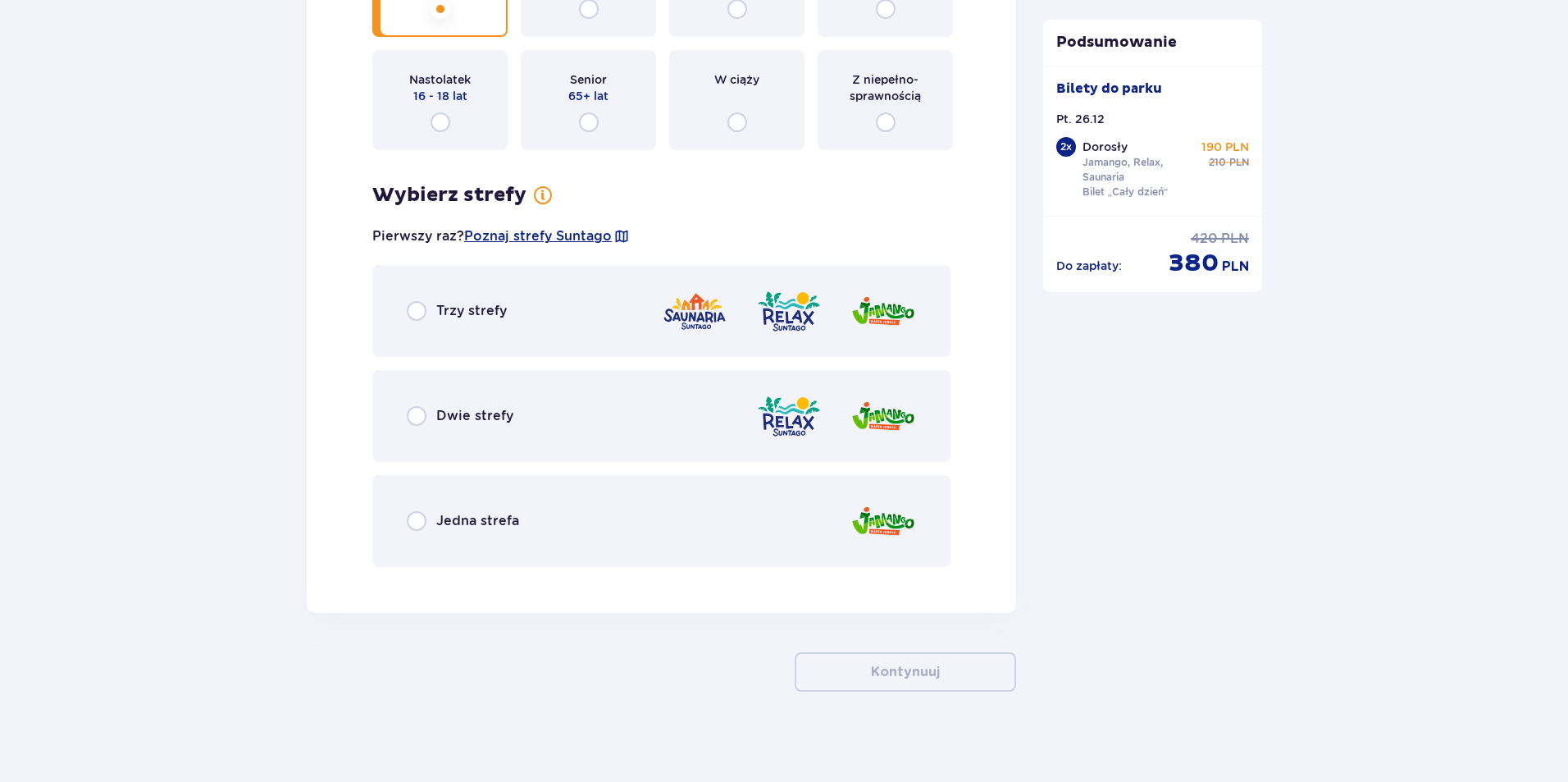
scroll to position [3710, 0]
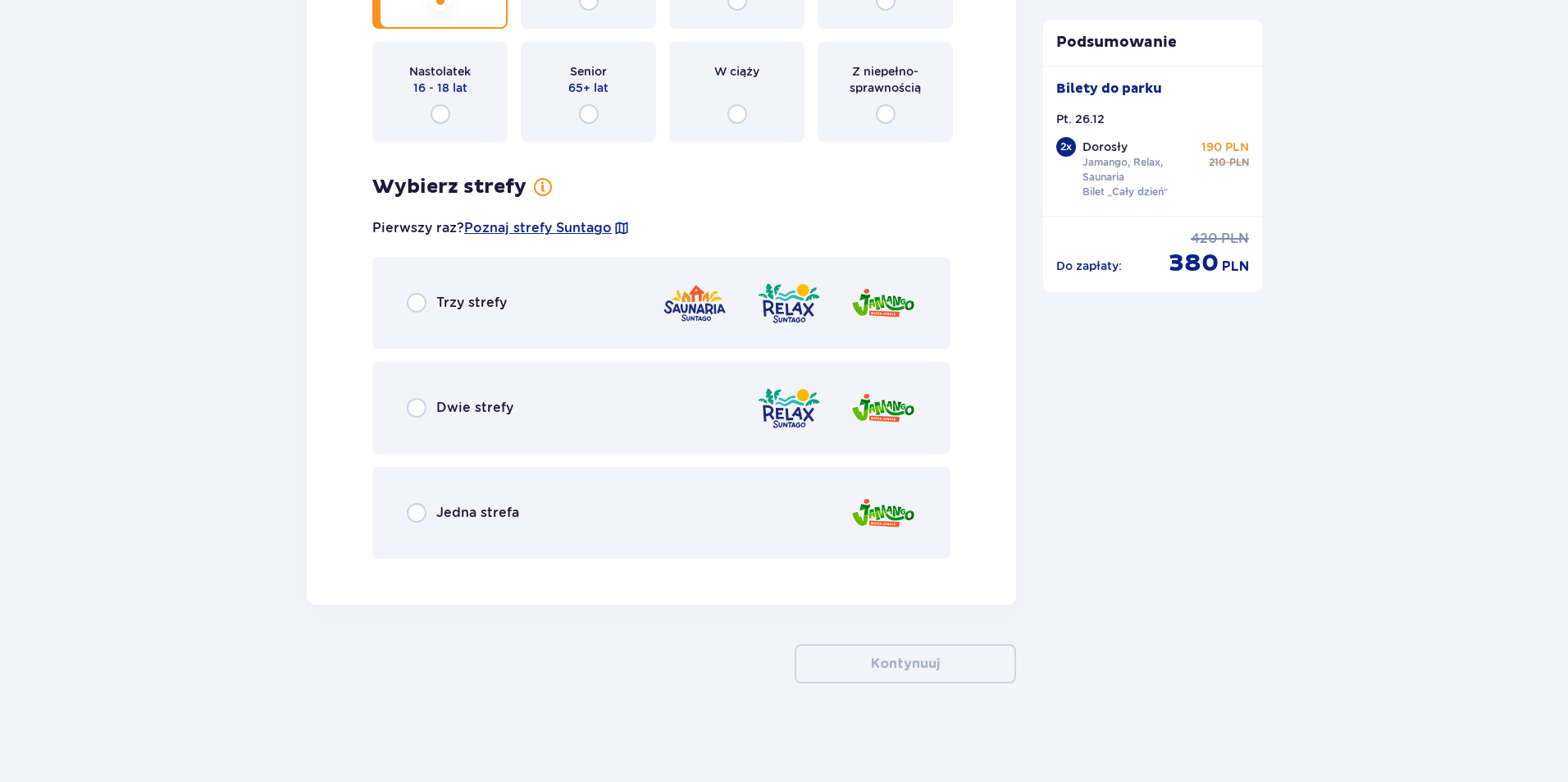
click at [421, 297] on input "radio" at bounding box center [416, 302] width 20 height 20
radio input "true"
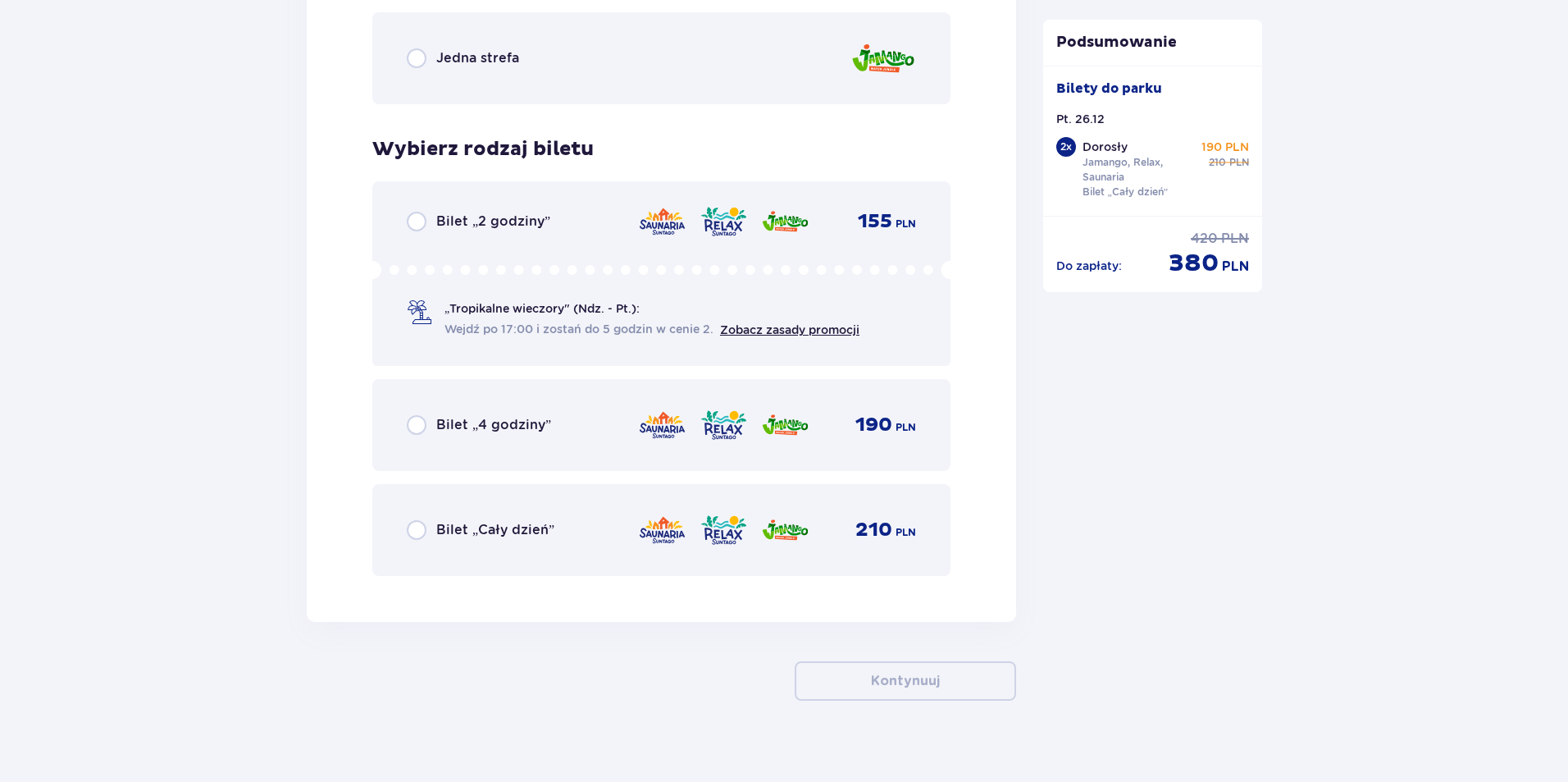
scroll to position [4181, 0]
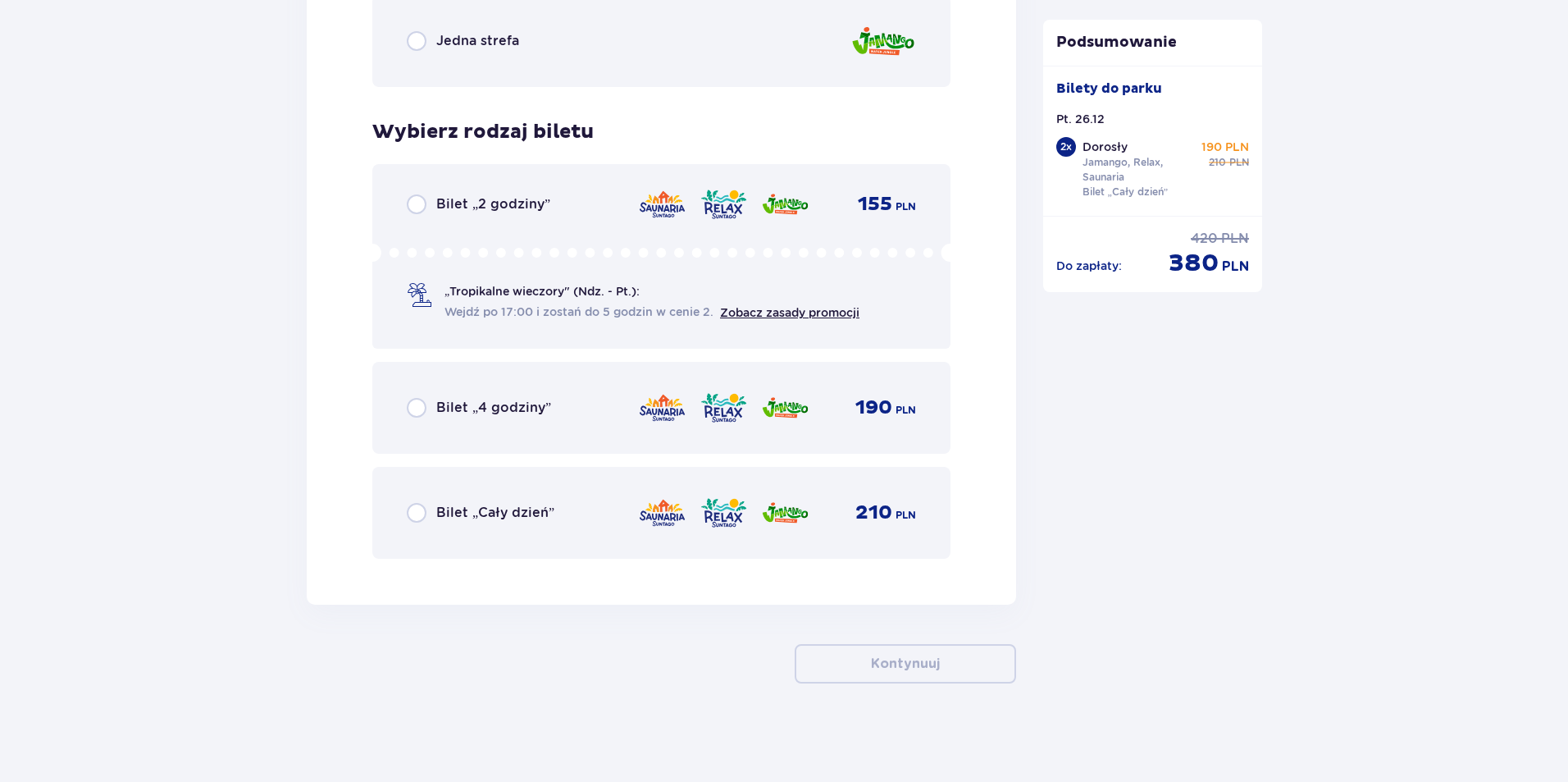
click at [424, 516] on input "radio" at bounding box center [416, 512] width 20 height 20
radio input "true"
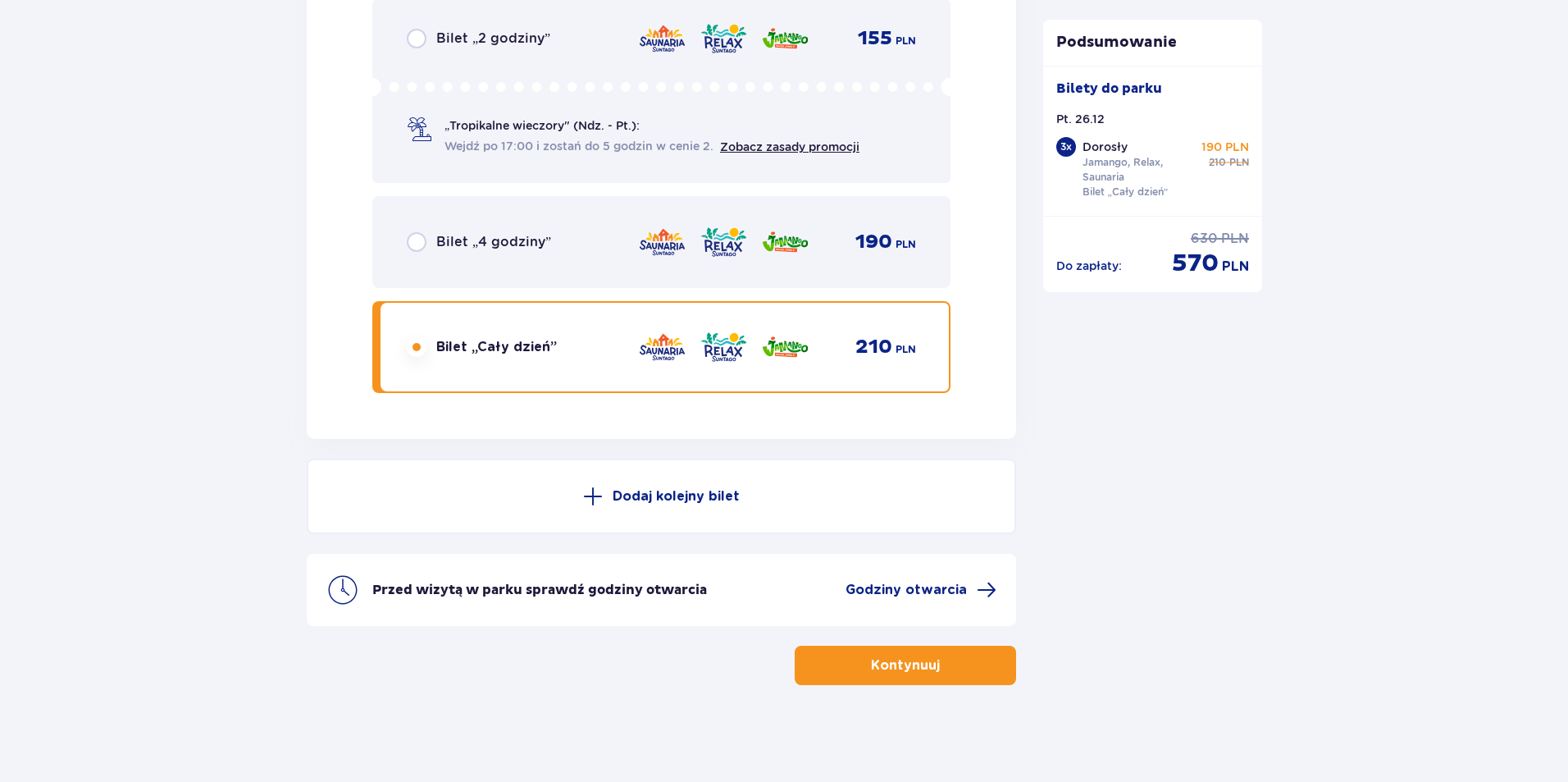
scroll to position [4349, 0]
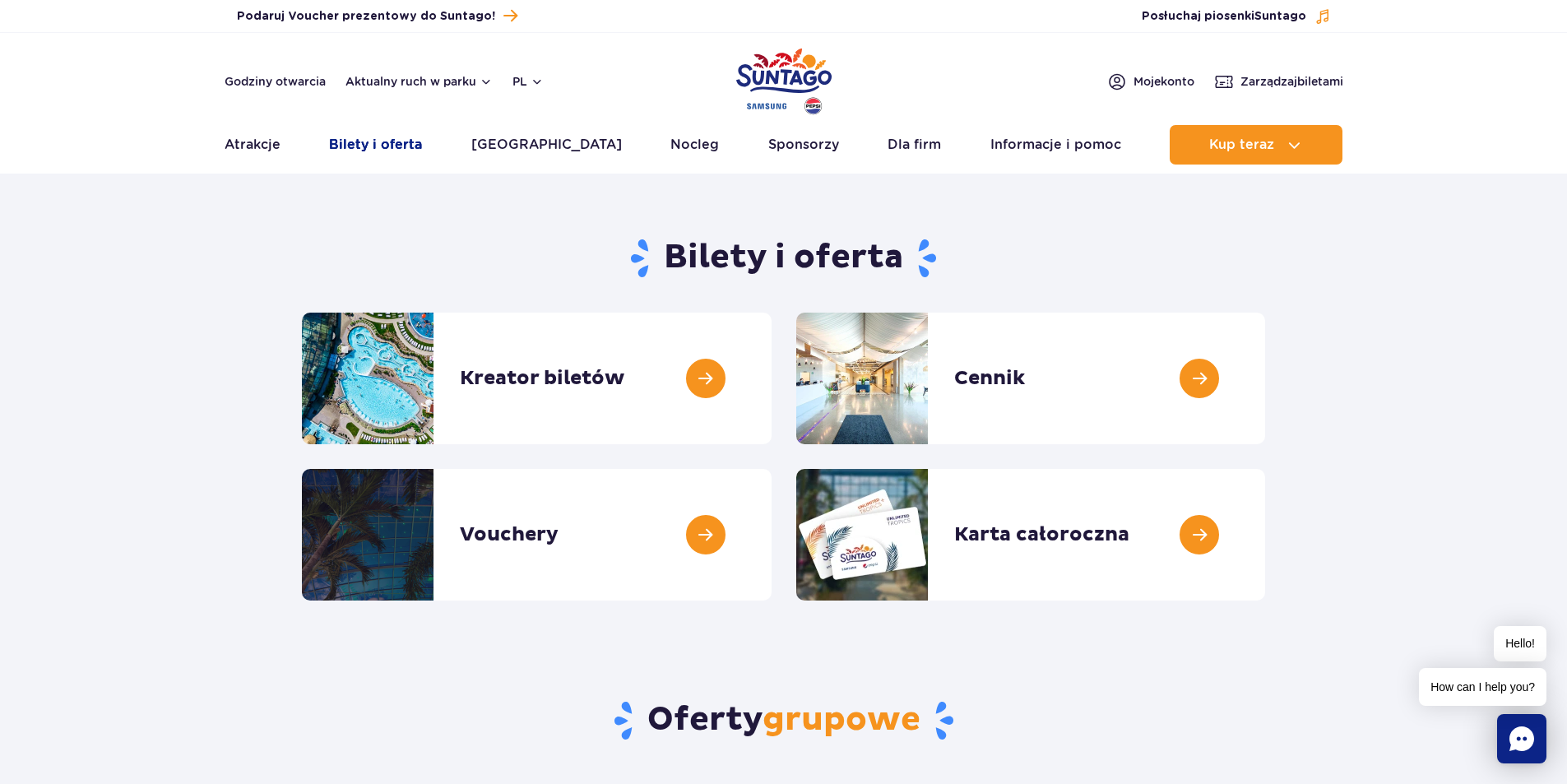
click at [362, 146] on link "Bilety i oferta" at bounding box center [376, 144] width 93 height 40
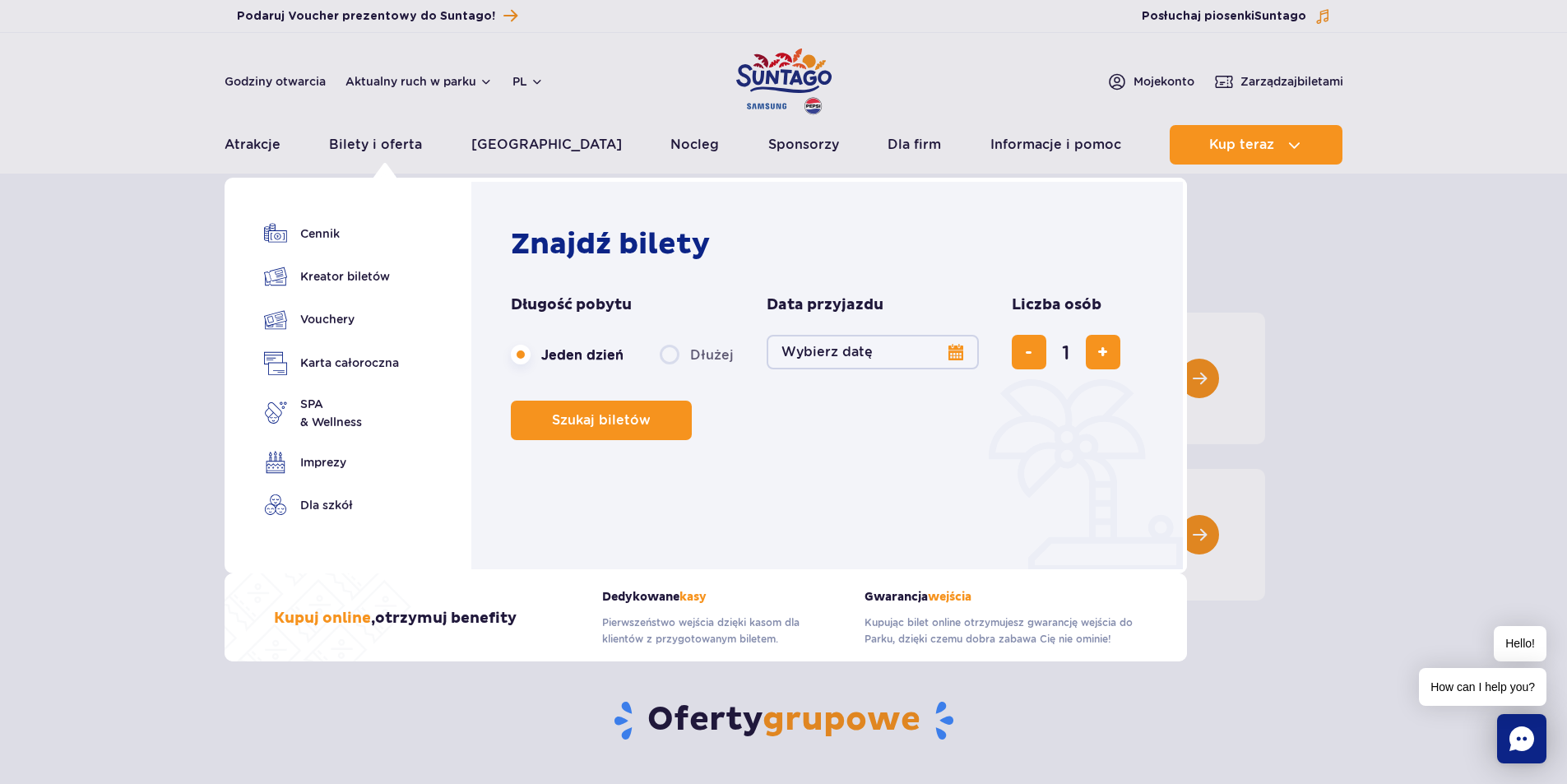
click at [896, 359] on button "Wybierz datę" at bounding box center [872, 352] width 212 height 35
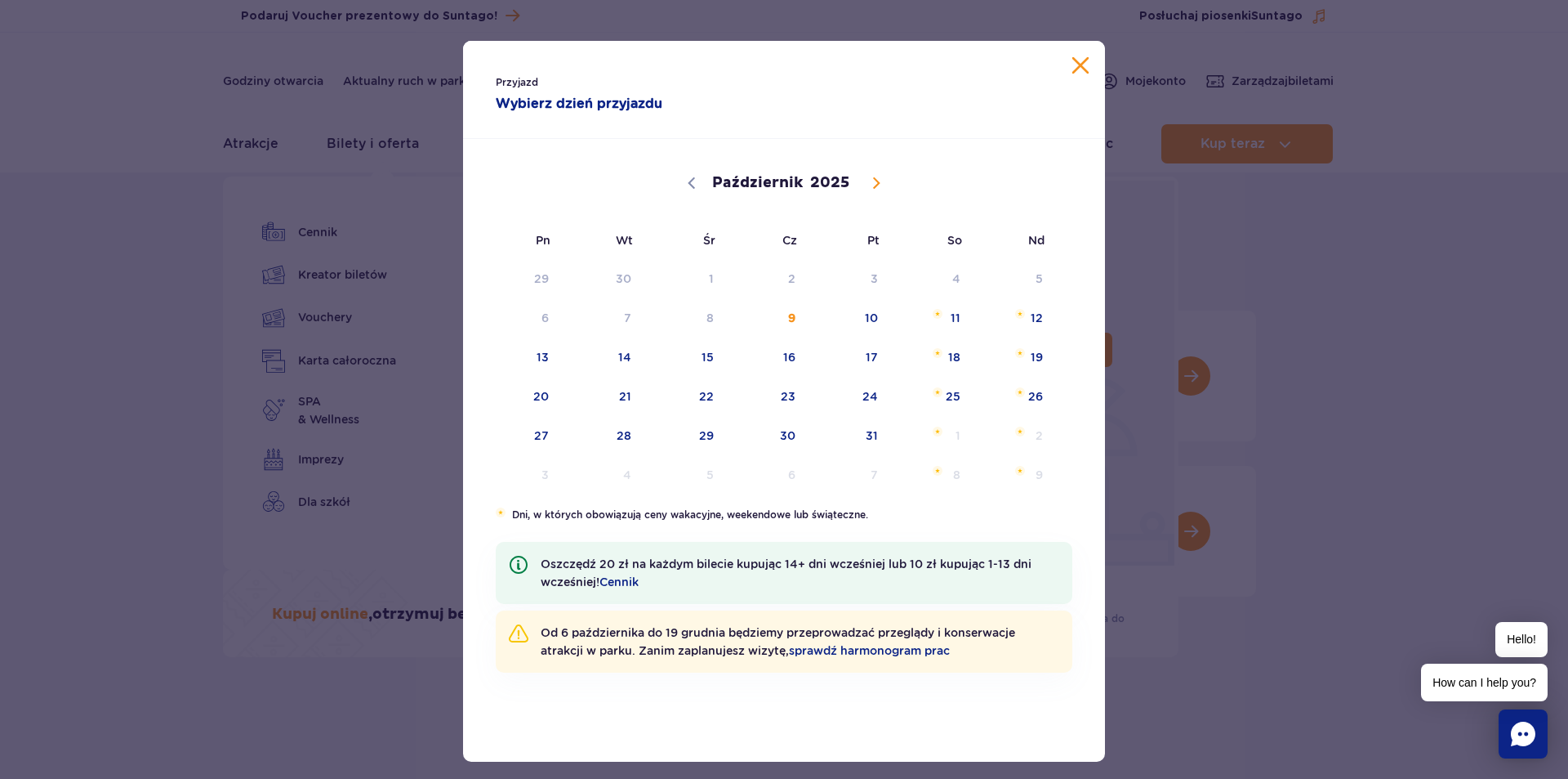
click at [863, 175] on span at bounding box center [876, 183] width 28 height 28
select select "11"
click at [864, 395] on span "26" at bounding box center [850, 397] width 82 height 37
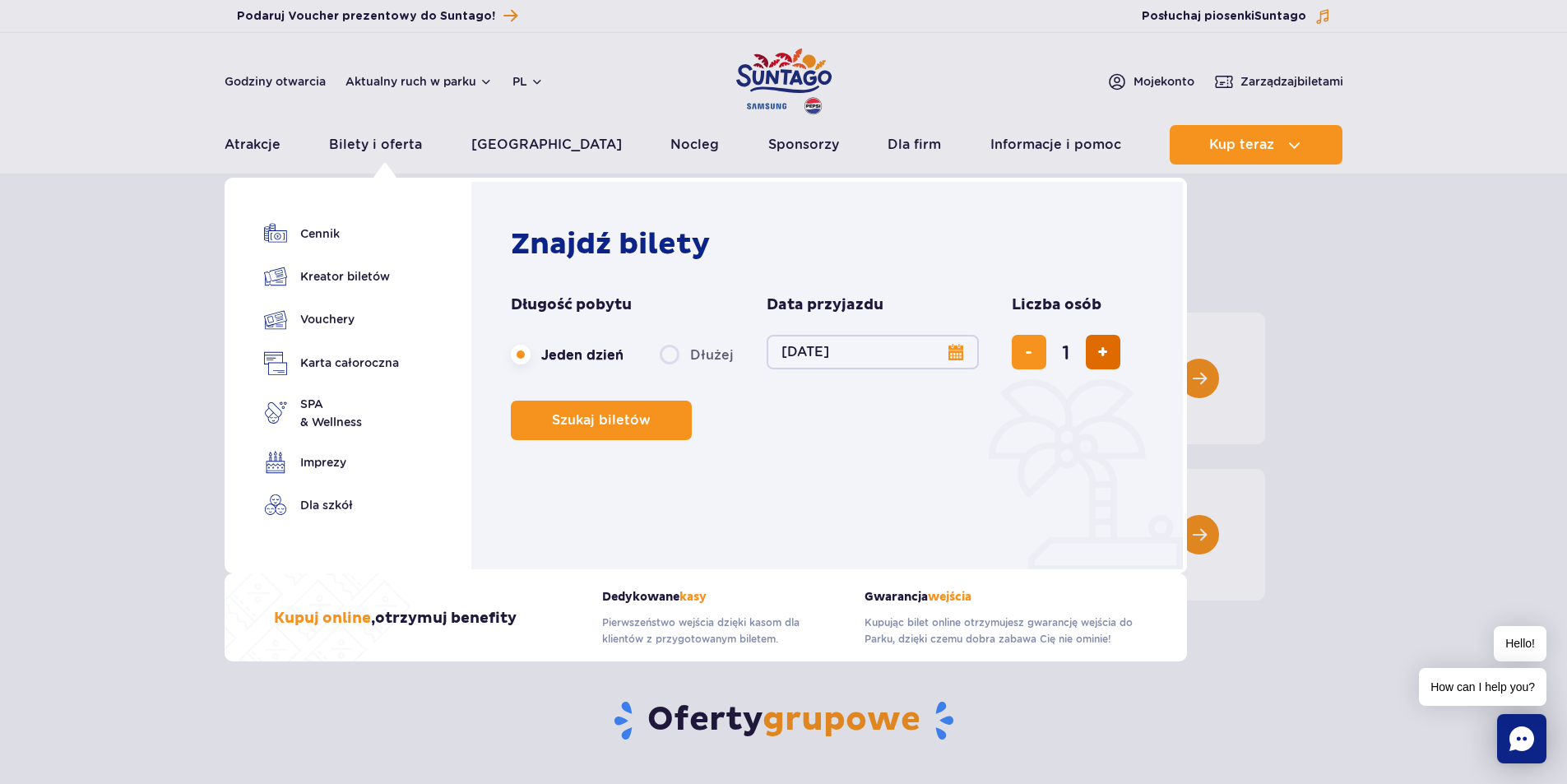
click at [1100, 352] on span "dodaj bilet" at bounding box center [1103, 352] width 10 height 0
type input "4"
click at [579, 424] on span "Szukaj biletów" at bounding box center [595, 421] width 99 height 15
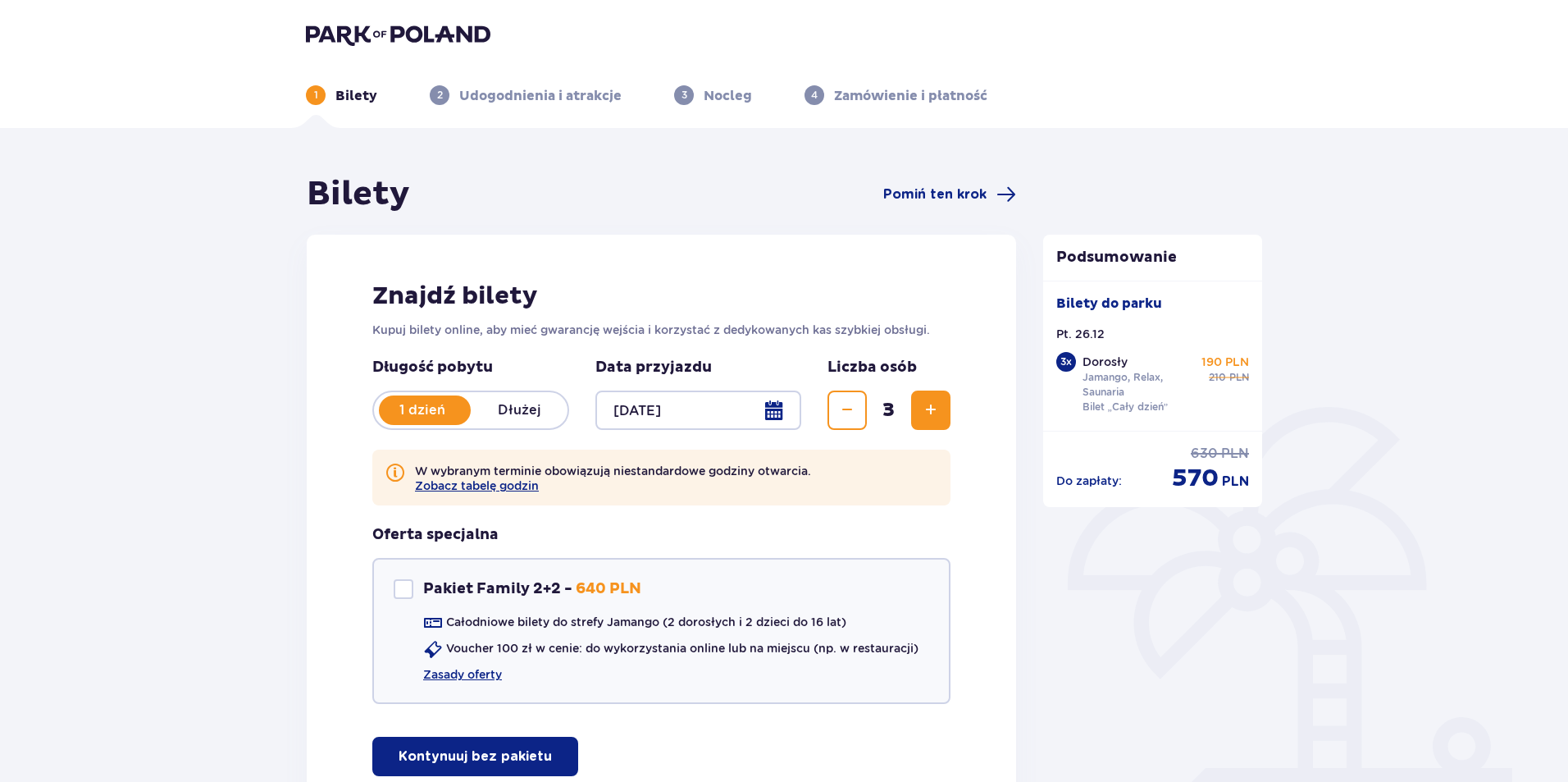
click at [924, 416] on span "Zwiększ" at bounding box center [931, 409] width 20 height 20
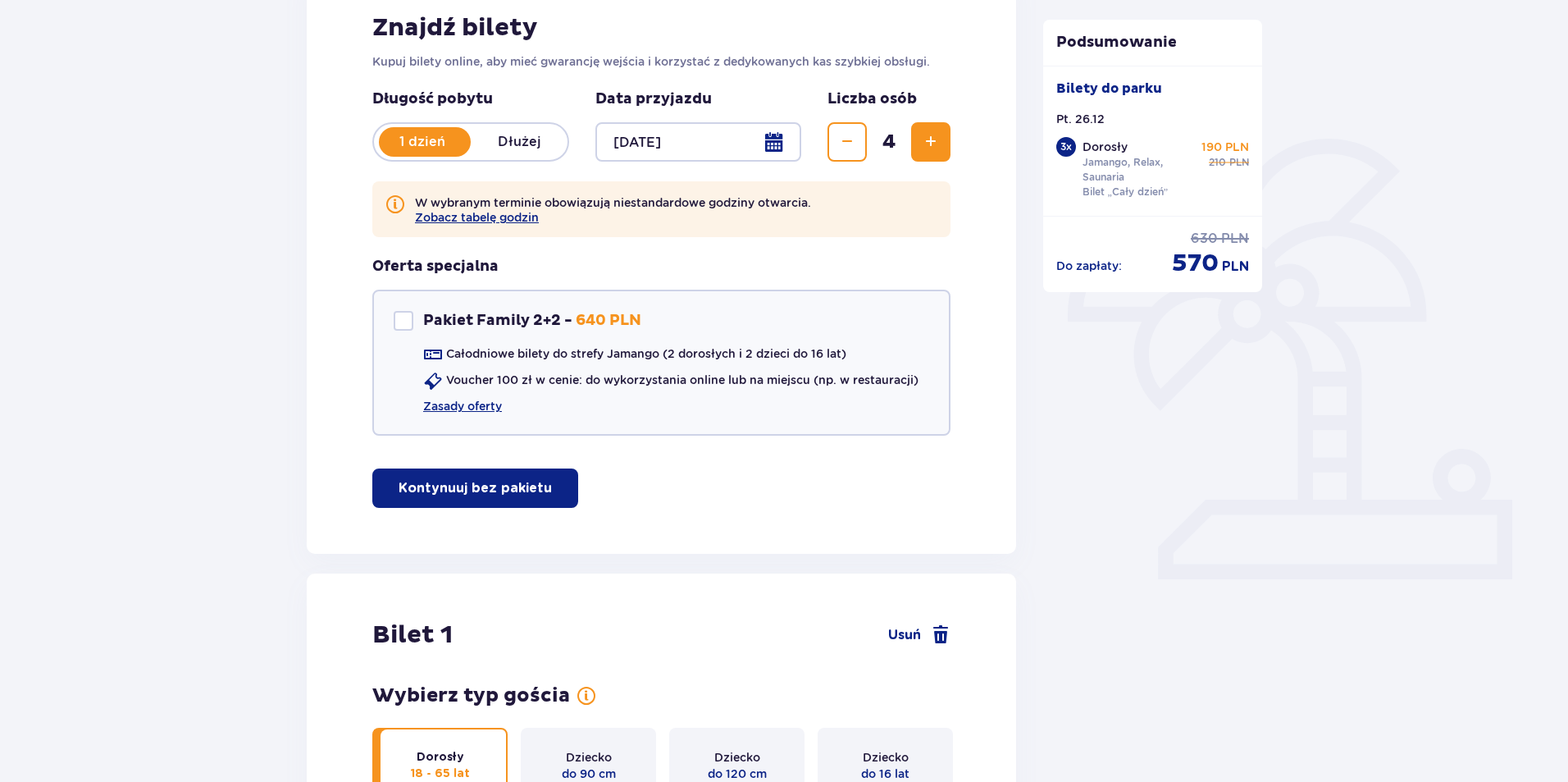
scroll to position [22, 0]
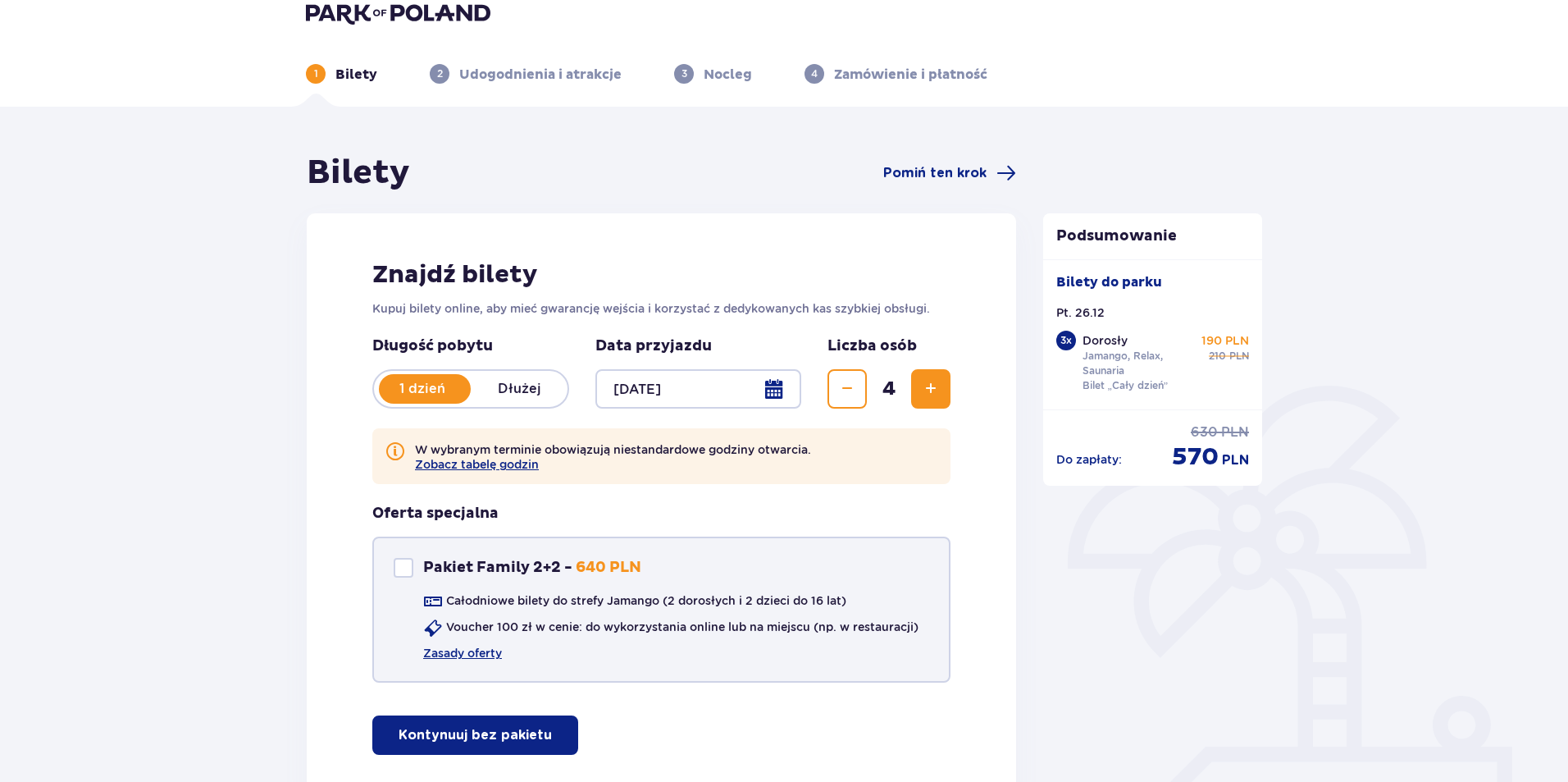
click at [402, 567] on div "Pakiet Family 2+2" at bounding box center [403, 567] width 20 height 20
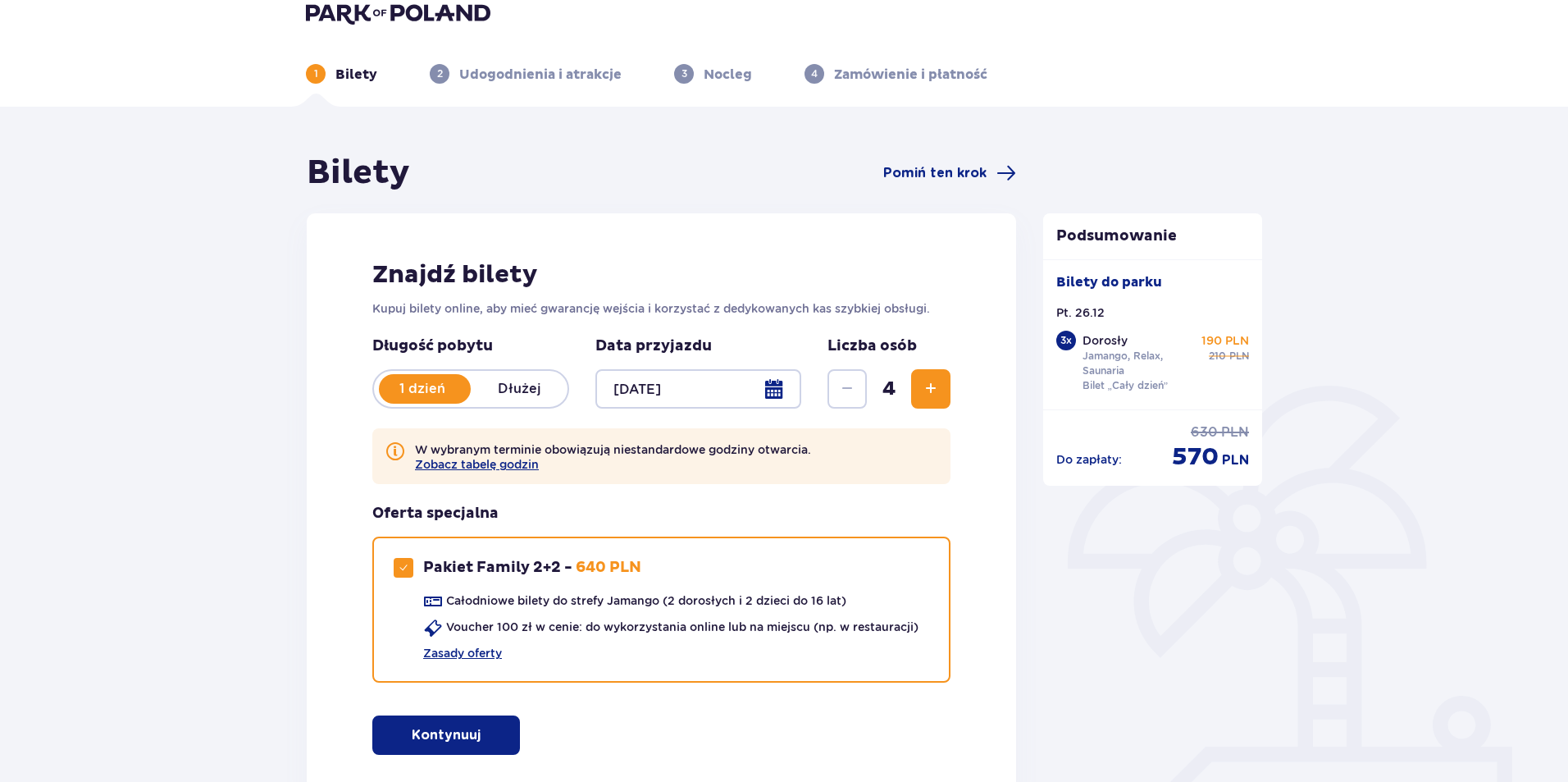
click at [428, 737] on p "Kontynuuj" at bounding box center [446, 734] width 69 height 18
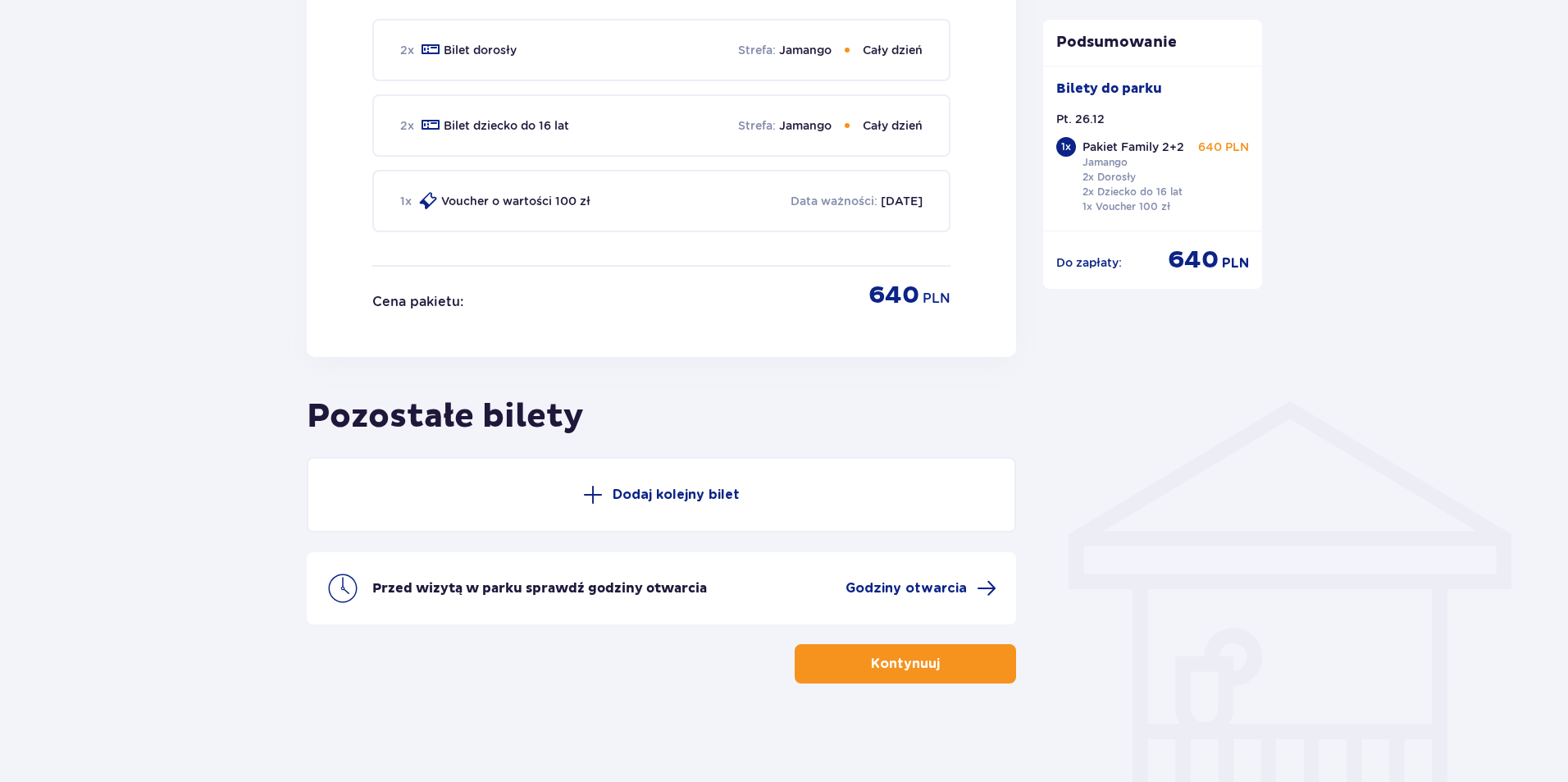
scroll to position [275, 0]
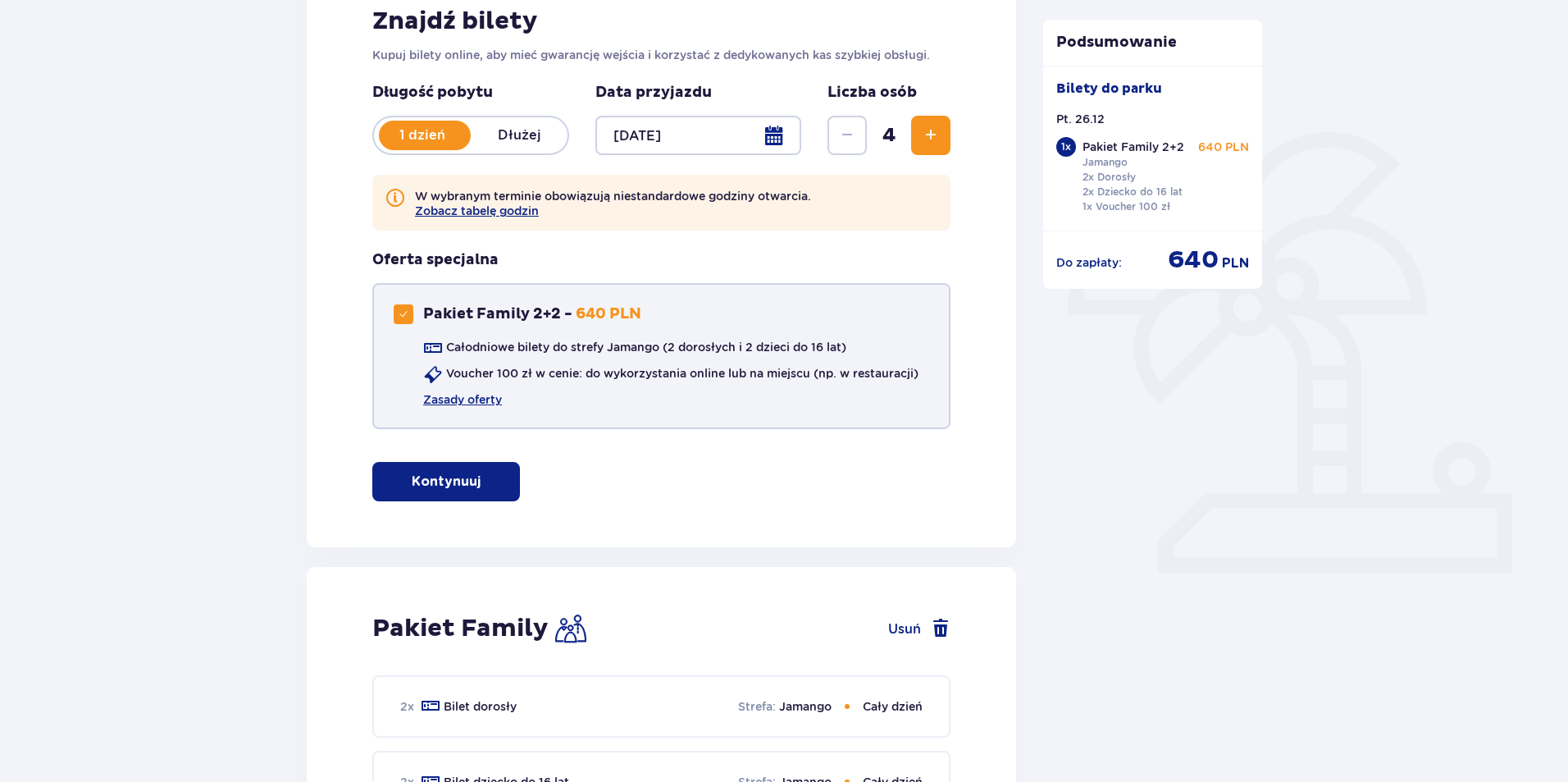
click at [400, 315] on span at bounding box center [404, 314] width 9 height 9
checkbox input "false"
click at [464, 482] on p "Kontynuuj bez pakietu" at bounding box center [475, 481] width 153 height 18
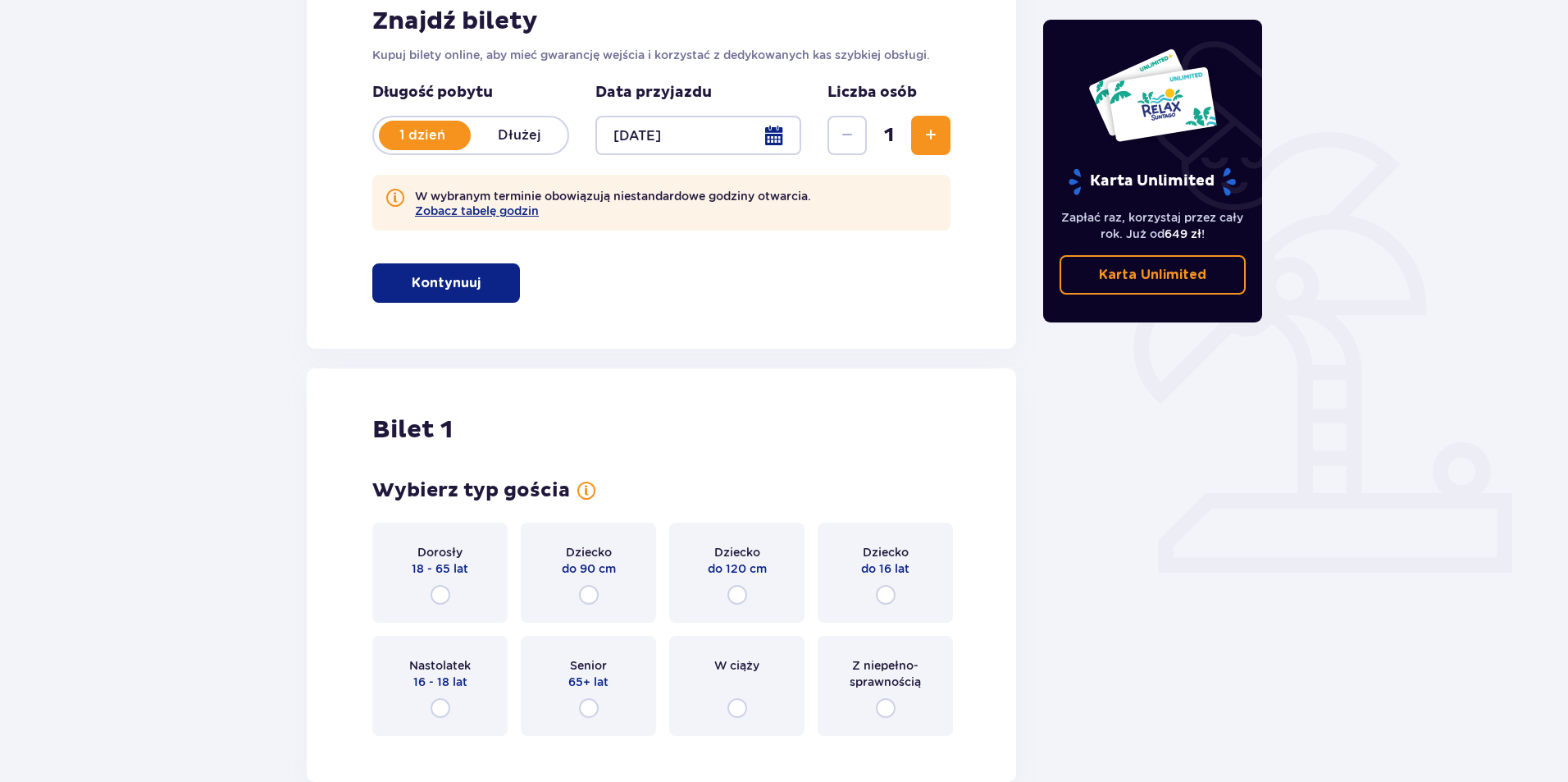
click at [442, 598] on input "radio" at bounding box center [440, 594] width 20 height 20
radio input "true"
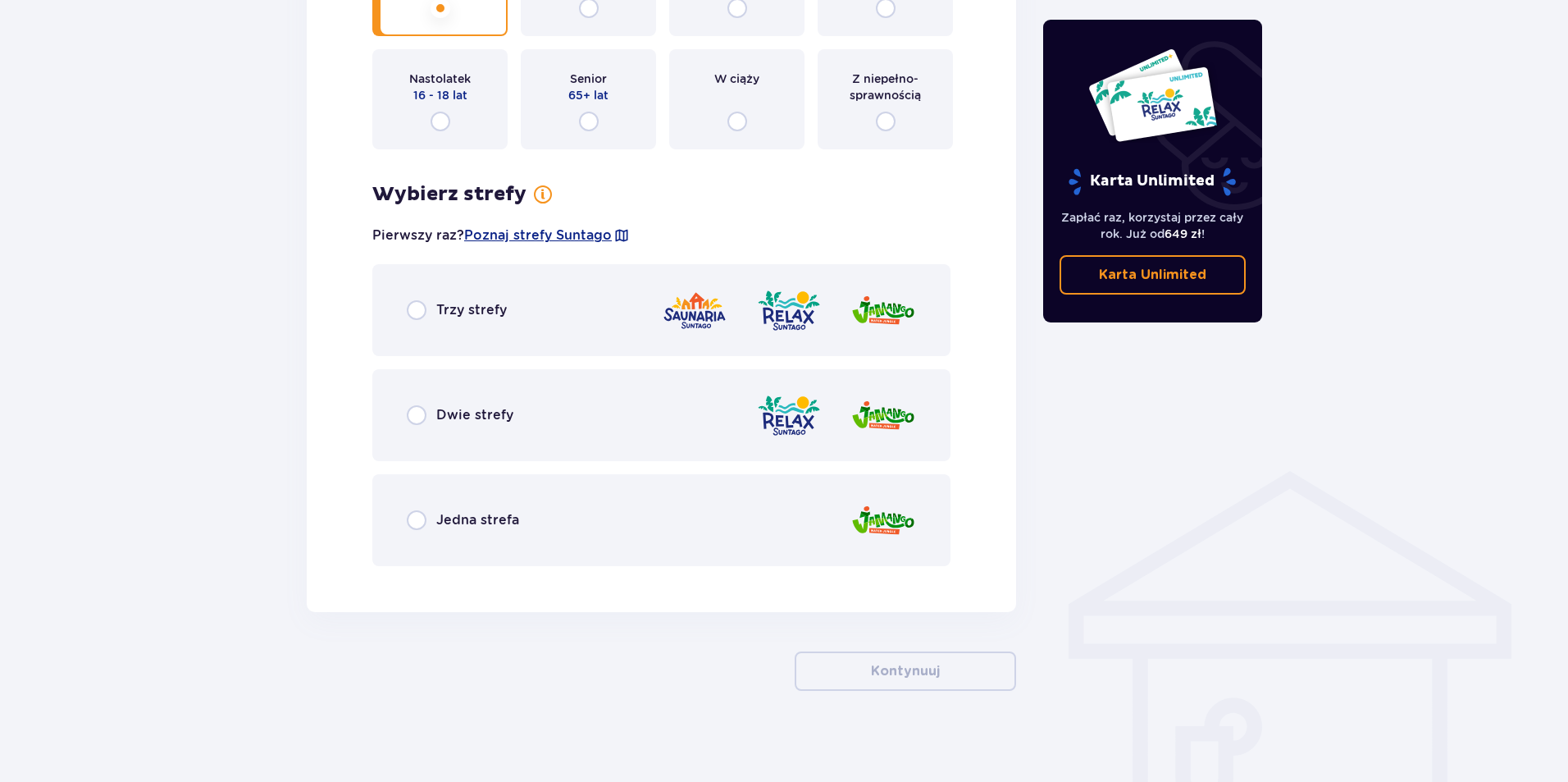
scroll to position [869, 0]
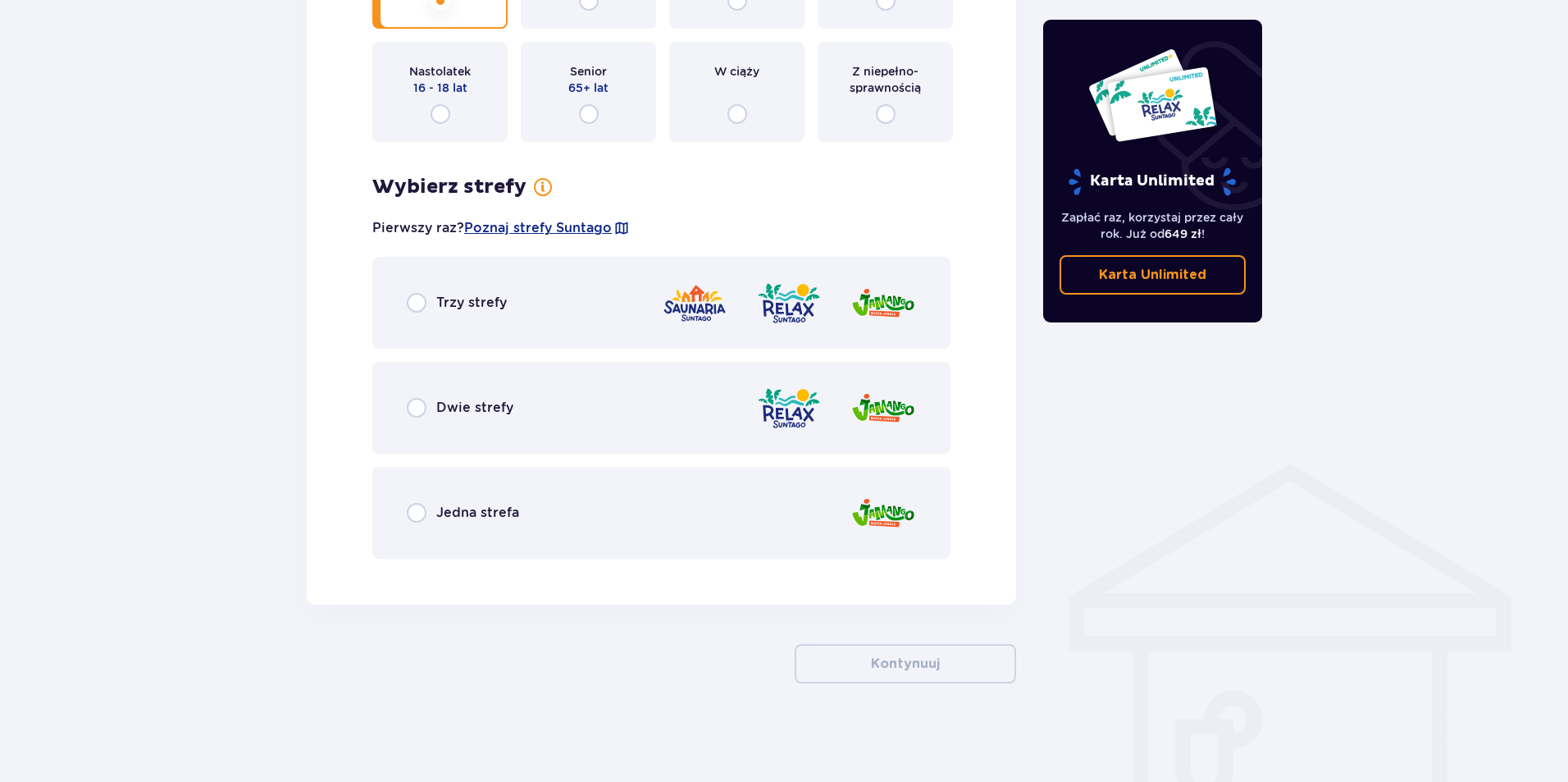
click at [414, 303] on input "radio" at bounding box center [416, 302] width 20 height 20
radio input "true"
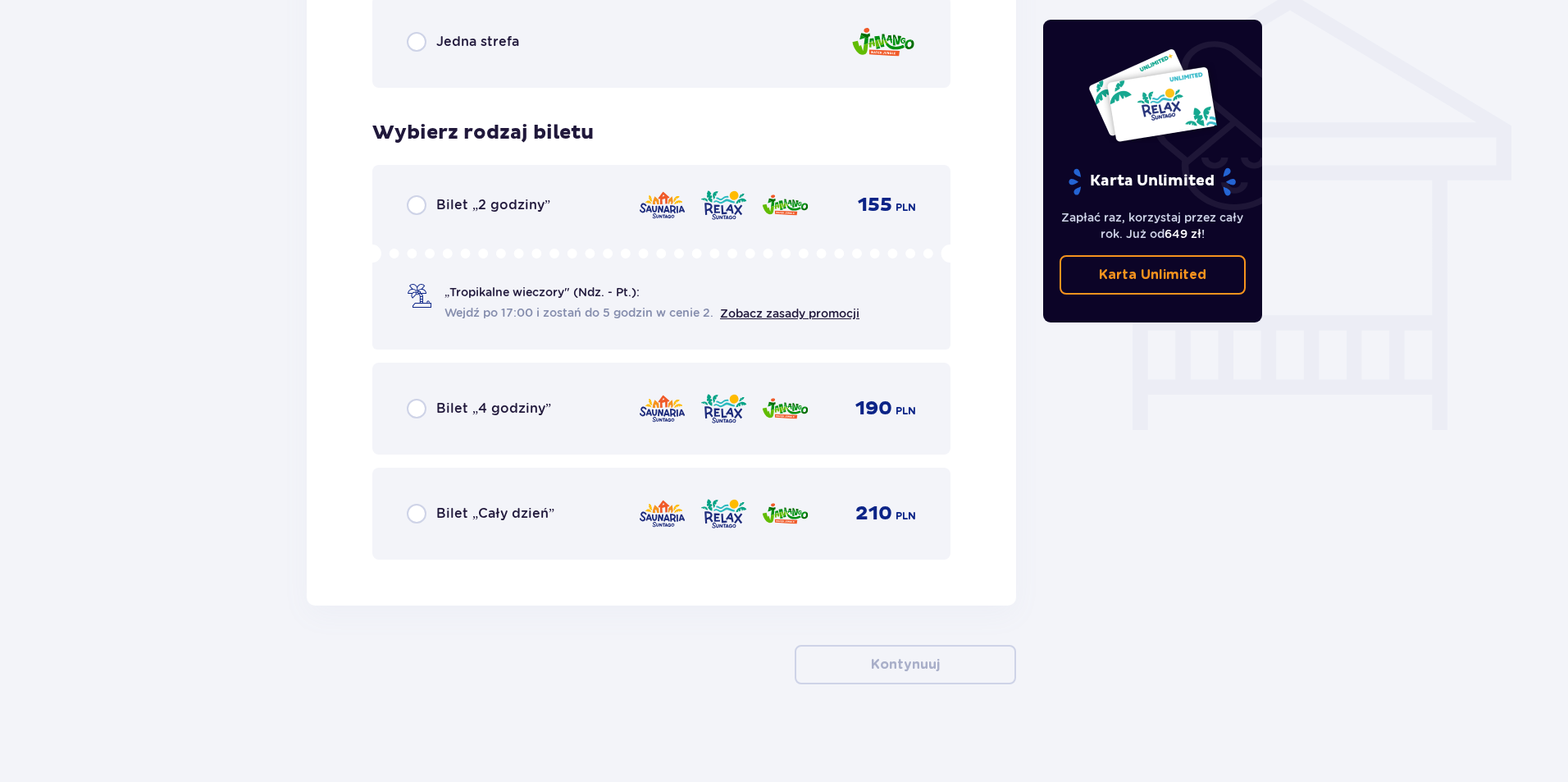
scroll to position [1340, 0]
click at [419, 509] on input "radio" at bounding box center [416, 512] width 20 height 20
radio input "true"
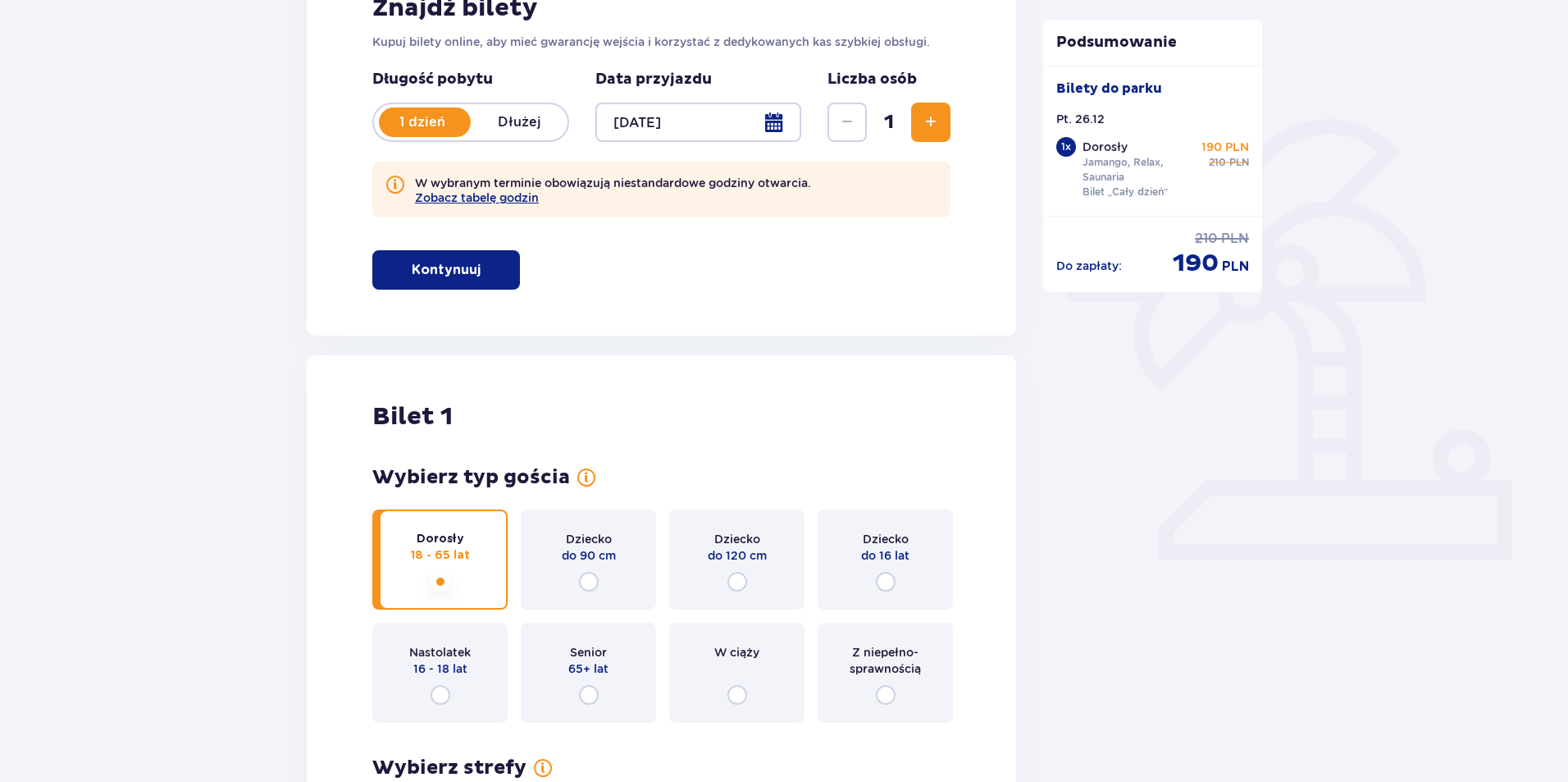
scroll to position [278, 0]
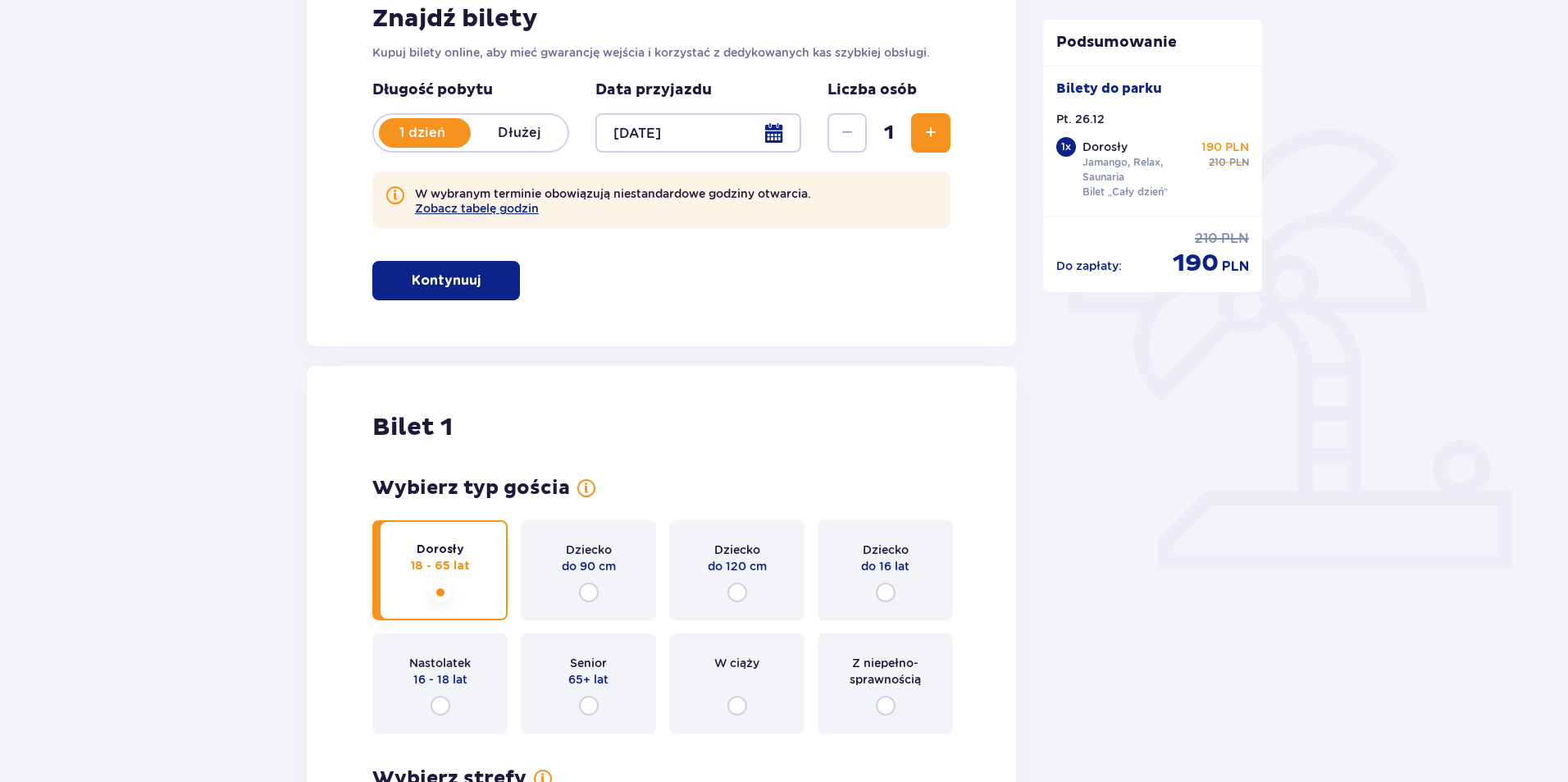
click at [903, 139] on span "1" at bounding box center [889, 133] width 38 height 24
click at [913, 137] on button "Zwiększ" at bounding box center [931, 133] width 40 height 40
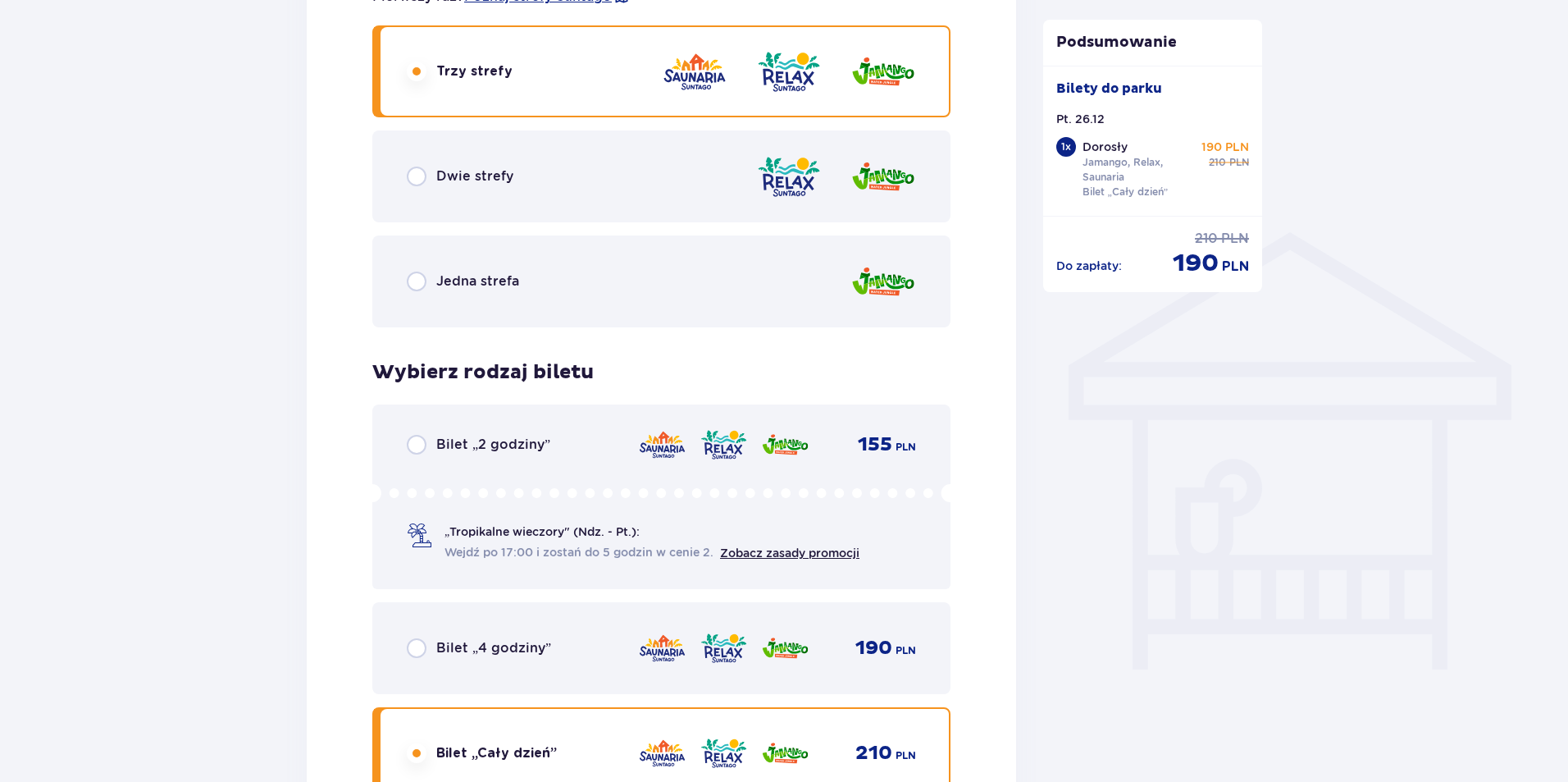
click at [913, 137] on div "Bilet 1 Usuń Wybierz typ gościa dla biletu o numerze 1 Dorosły 18 - 65 lat Dzie…" at bounding box center [662, 194] width 710 height 1301
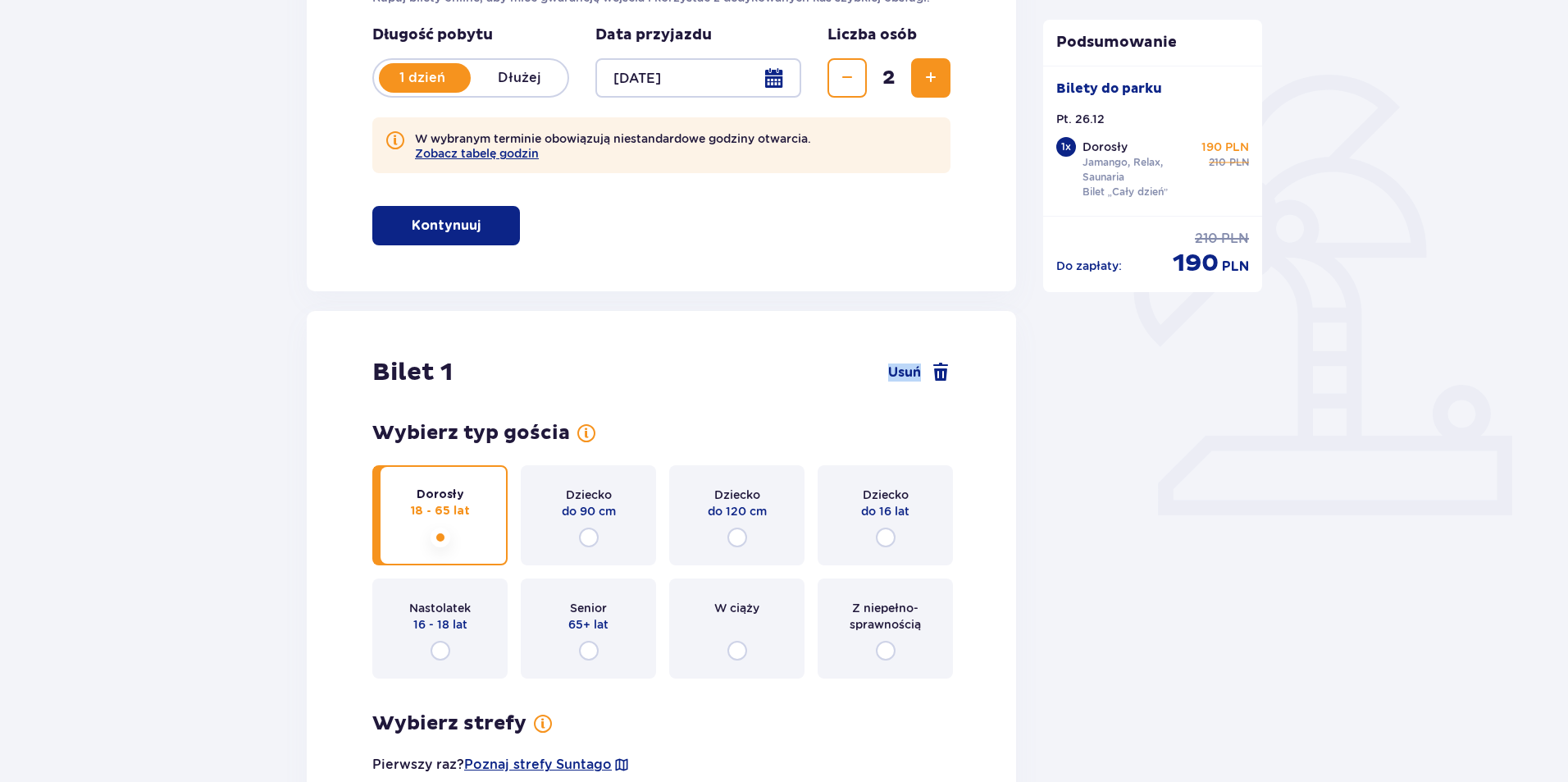
scroll to position [296, 0]
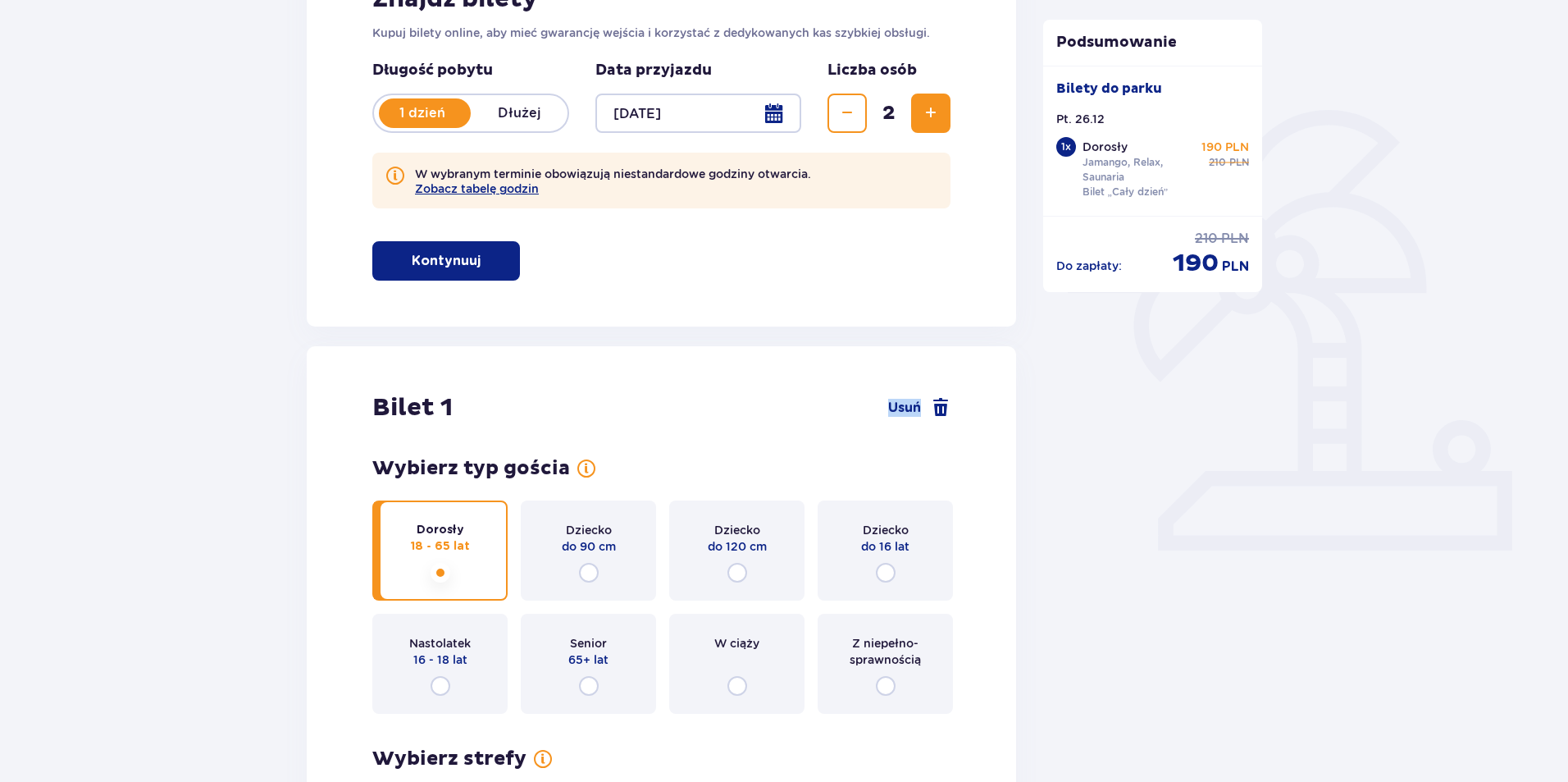
click at [932, 108] on span "Zwiększ" at bounding box center [931, 113] width 20 height 20
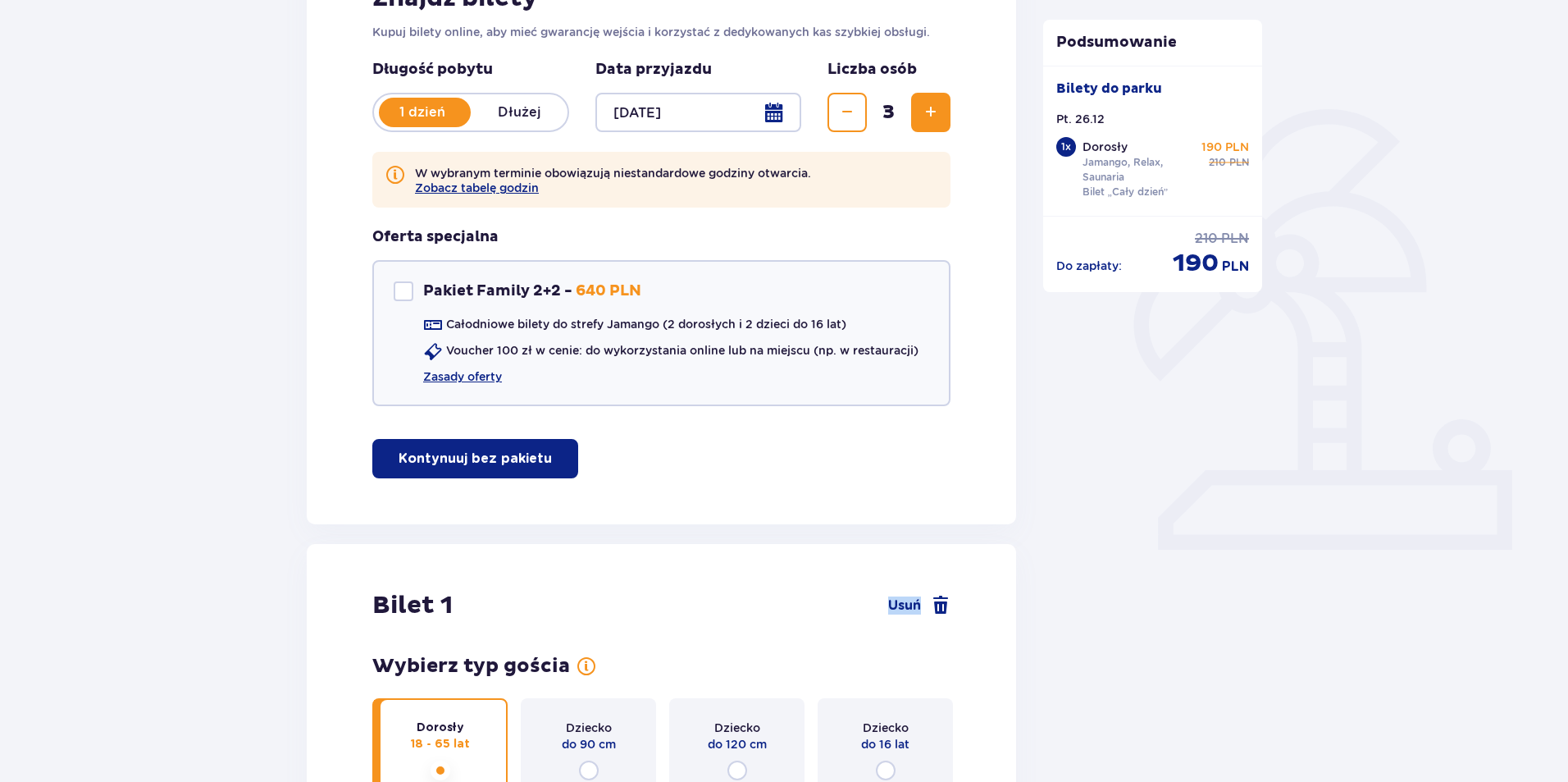
scroll to position [92, 0]
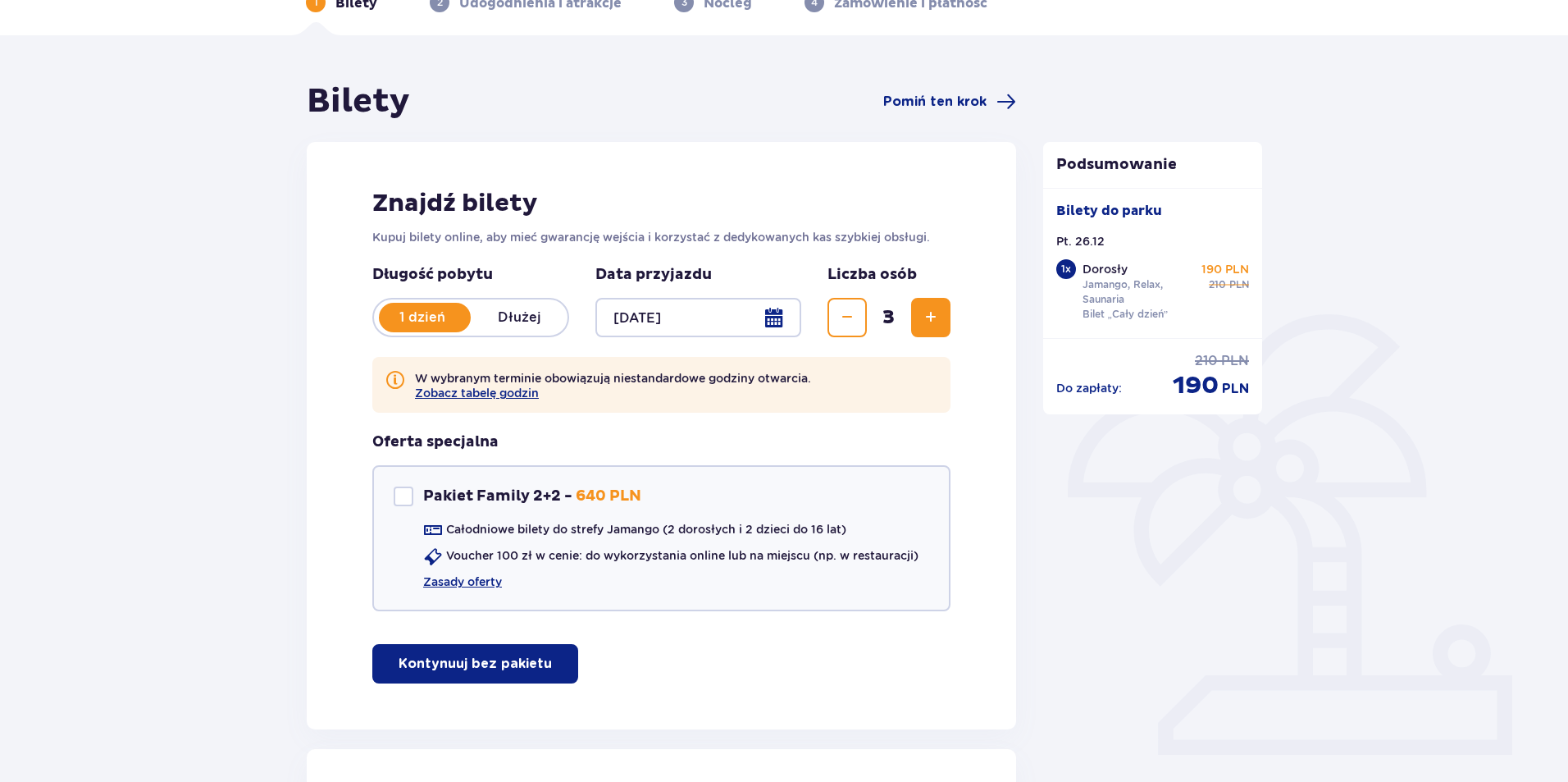
click at [922, 316] on span "Zwiększ" at bounding box center [931, 317] width 20 height 20
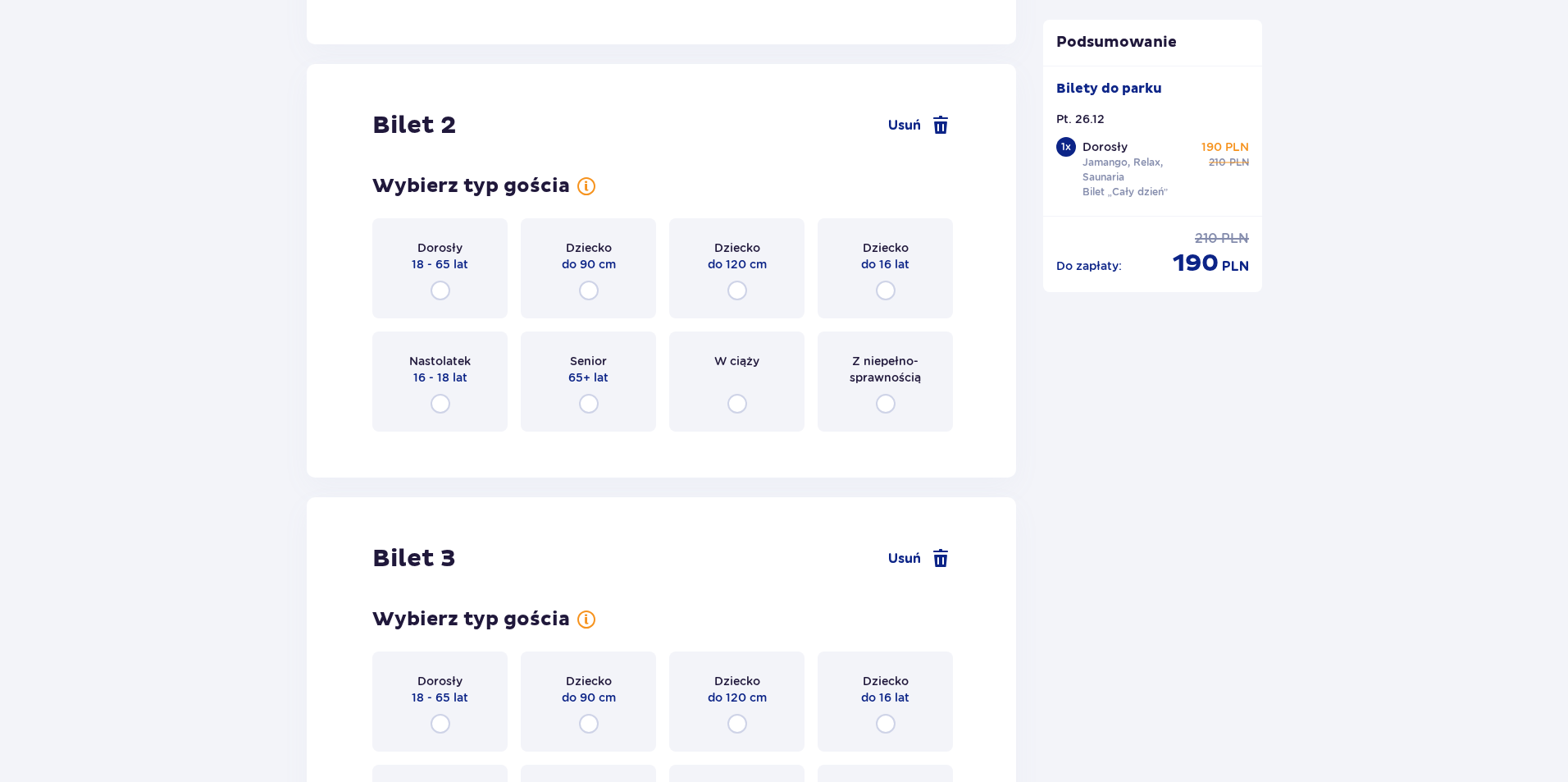
scroll to position [2214, 0]
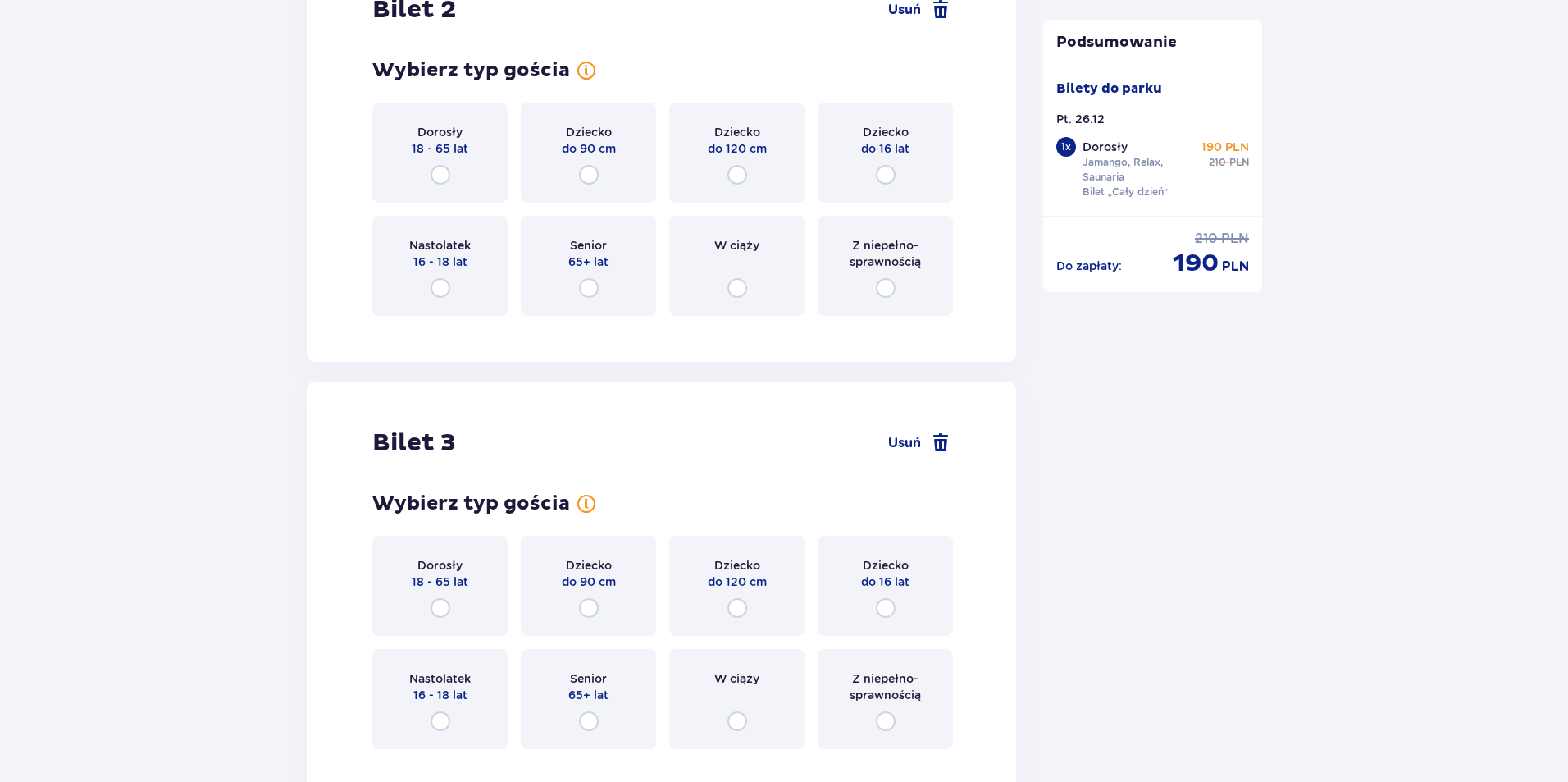
click at [439, 175] on input "radio" at bounding box center [440, 174] width 20 height 20
radio input "true"
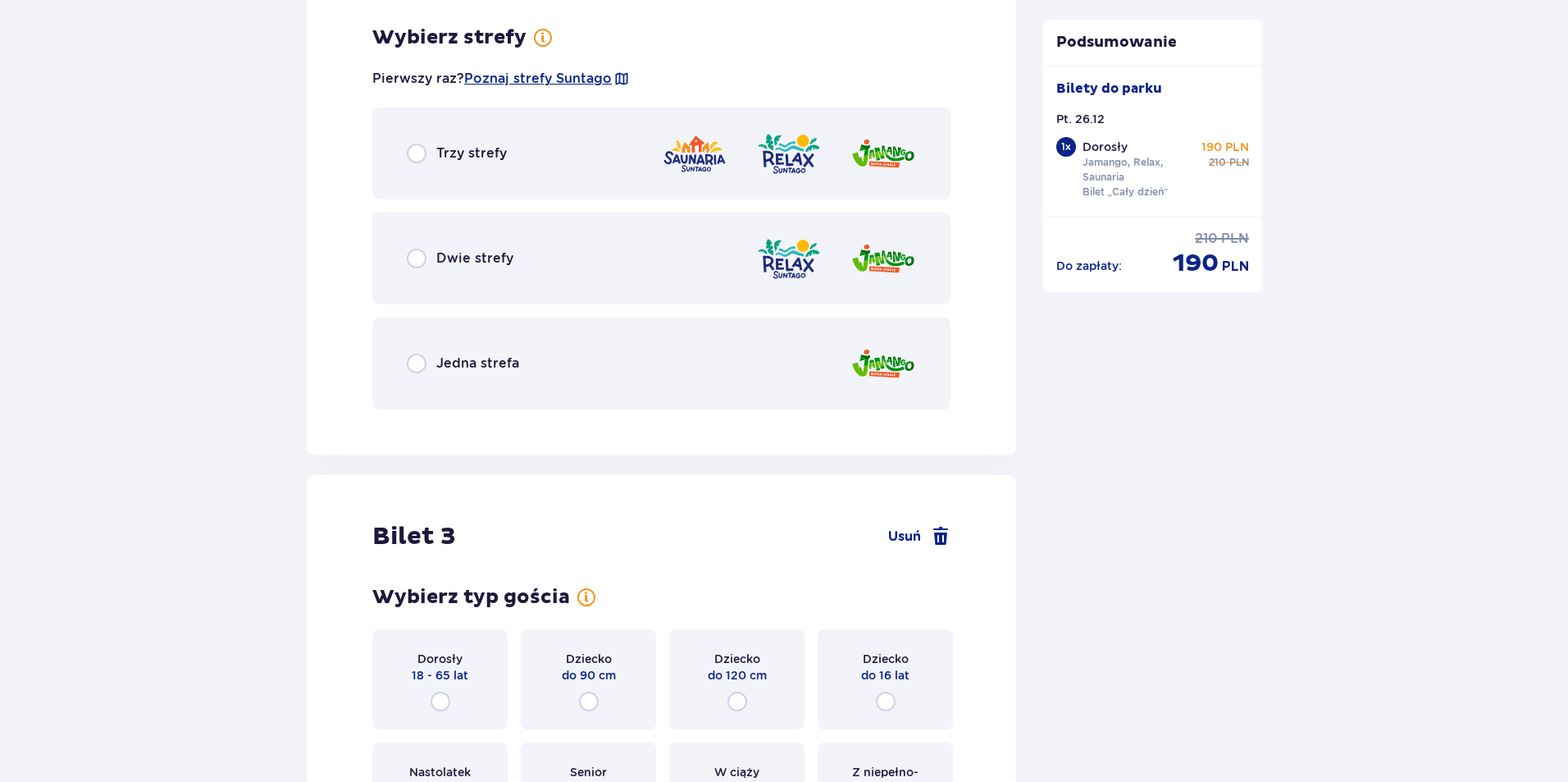
scroll to position [2544, 0]
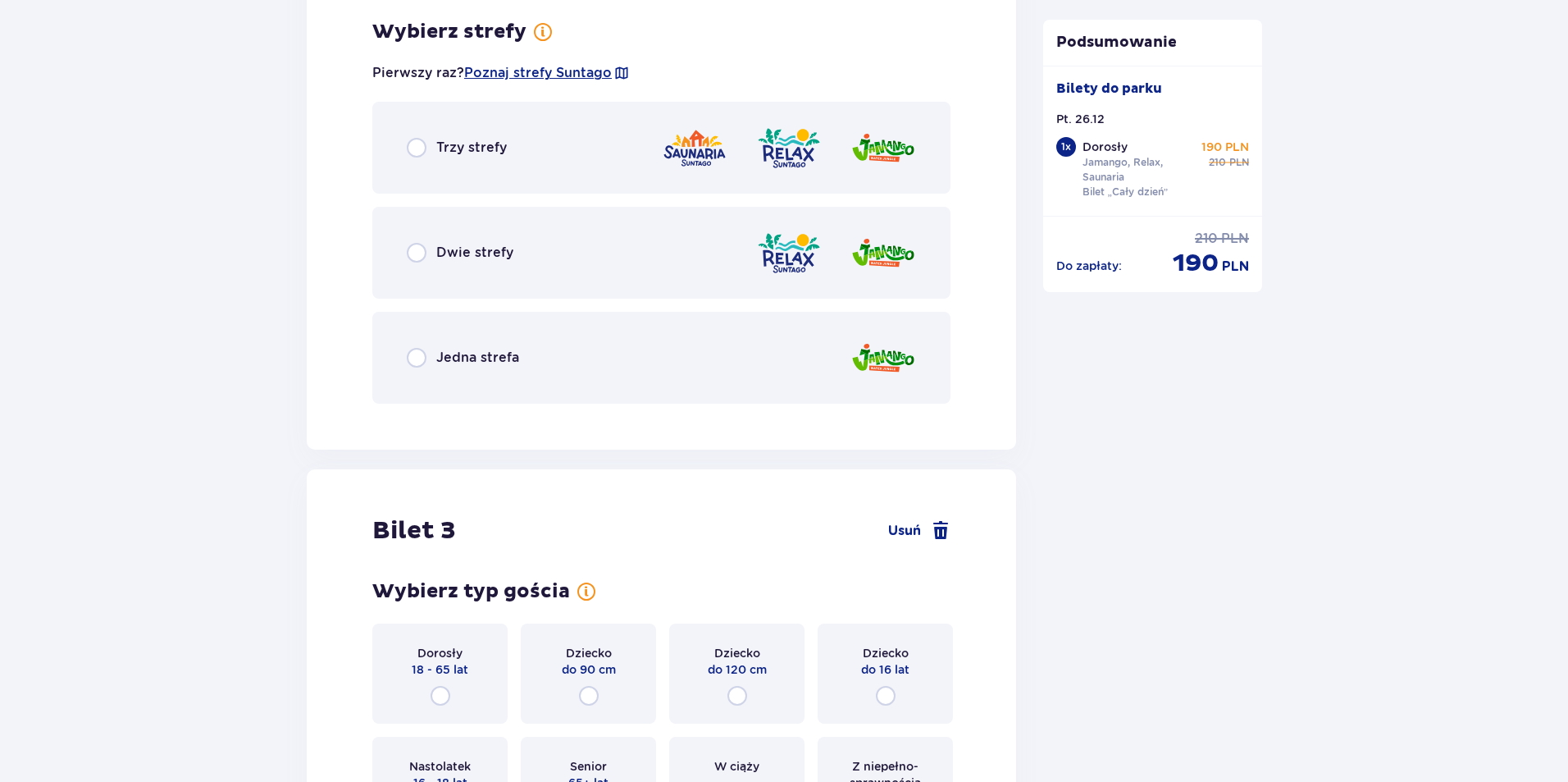
click at [424, 355] on input "radio" at bounding box center [416, 358] width 20 height 20
radio input "true"
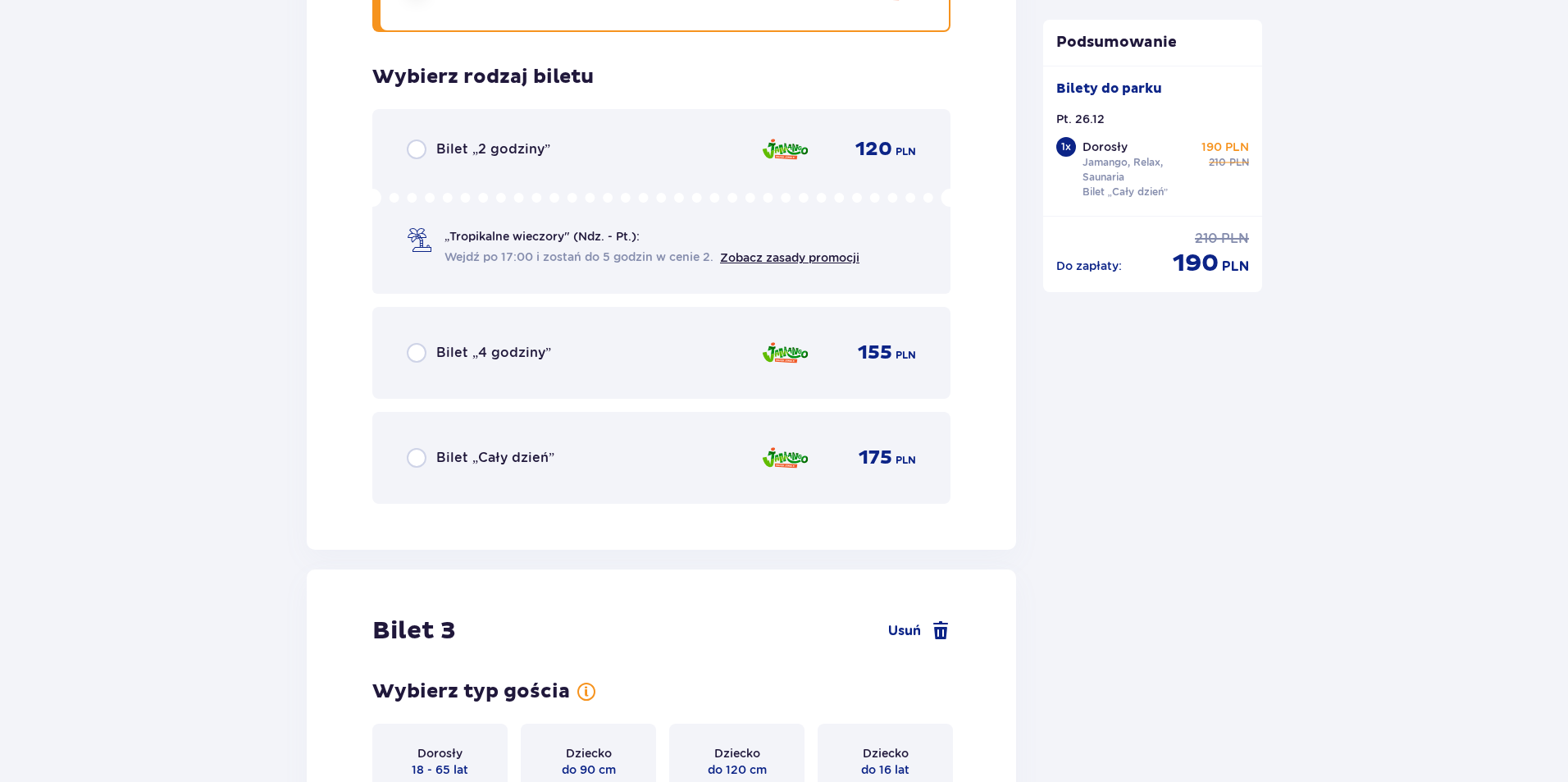
scroll to position [2796, 0]
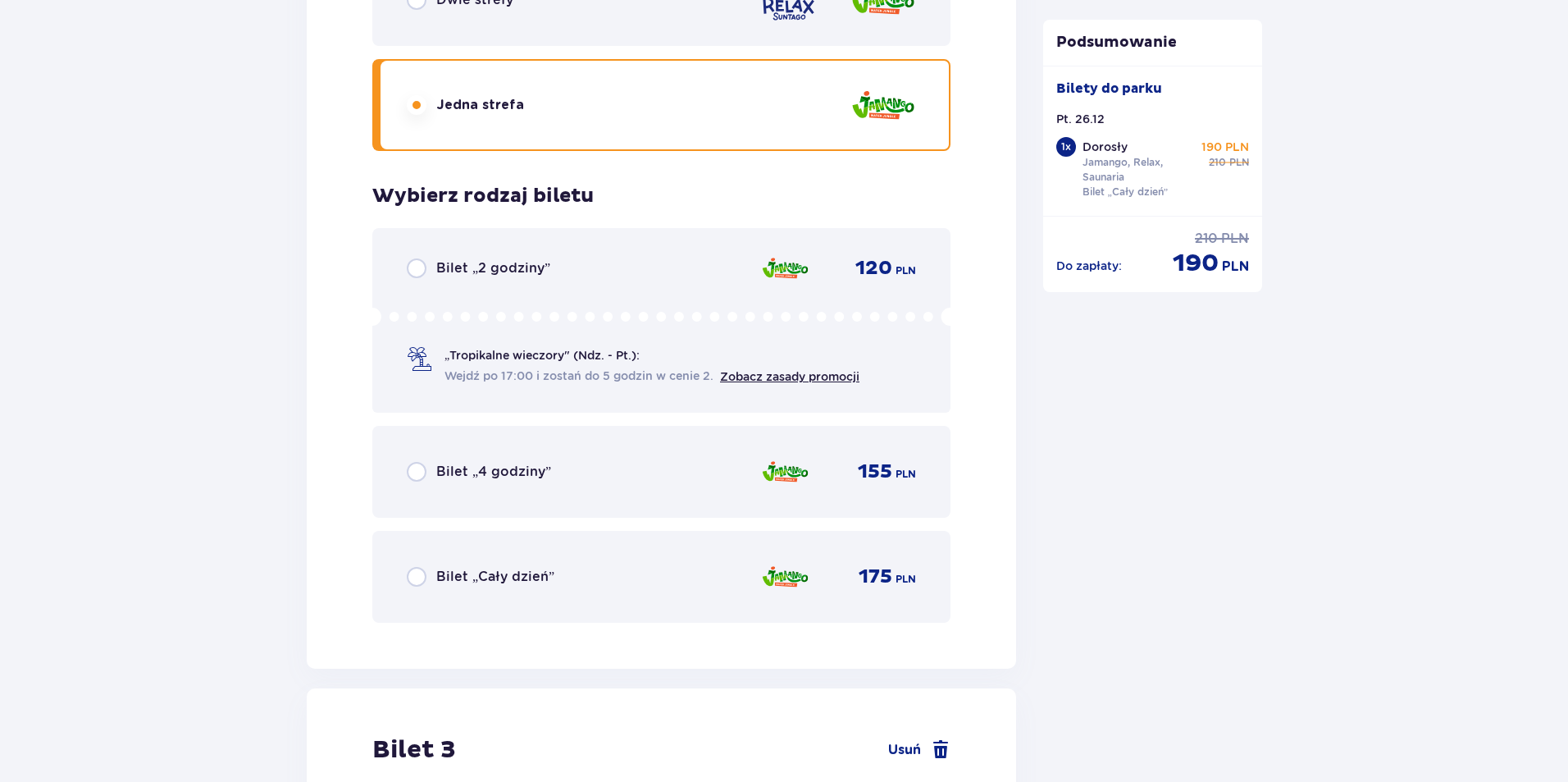
click at [424, 572] on input "radio" at bounding box center [416, 576] width 20 height 20
radio input "true"
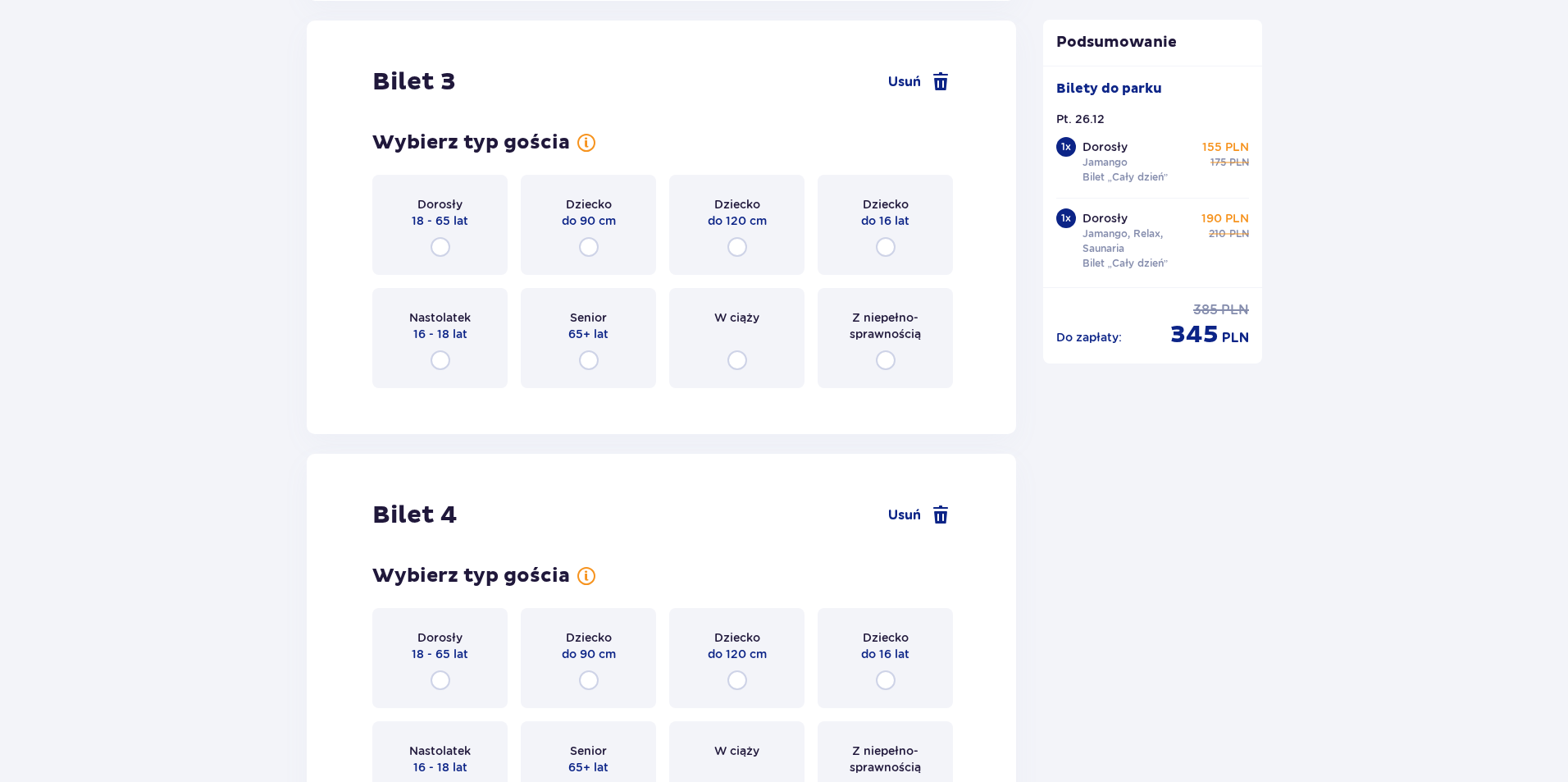
scroll to position [3464, 0]
click at [440, 246] on input "radio" at bounding box center [440, 246] width 20 height 20
radio input "true"
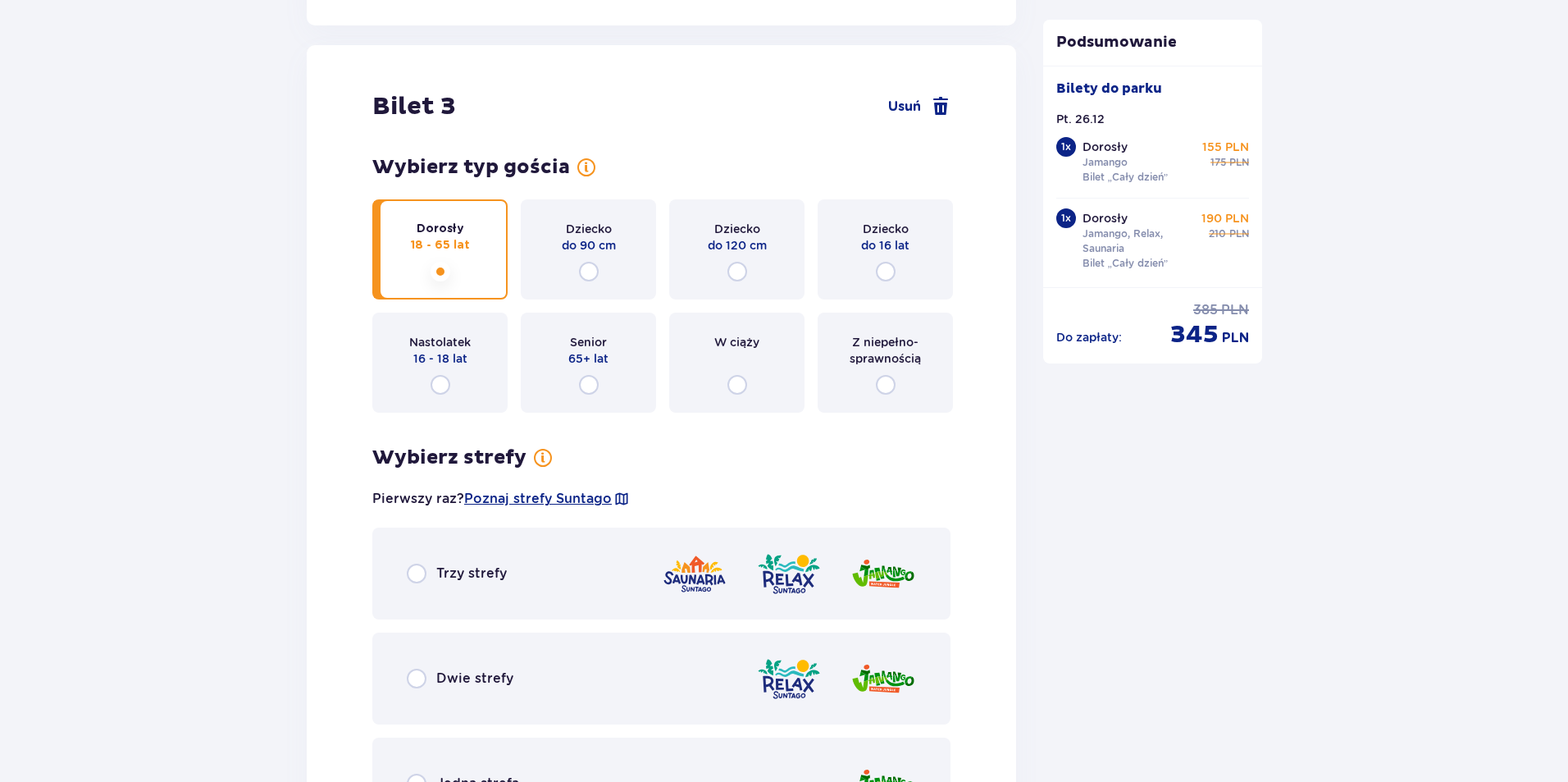
scroll to position [3373, 0]
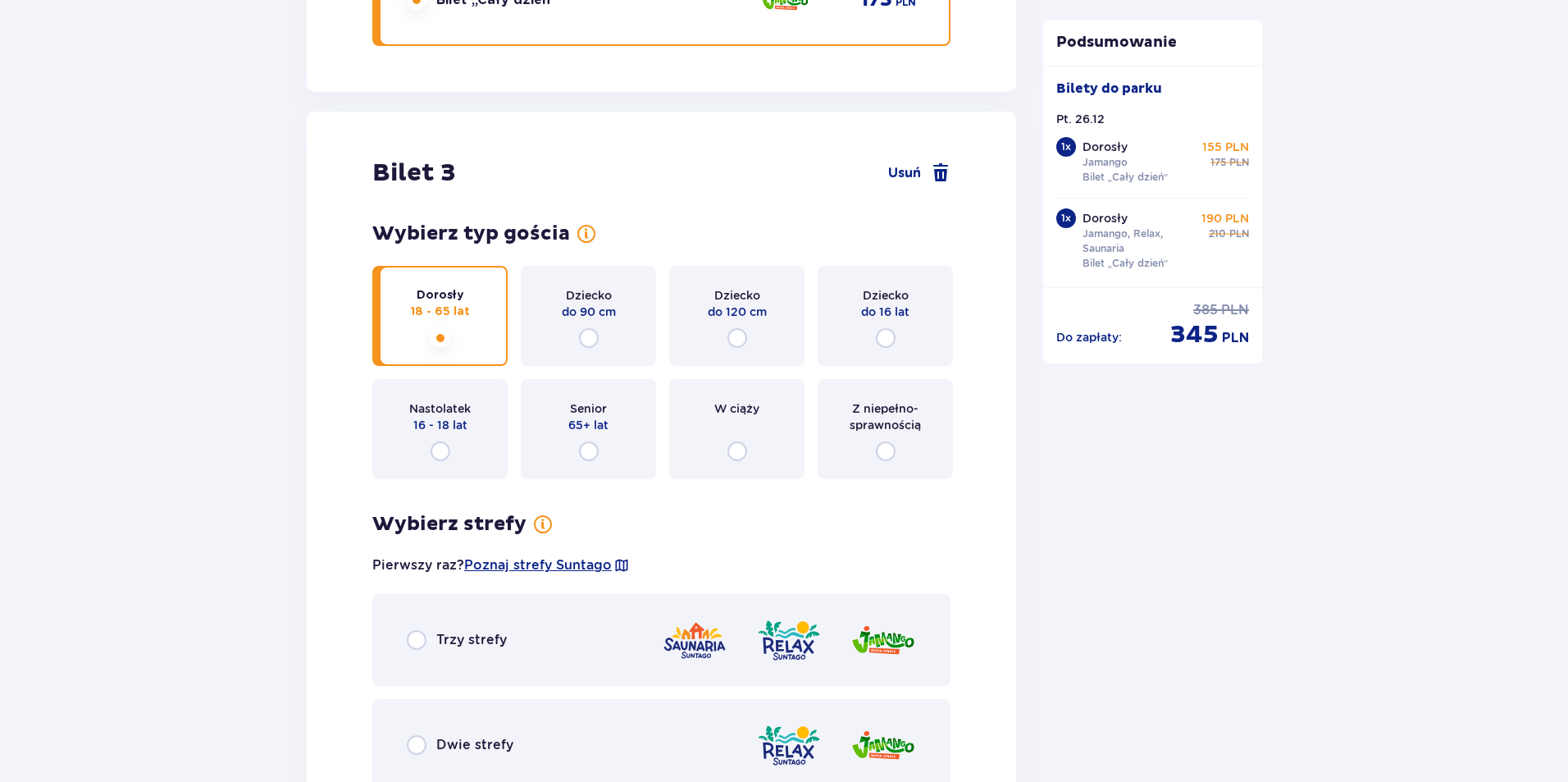
click at [441, 331] on input "radio" at bounding box center [440, 338] width 20 height 20
click at [442, 454] on input "radio" at bounding box center [440, 451] width 20 height 20
radio input "true"
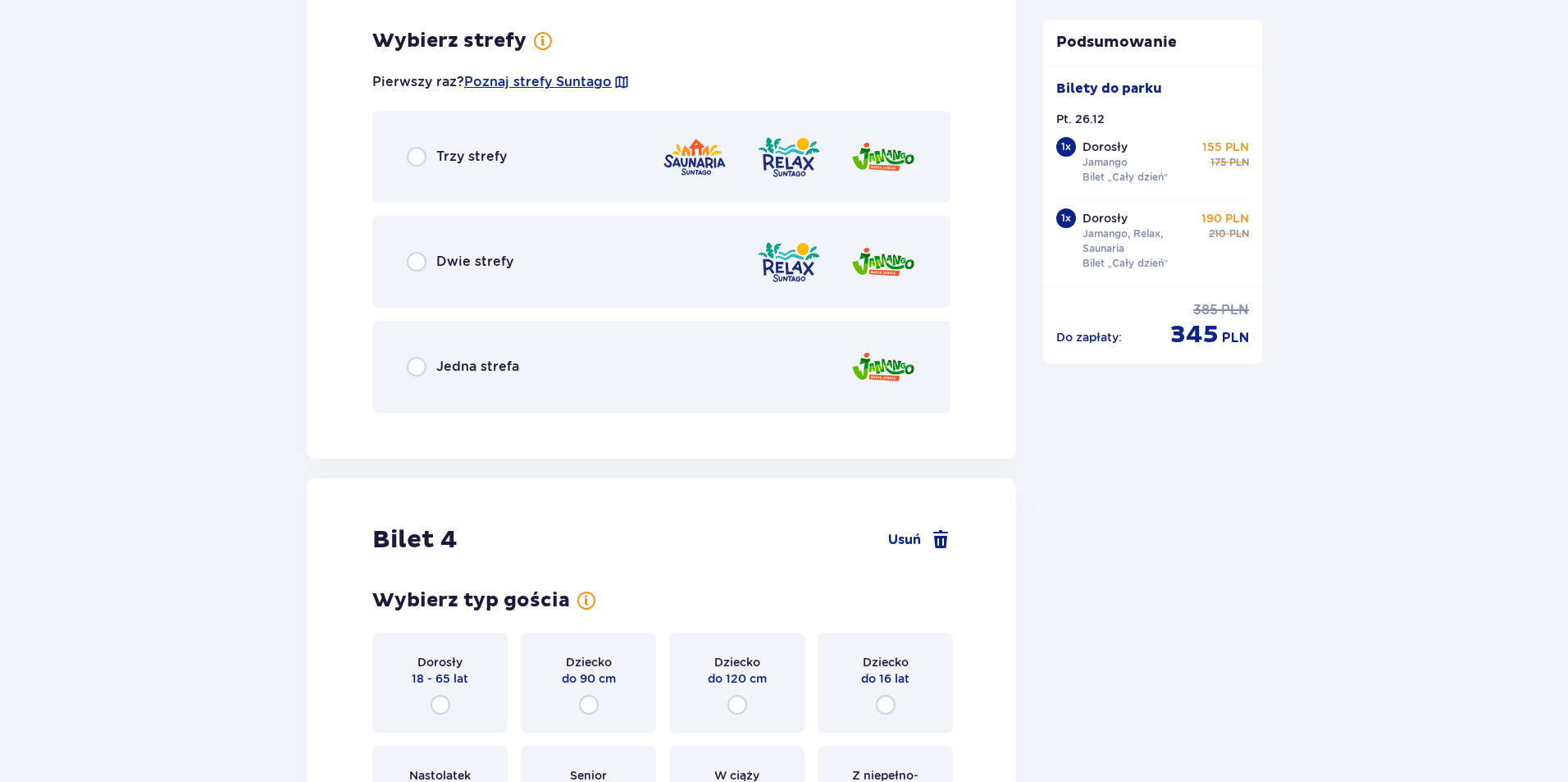
scroll to position [3865, 0]
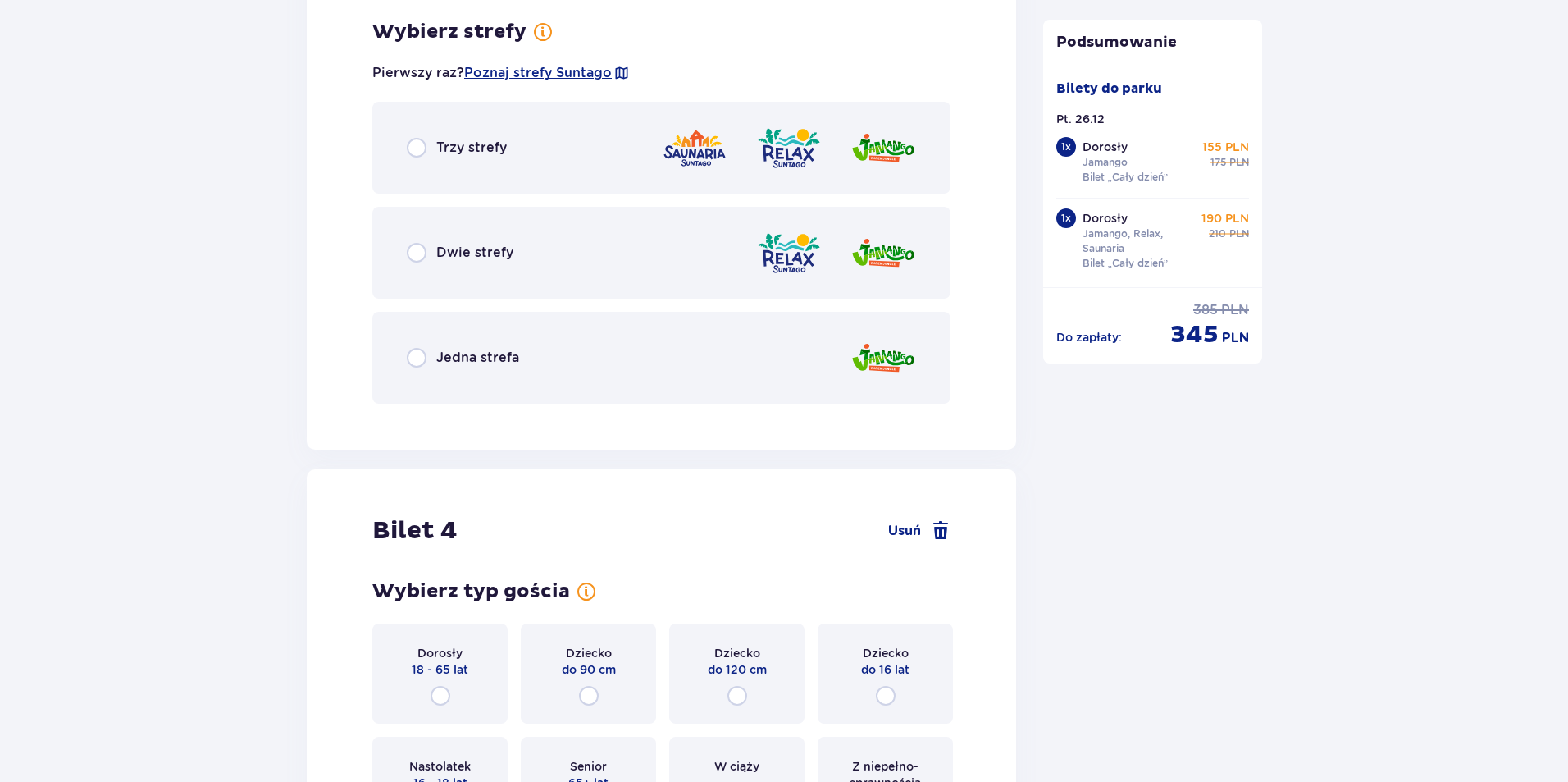
click at [423, 138] on input "radio" at bounding box center [416, 147] width 20 height 20
radio input "true"
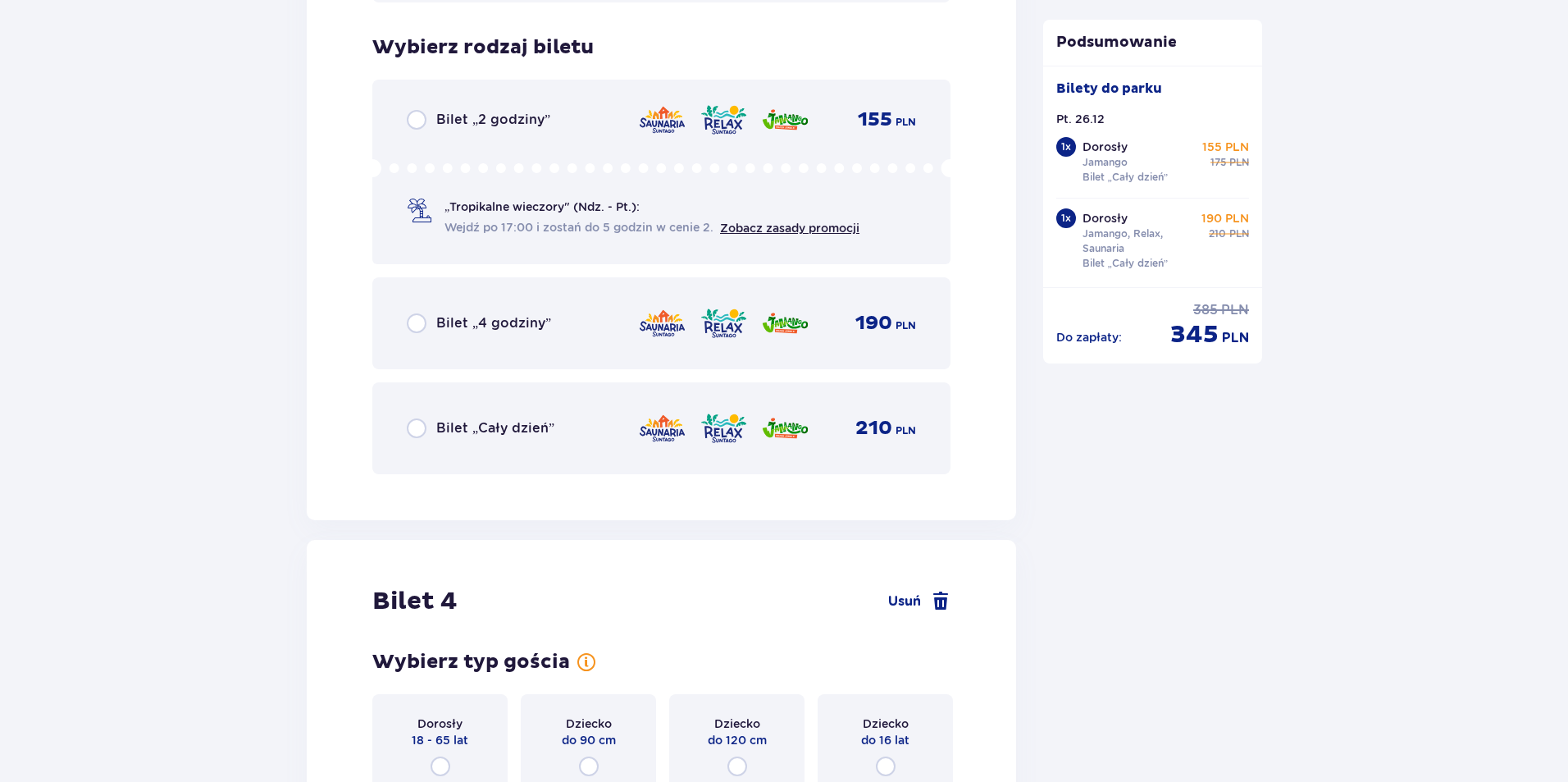
scroll to position [4281, 0]
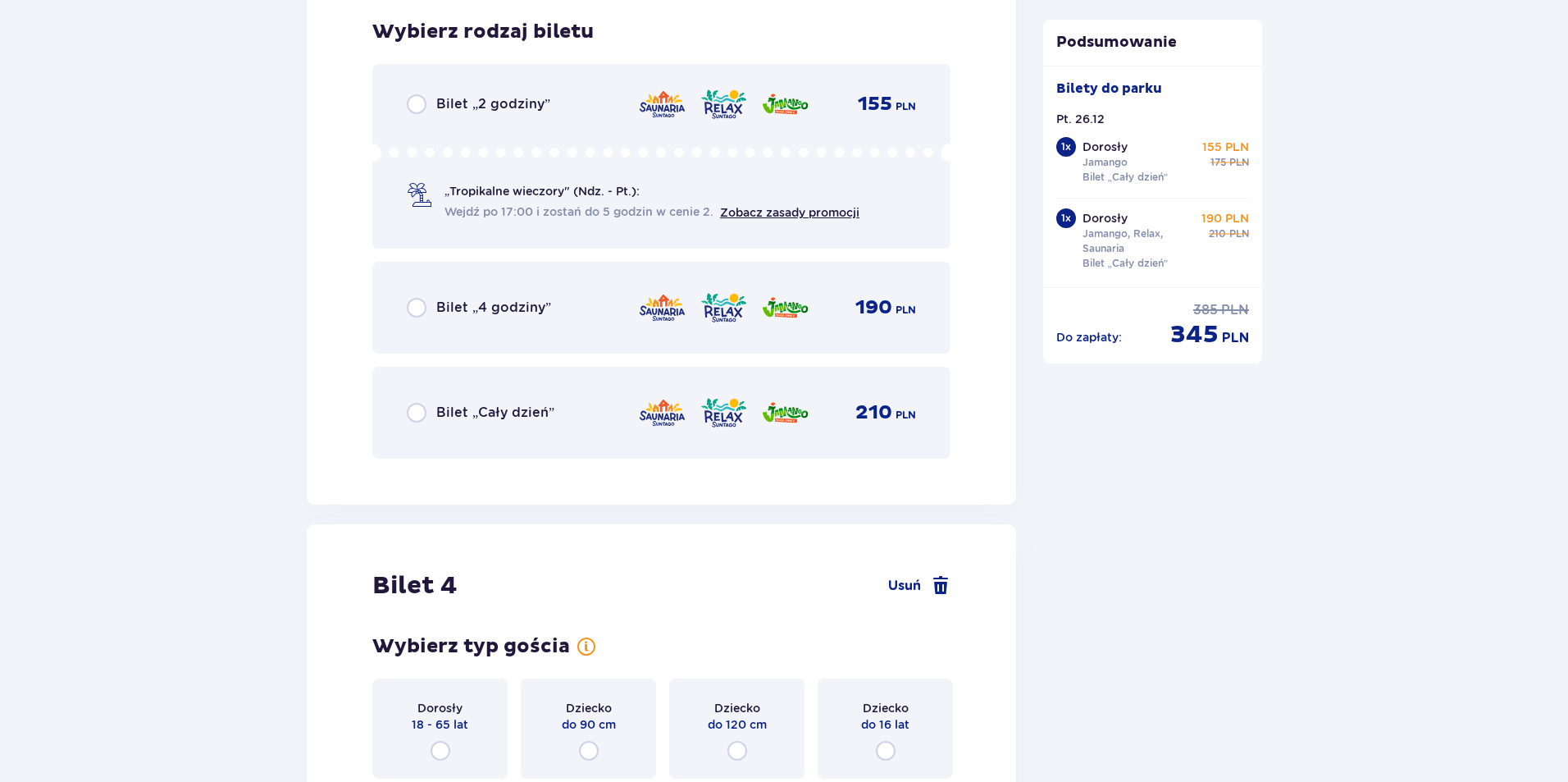
click at [424, 407] on input "radio" at bounding box center [416, 412] width 20 height 20
radio input "true"
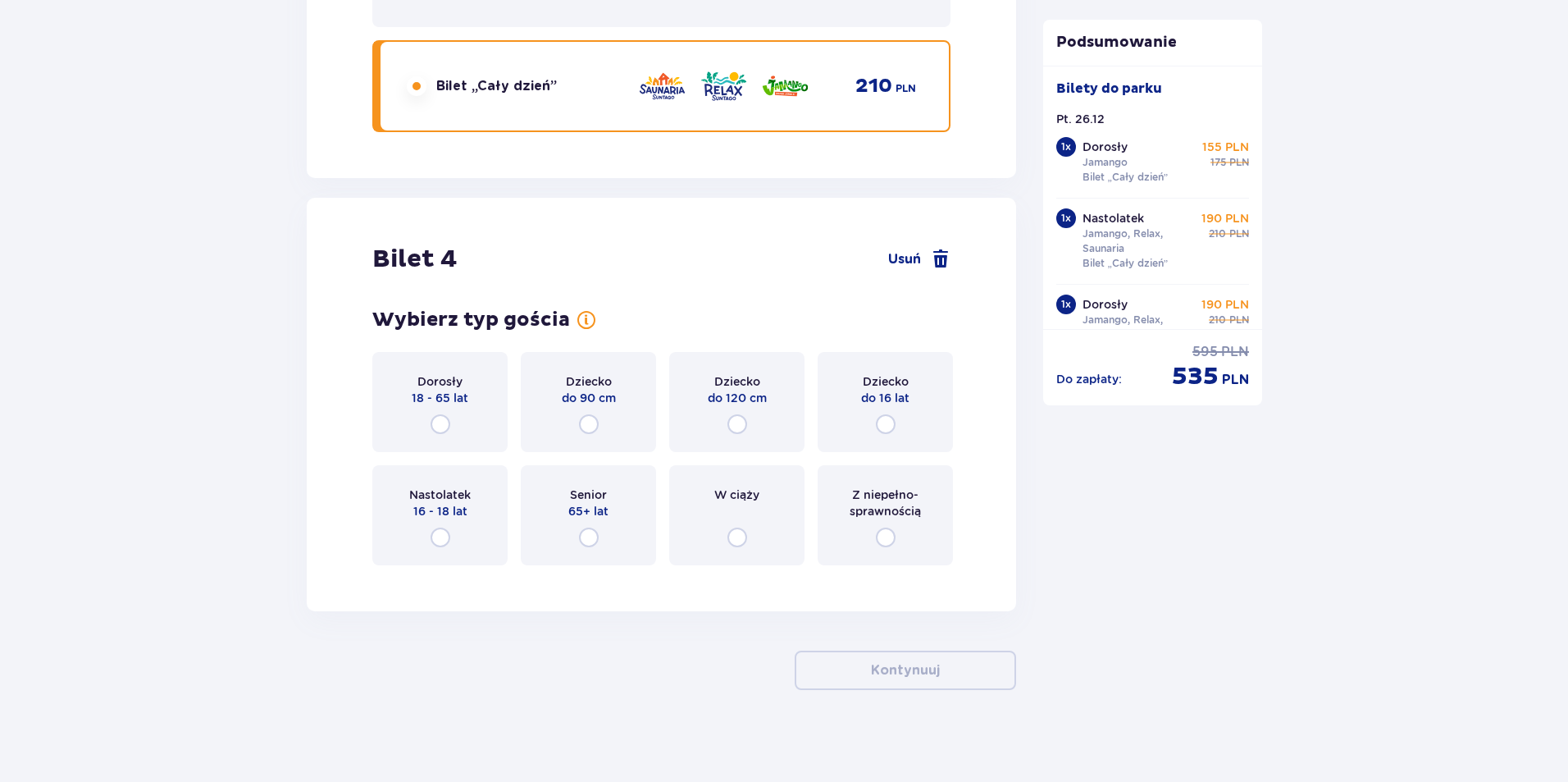
scroll to position [4614, 0]
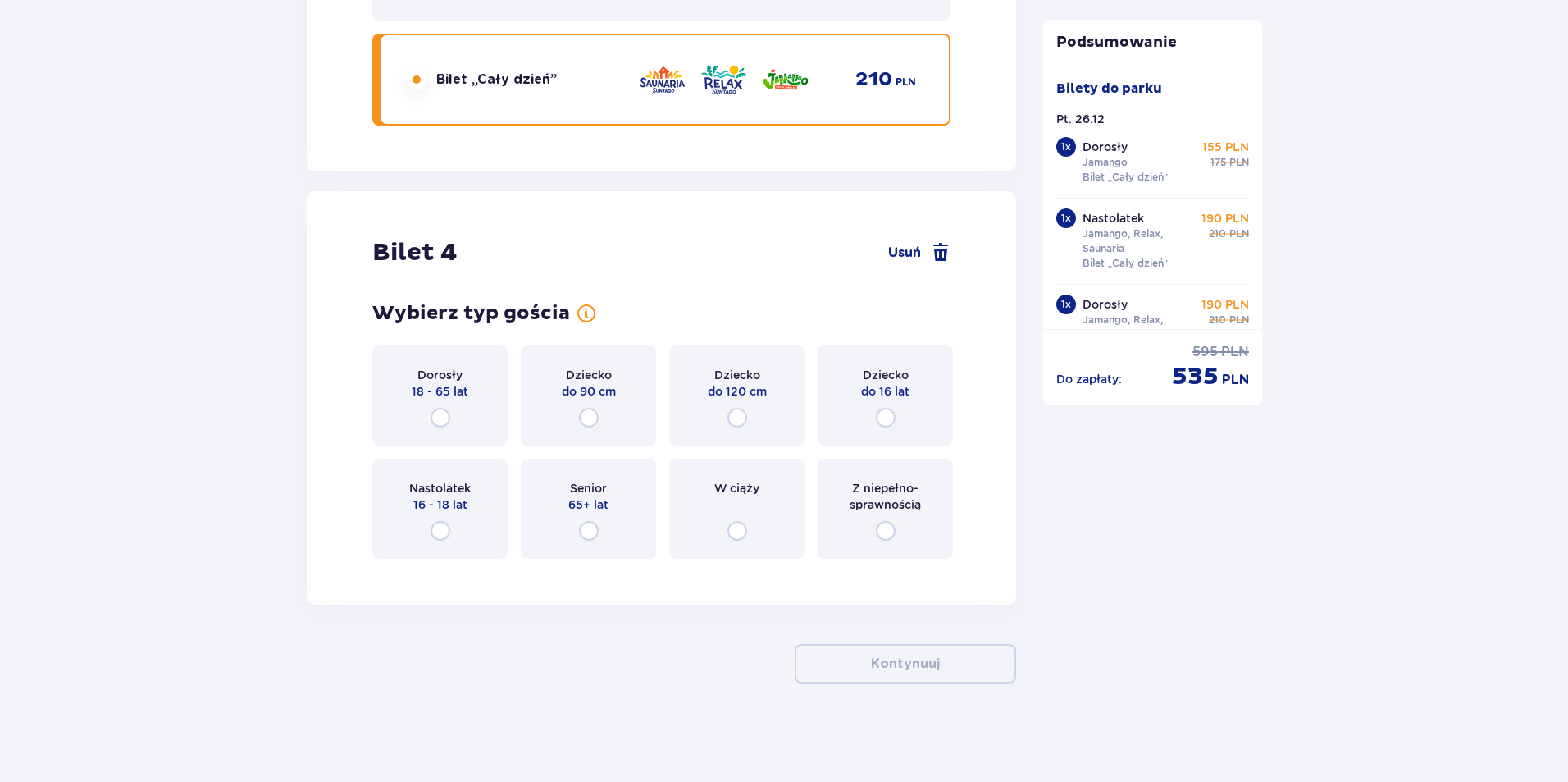
click at [886, 418] on input "radio" at bounding box center [886, 417] width 20 height 20
radio input "true"
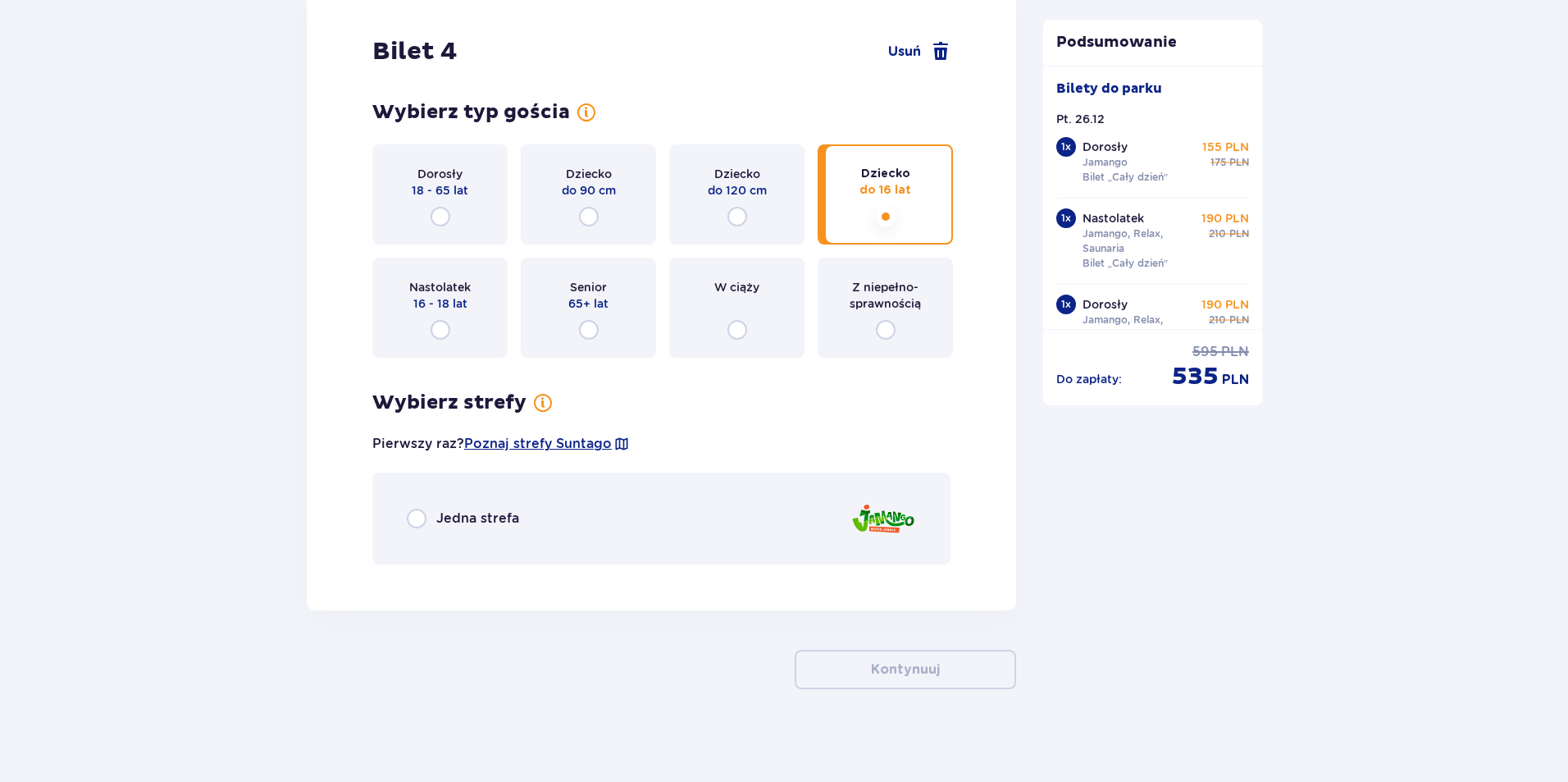
scroll to position [4821, 0]
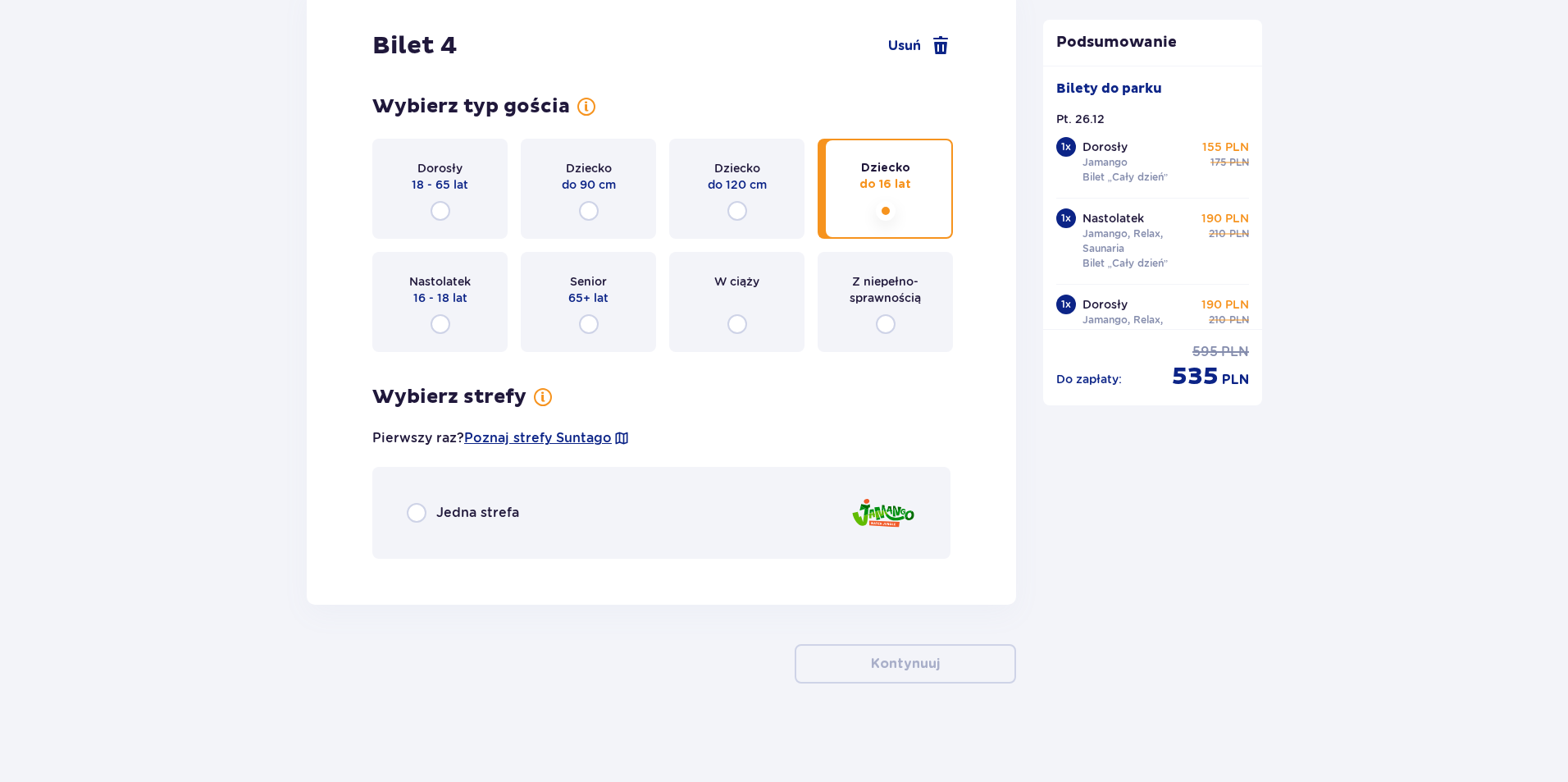
click at [414, 512] on input "radio" at bounding box center [416, 512] width 20 height 20
radio input "true"
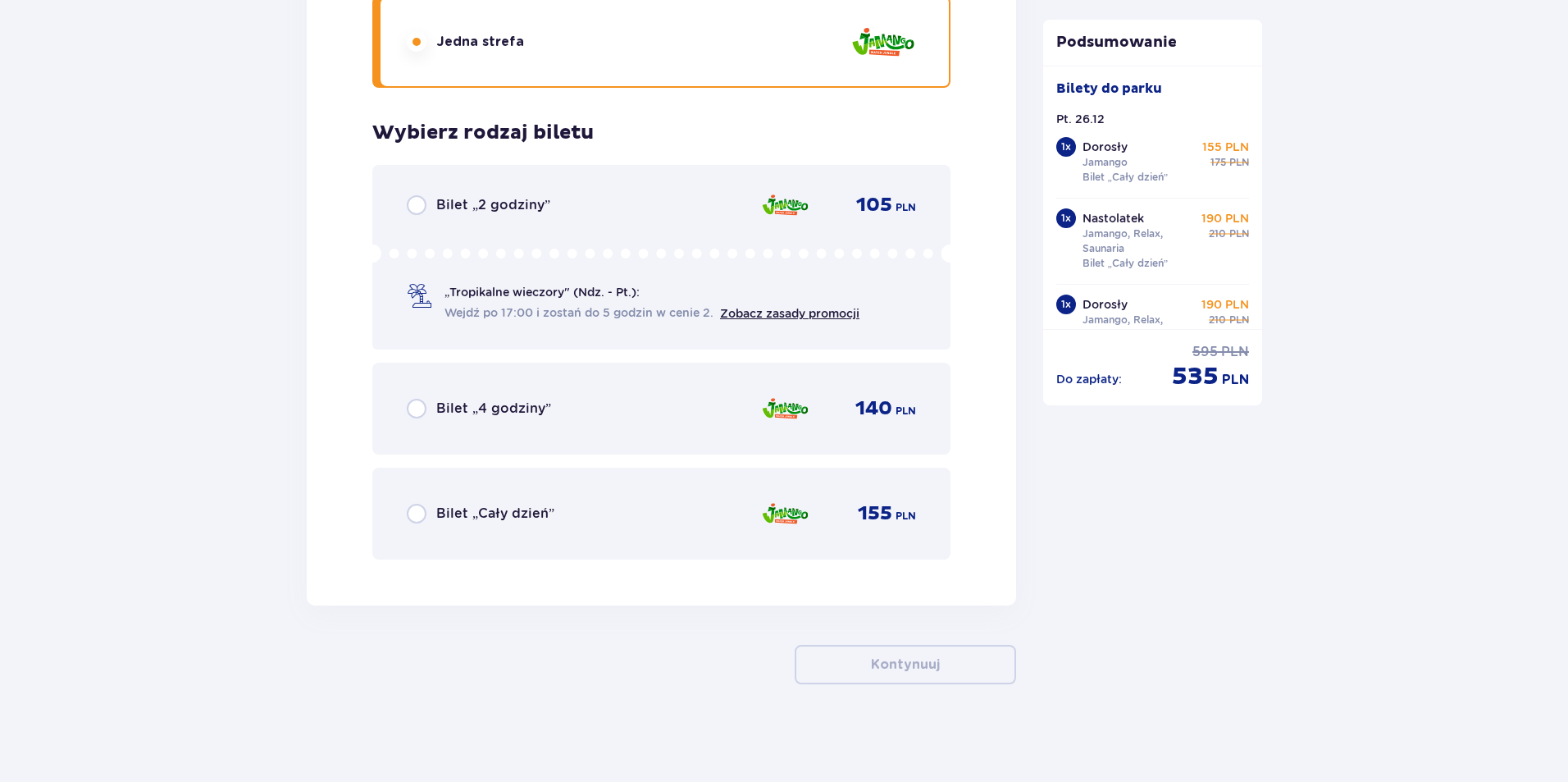
scroll to position [5292, 0]
click at [410, 519] on input "radio" at bounding box center [416, 512] width 20 height 20
radio input "true"
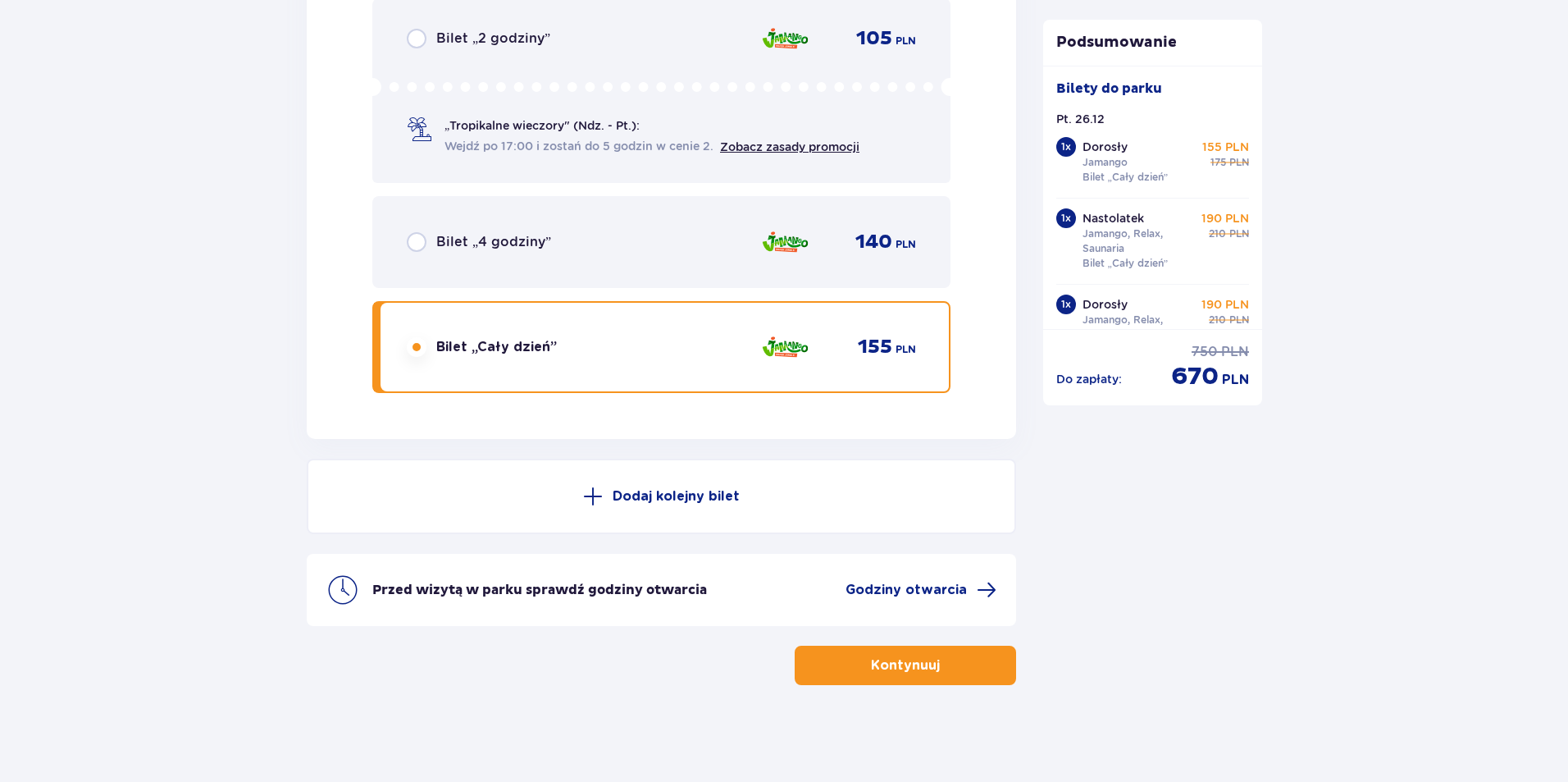
scroll to position [5460, 0]
